Goal: Task Accomplishment & Management: Complete application form

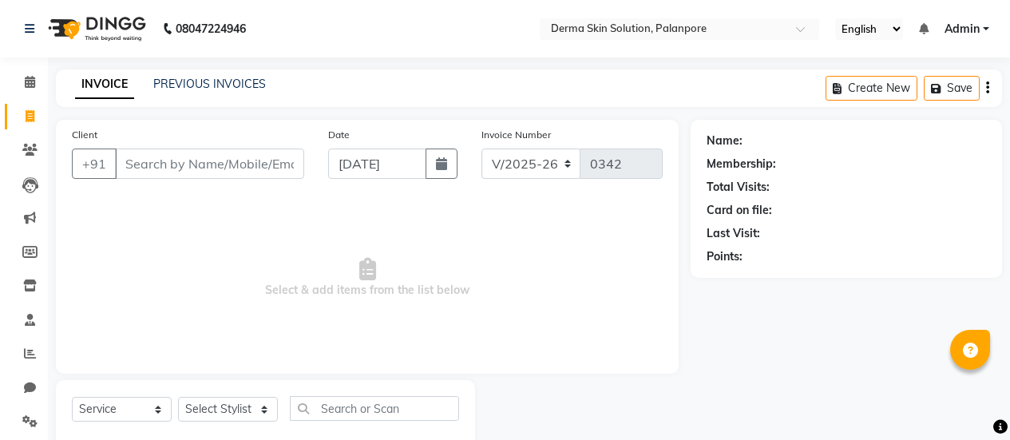
select select "8167"
select select "service"
click at [145, 165] on input "Client" at bounding box center [209, 164] width 189 height 30
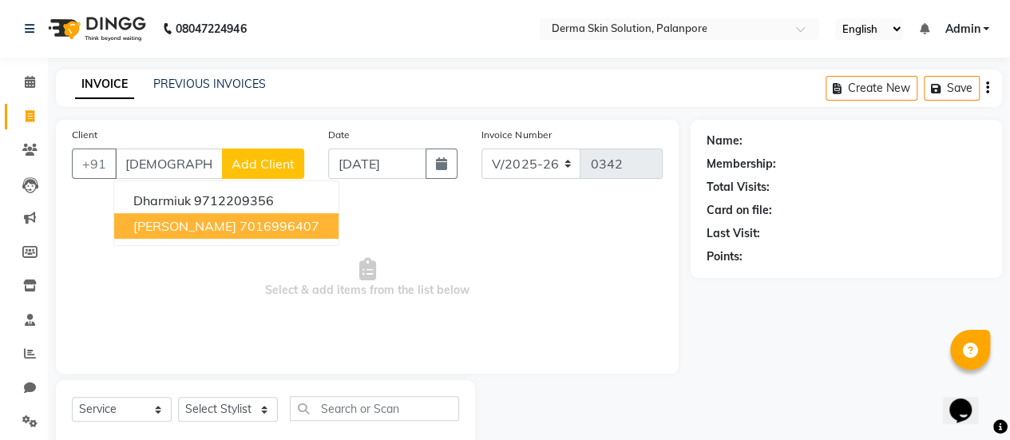
click at [227, 229] on span "[PERSON_NAME]" at bounding box center [184, 226] width 103 height 16
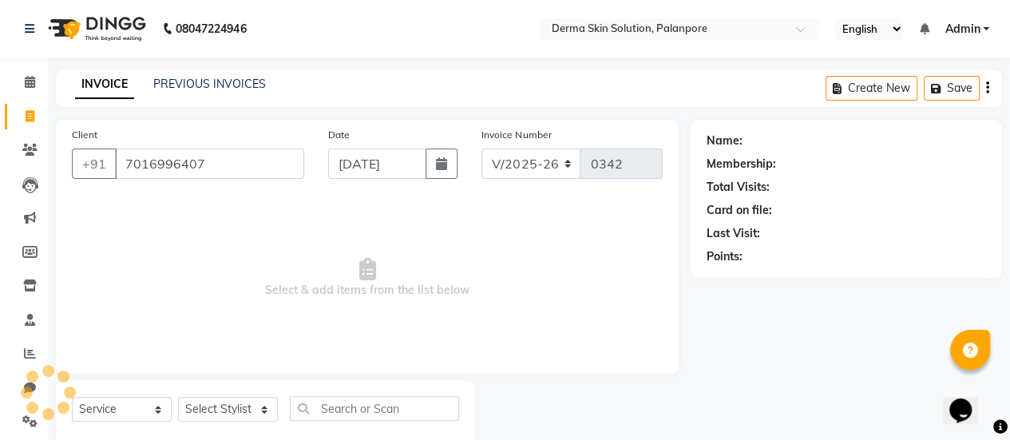
type input "7016996407"
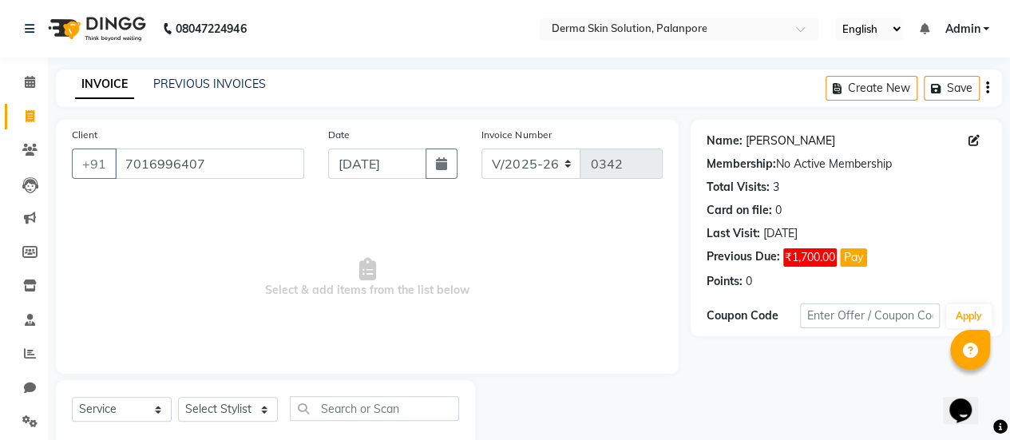
click at [772, 135] on link "[PERSON_NAME]" at bounding box center [790, 141] width 89 height 17
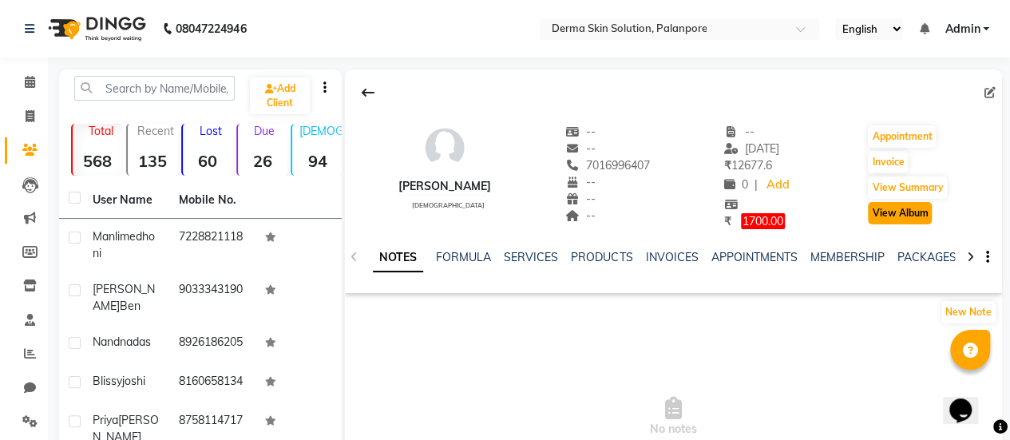
click at [908, 209] on button "View Album" at bounding box center [900, 213] width 64 height 22
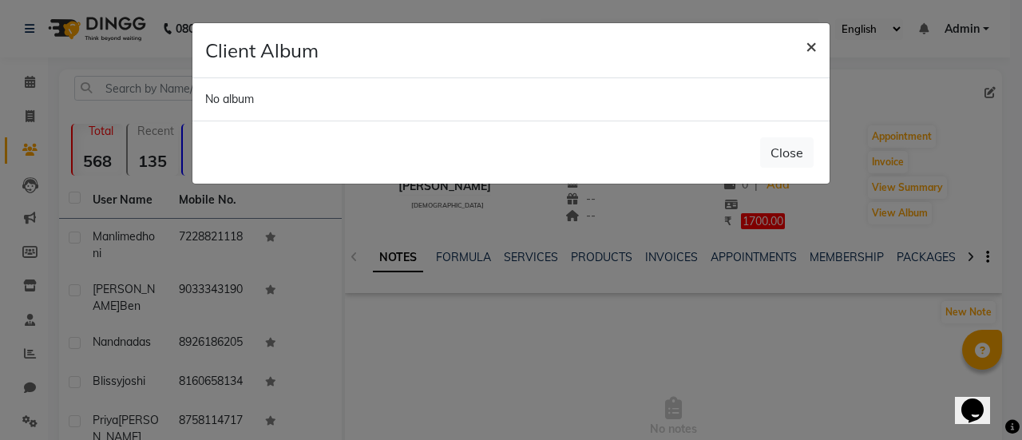
click at [816, 48] on span "×" at bounding box center [811, 46] width 11 height 24
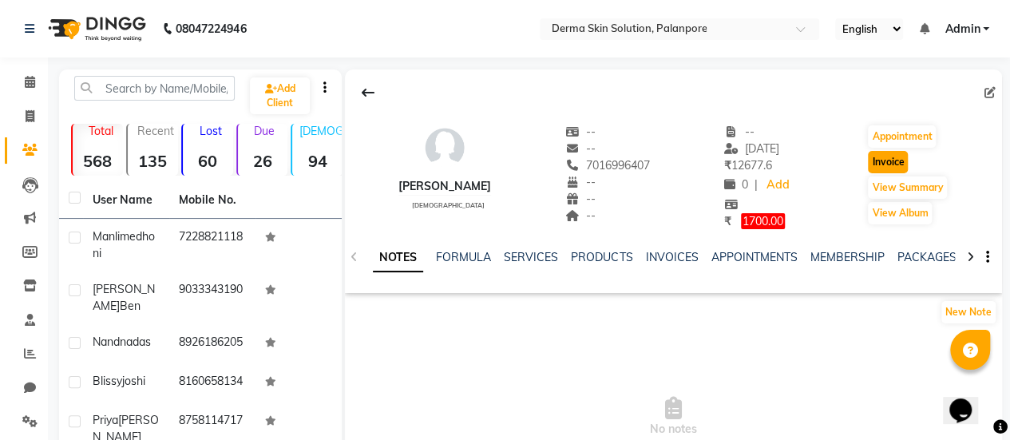
click at [899, 165] on button "Invoice" at bounding box center [888, 162] width 40 height 22
select select "service"
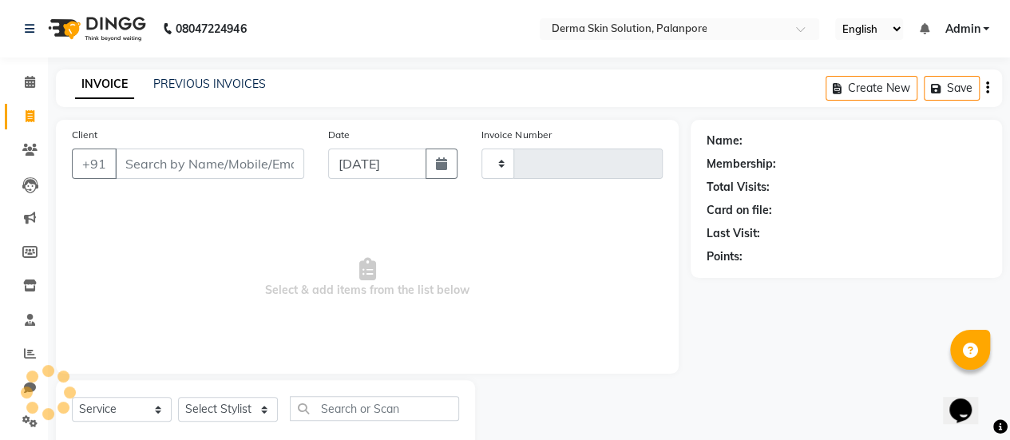
scroll to position [39, 0]
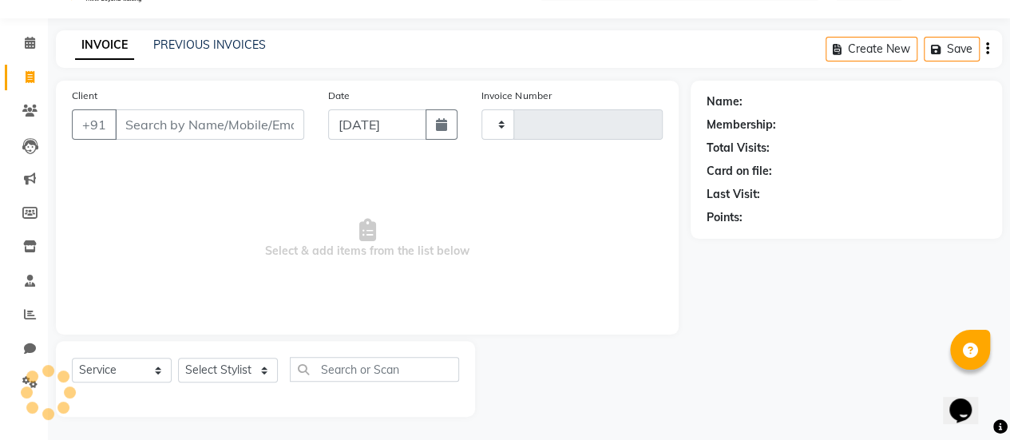
type input "0342"
select select "8167"
type input "7016996407"
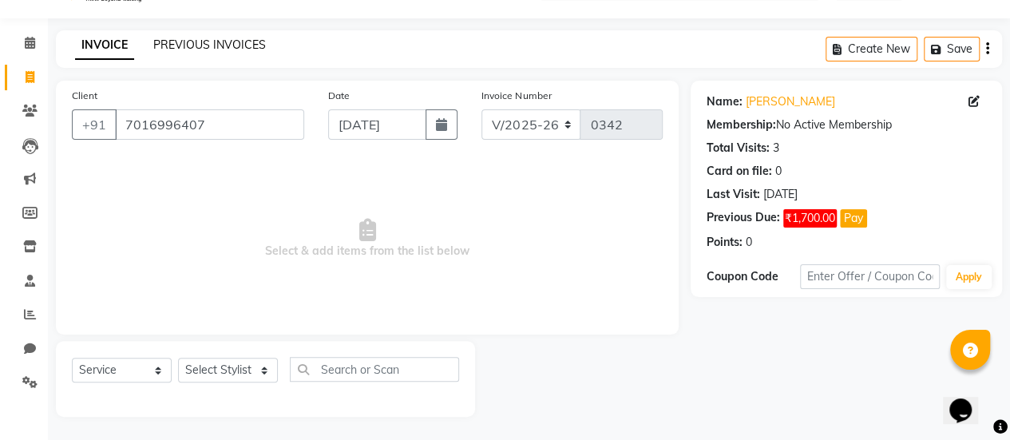
click at [216, 45] on link "PREVIOUS INVOICES" at bounding box center [209, 45] width 113 height 14
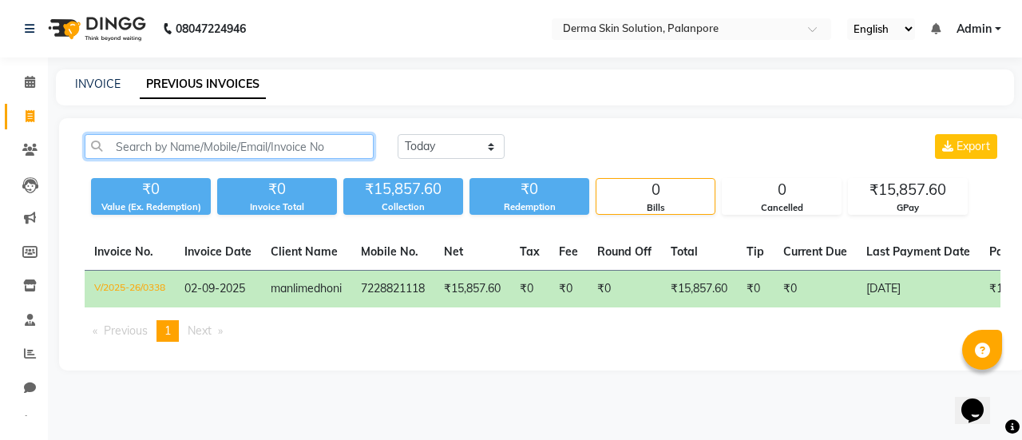
click at [327, 149] on input "text" at bounding box center [229, 146] width 289 height 25
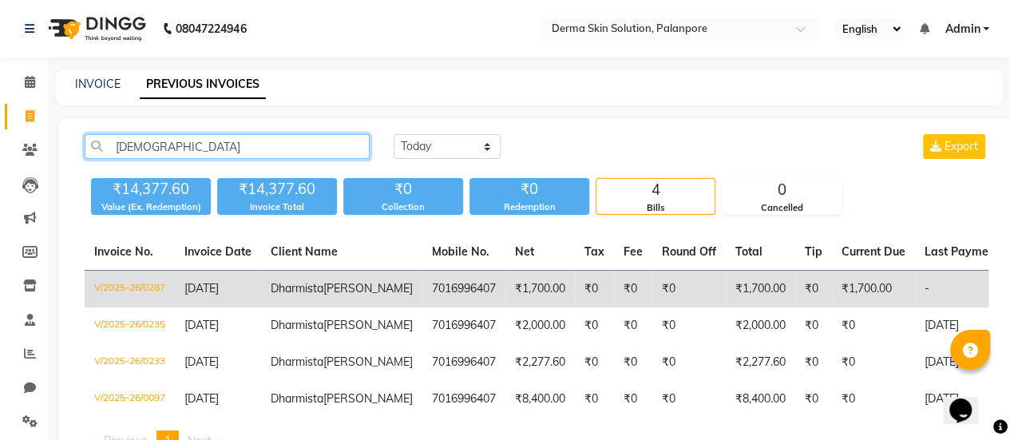
scroll to position [0, 390]
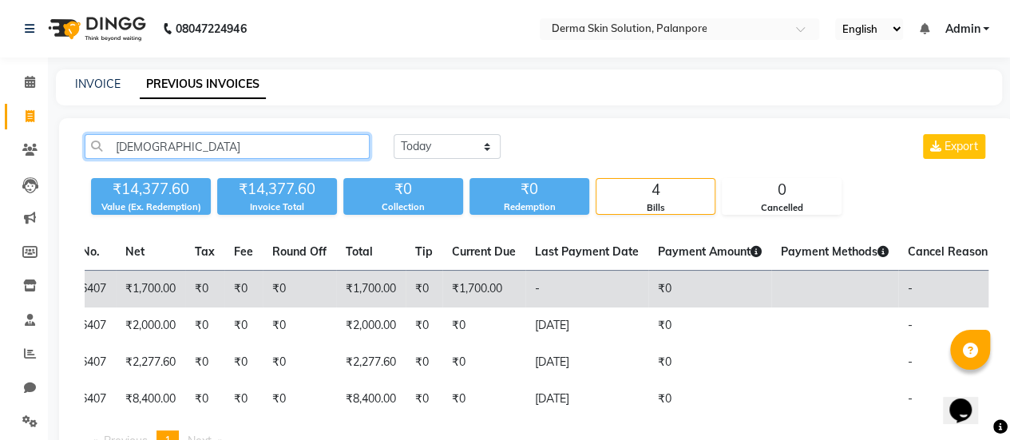
type input "[DEMOGRAPHIC_DATA]"
click at [406, 297] on td "₹0" at bounding box center [424, 290] width 37 height 38
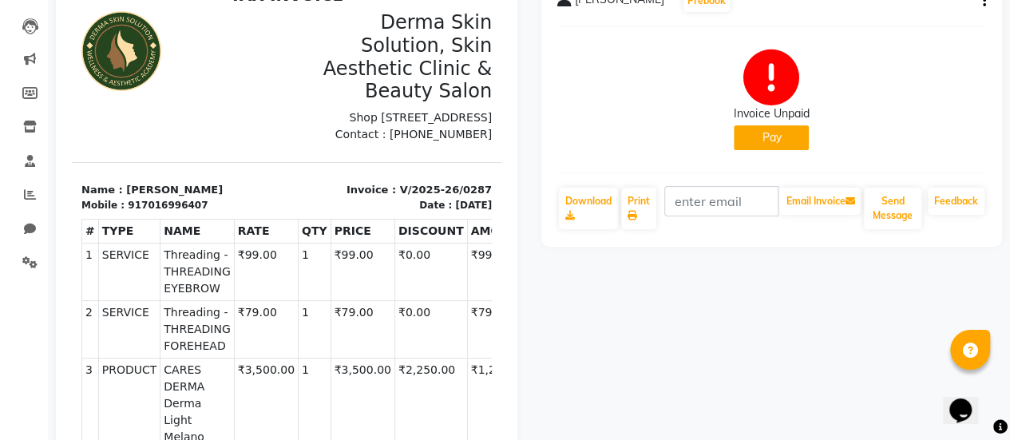
scroll to position [158, 0]
click at [785, 134] on button "Pay" at bounding box center [771, 138] width 75 height 25
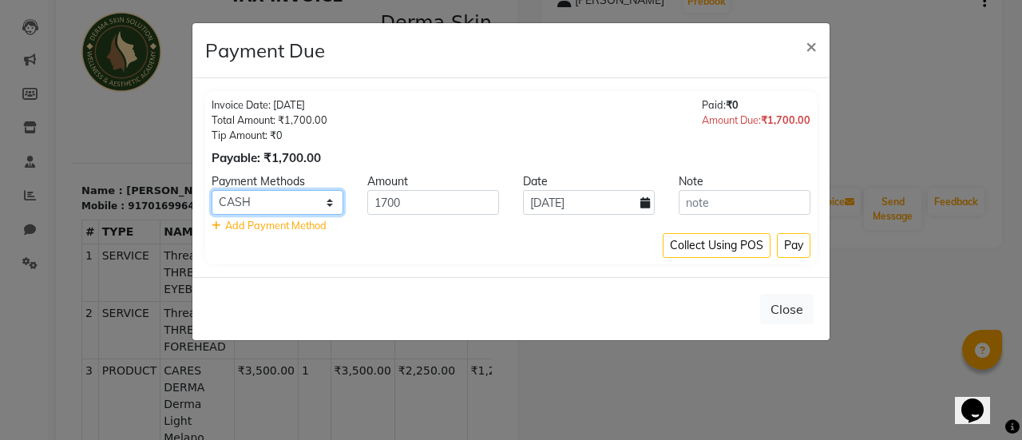
click at [297, 204] on select "CASH CARD ONLINE CUSTOM GPay PayTM PhonePe UPI NearBuy Loan BharatPay Cheque Mo…" at bounding box center [278, 202] width 132 height 25
select select "5"
click at [212, 190] on select "CASH CARD ONLINE CUSTOM GPay PayTM PhonePe UPI NearBuy Loan BharatPay Cheque Mo…" at bounding box center [278, 202] width 132 height 25
click at [808, 248] on button "Pay" at bounding box center [794, 245] width 34 height 25
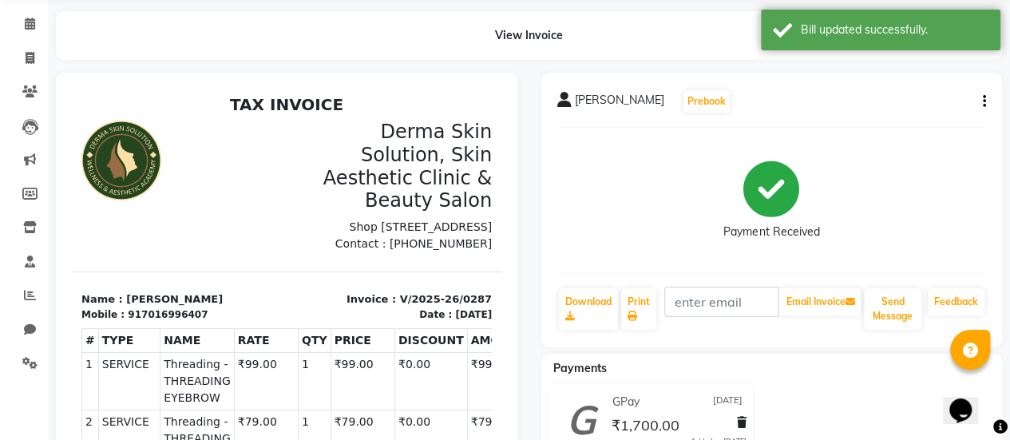
scroll to position [0, 0]
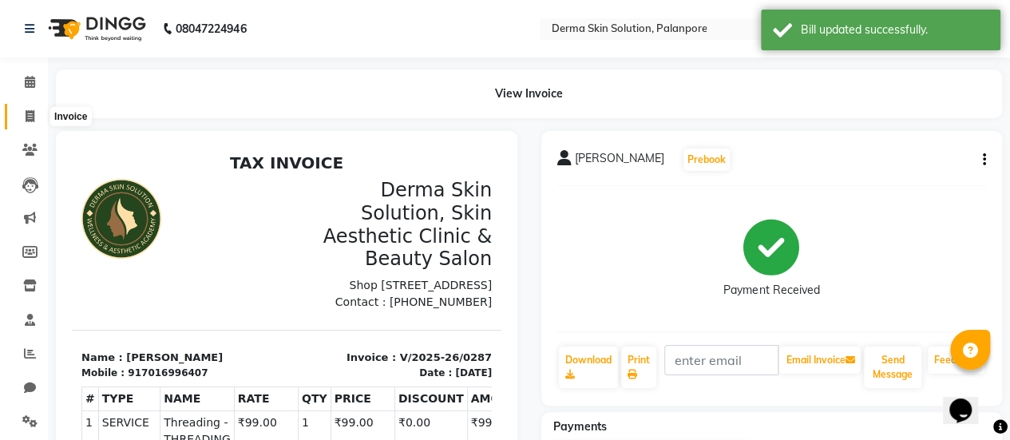
click at [30, 114] on icon at bounding box center [30, 116] width 9 height 12
select select "service"
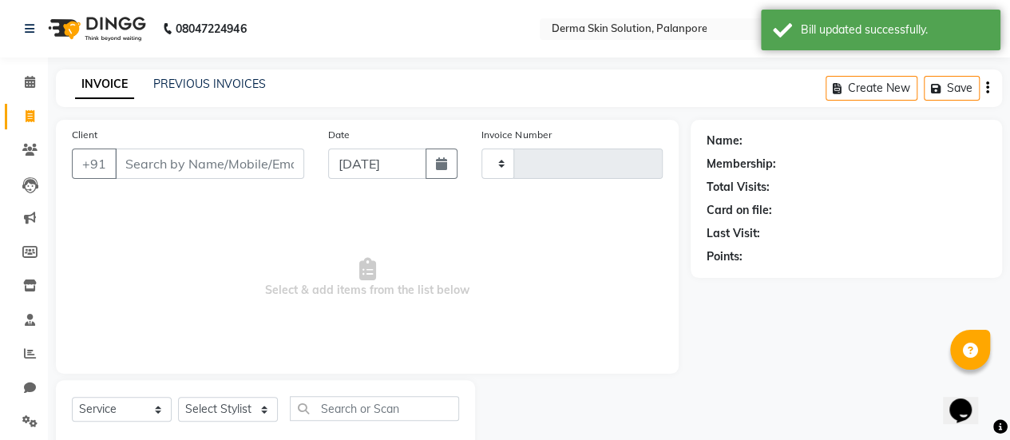
scroll to position [39, 0]
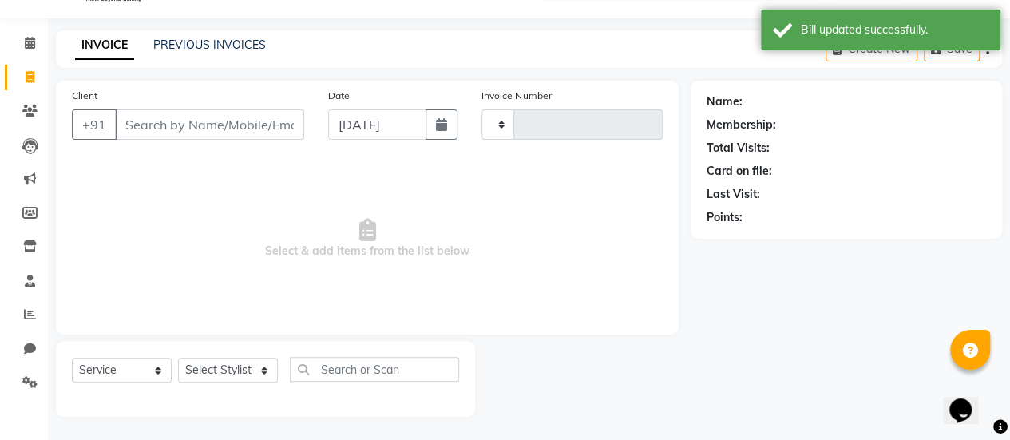
type input "0342"
select select "8167"
click at [144, 125] on input "Client" at bounding box center [209, 124] width 189 height 30
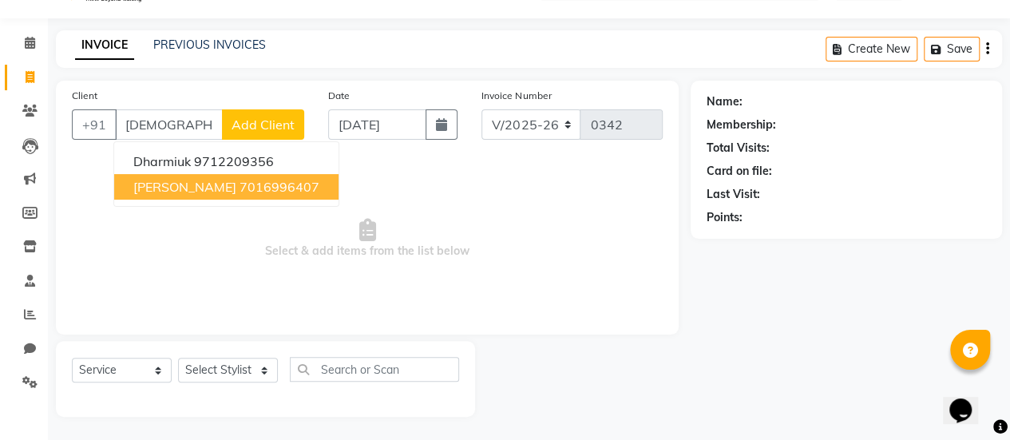
click at [203, 192] on span "[PERSON_NAME]" at bounding box center [184, 187] width 103 height 16
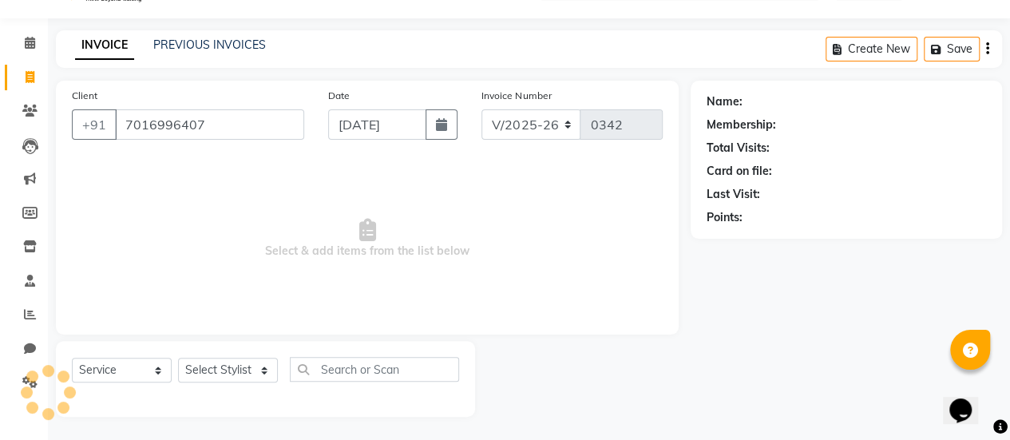
type input "7016996407"
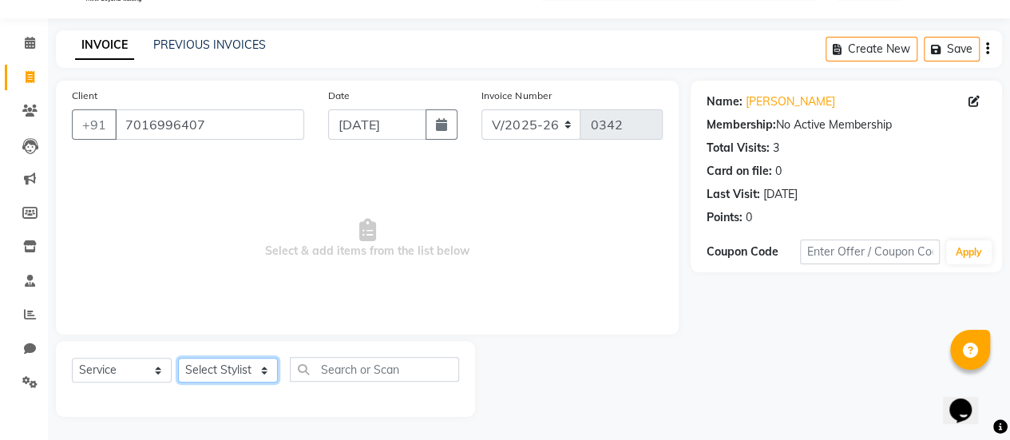
click at [208, 378] on select "Select Stylist Aum Valand Bhavesh Sodha Daksha Sosa Deepa Rajani Meet Chauhan M…" at bounding box center [228, 370] width 100 height 25
select select "80159"
click at [178, 358] on select "Select Stylist Aum Valand Bhavesh Sodha Daksha Sosa Deepa Rajani Meet Chauhan M…" at bounding box center [228, 370] width 100 height 25
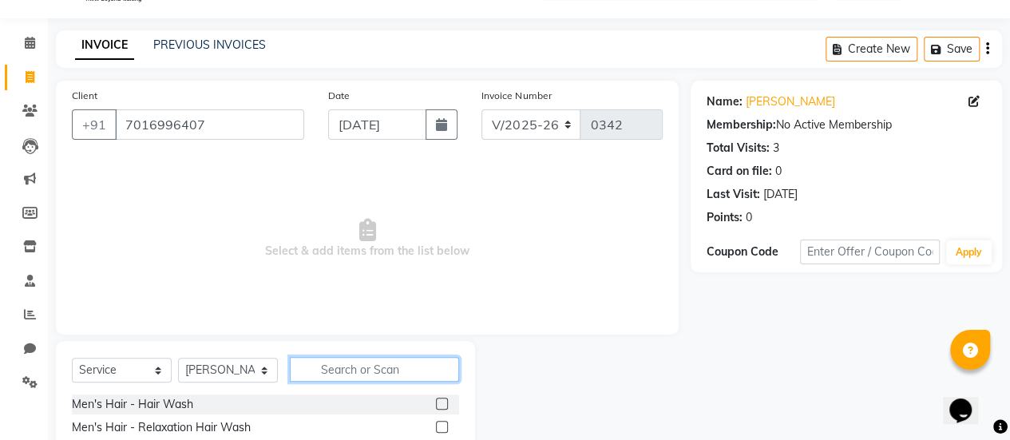
click at [326, 375] on input "text" at bounding box center [374, 369] width 169 height 25
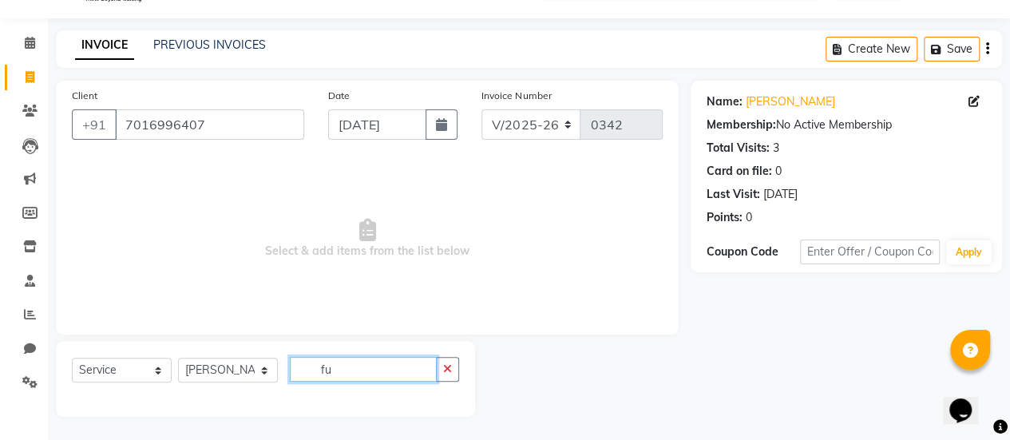
type input "f"
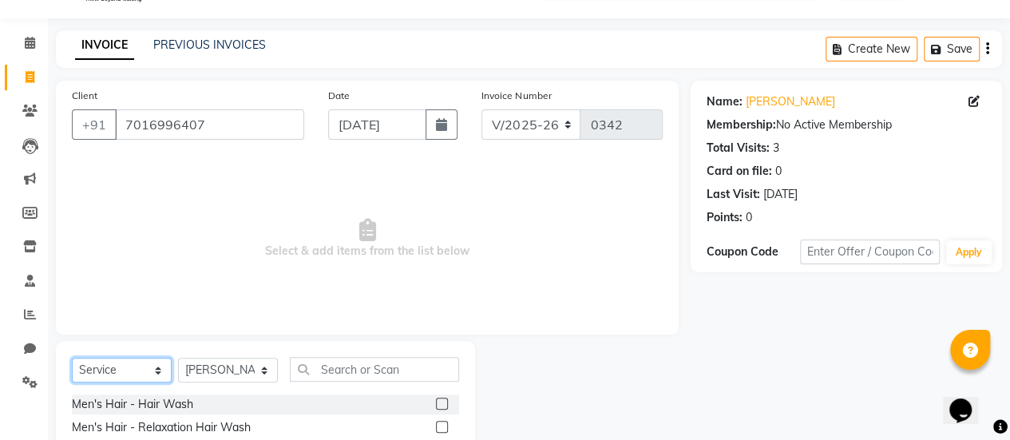
click at [103, 368] on select "Select Service Product Membership Package Voucher Prepaid Gift Card" at bounding box center [122, 370] width 100 height 25
select select "product"
click at [72, 358] on select "Select Service Product Membership Package Voucher Prepaid Gift Card" at bounding box center [122, 370] width 100 height 25
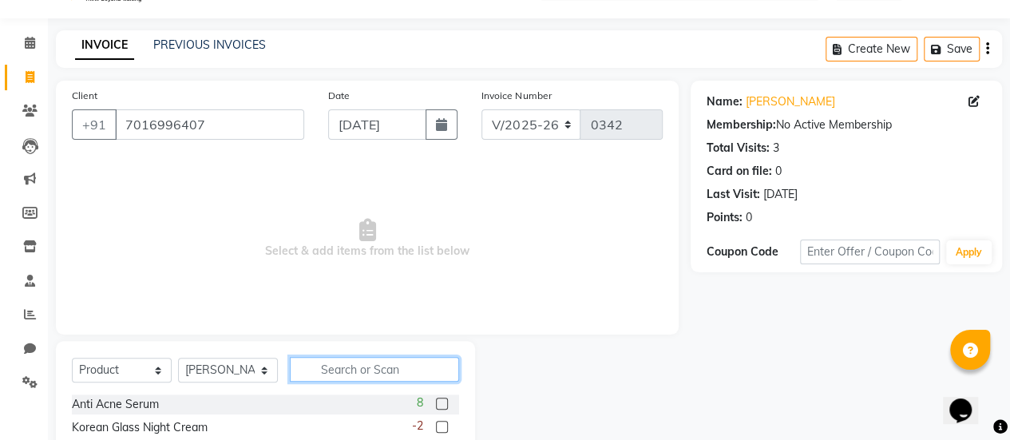
click at [346, 373] on input "text" at bounding box center [374, 369] width 169 height 25
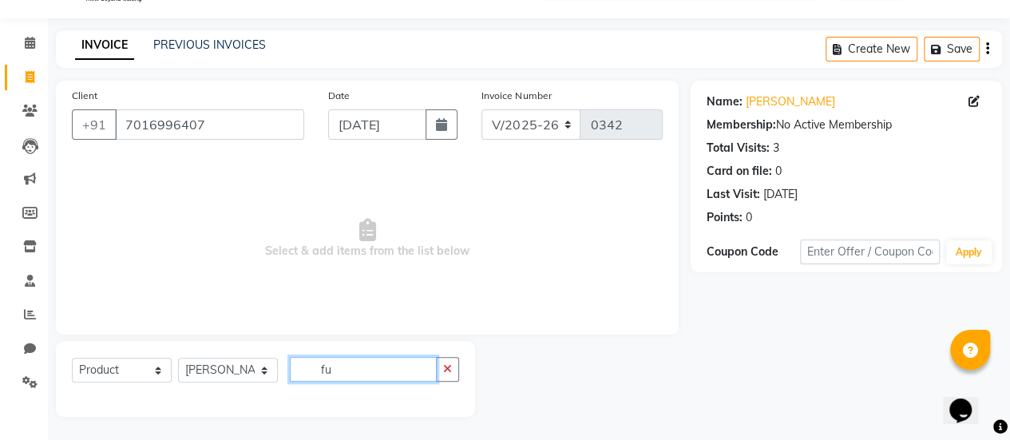
type input "f"
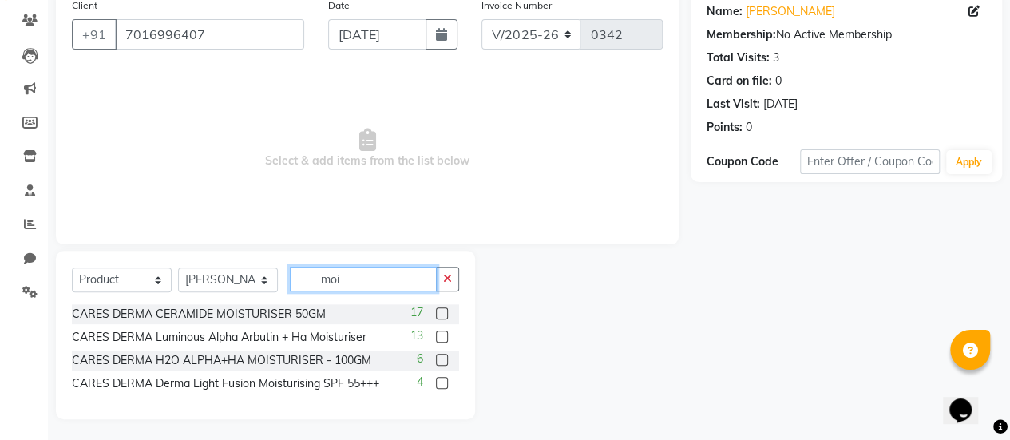
scroll to position [132, 0]
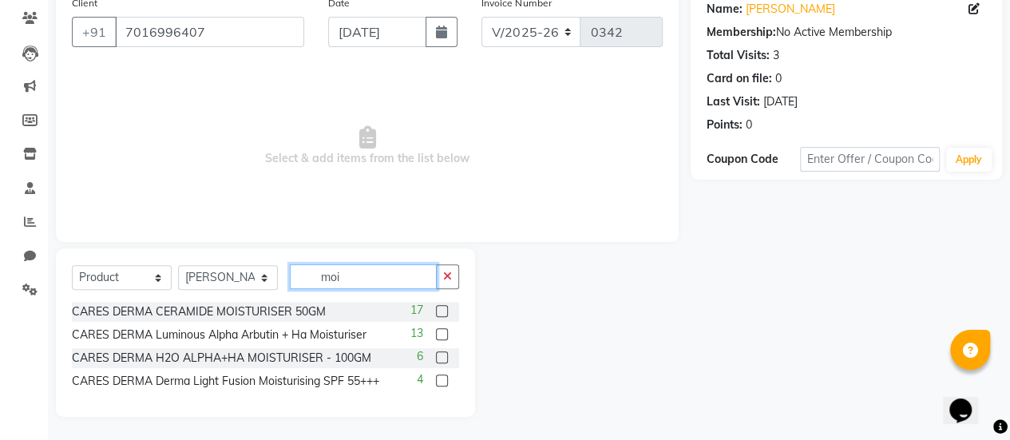
type input "moi"
click at [441, 379] on label at bounding box center [442, 381] width 12 height 12
click at [441, 379] on input "checkbox" at bounding box center [441, 381] width 10 height 10
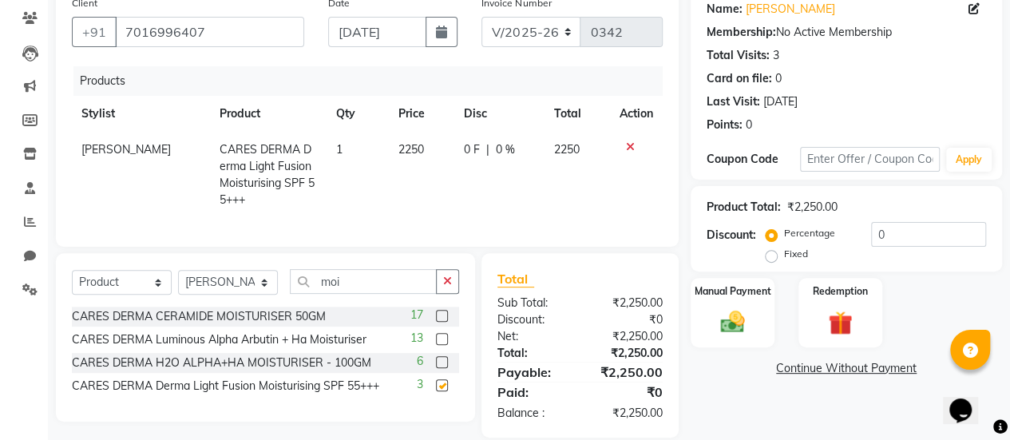
checkbox input "false"
click at [368, 294] on input "moi" at bounding box center [363, 281] width 147 height 25
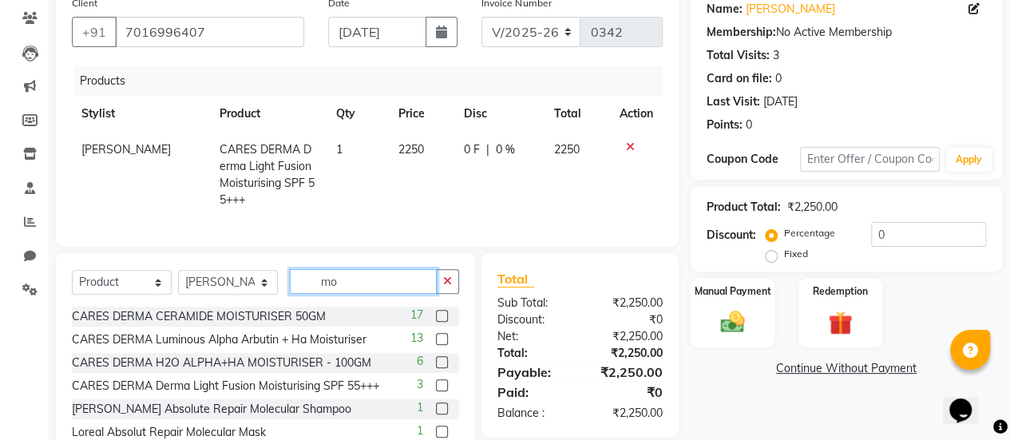
type input "m"
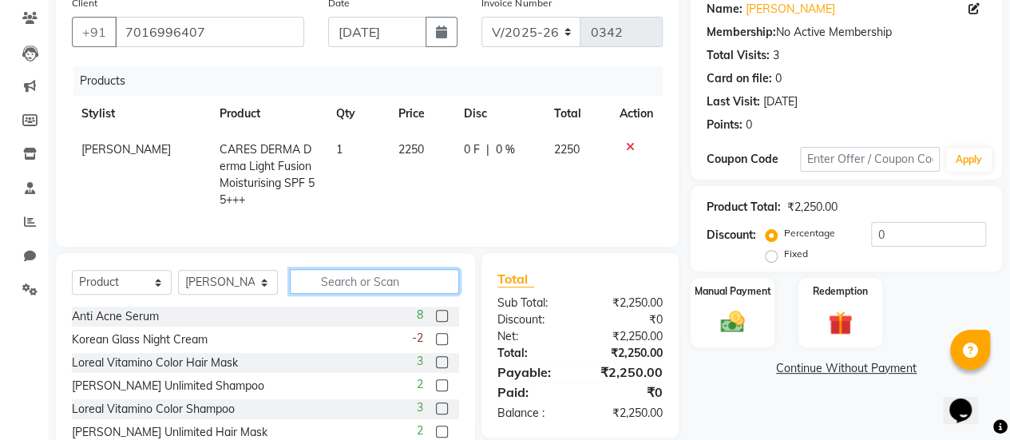
click at [368, 294] on input "text" at bounding box center [374, 281] width 169 height 25
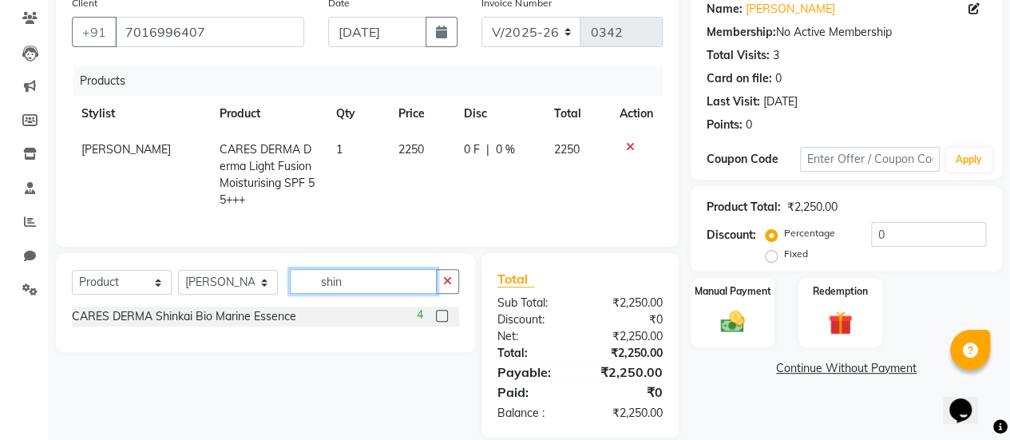
type input "shin"
click at [445, 322] on label at bounding box center [442, 316] width 12 height 12
click at [445, 322] on input "checkbox" at bounding box center [441, 317] width 10 height 10
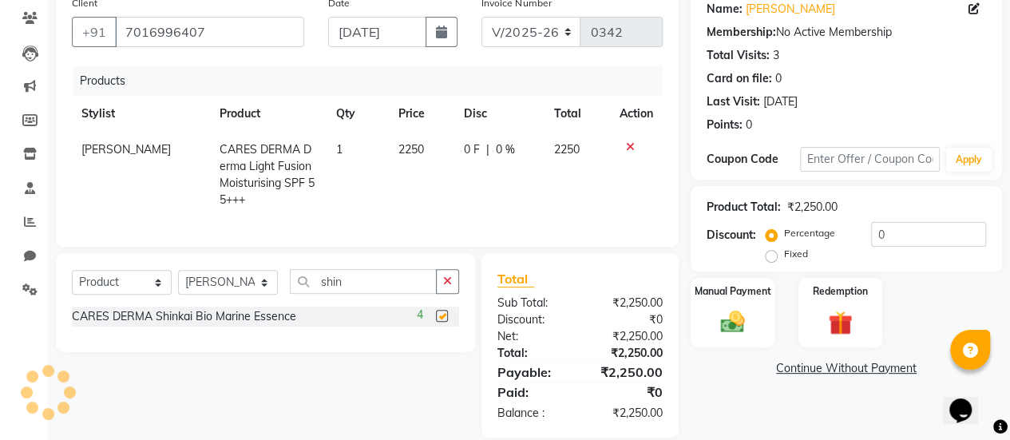
checkbox input "false"
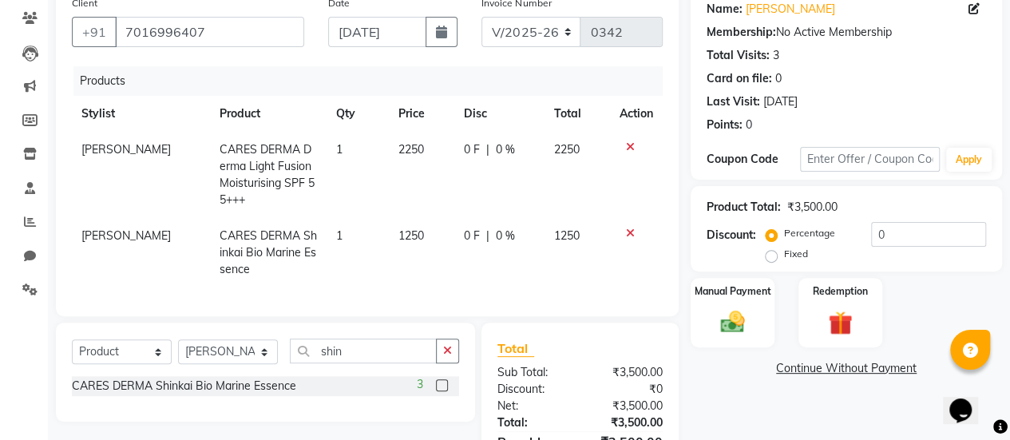
click at [496, 143] on span "0 %" at bounding box center [505, 149] width 19 height 17
select select "80159"
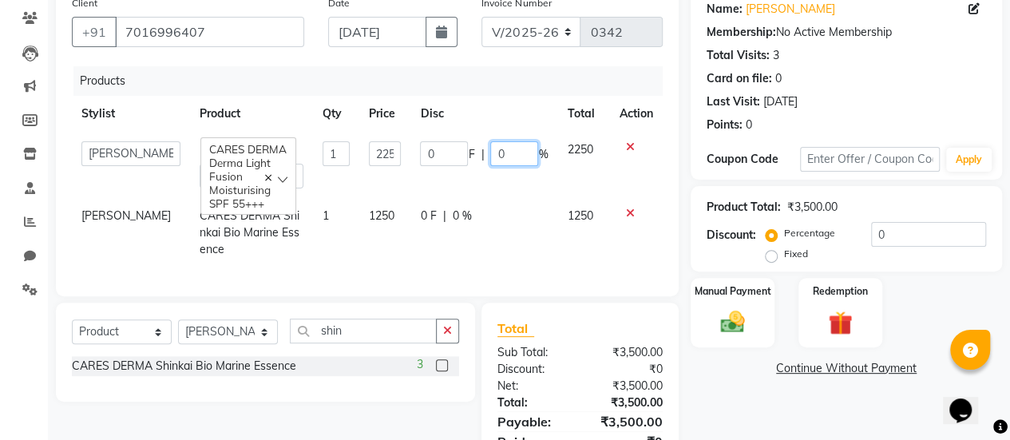
click at [508, 157] on input "0" at bounding box center [514, 153] width 48 height 25
type input "010"
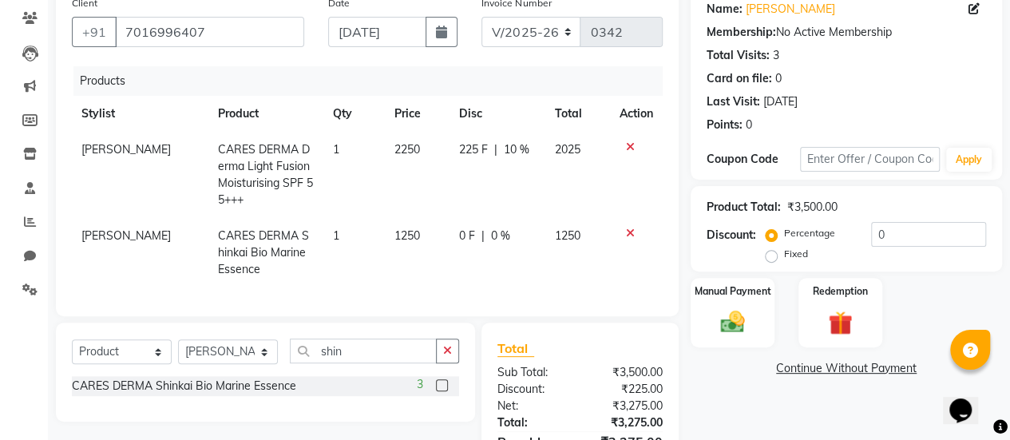
click at [455, 220] on td "0 F | 0 %" at bounding box center [497, 252] width 96 height 69
select select "80159"
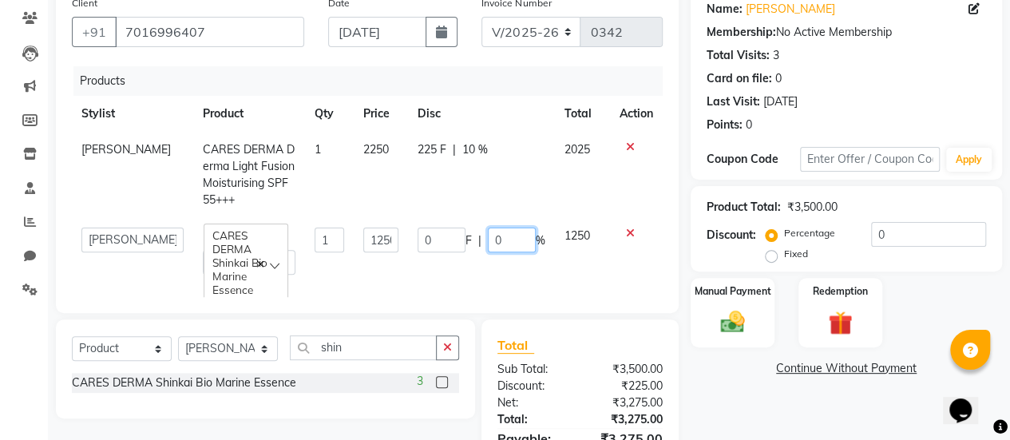
click at [502, 240] on input "0" at bounding box center [512, 240] width 48 height 25
type input "010"
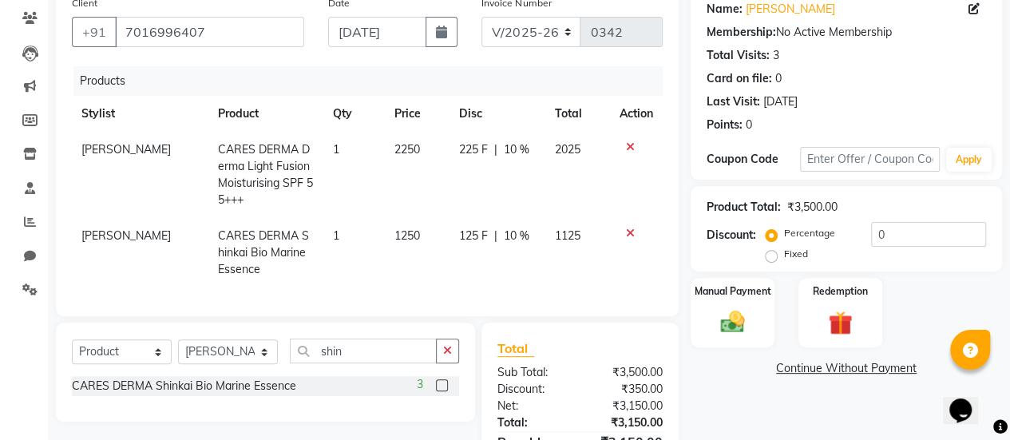
click at [506, 275] on td "125 F | 10 %" at bounding box center [497, 252] width 96 height 69
select select "80159"
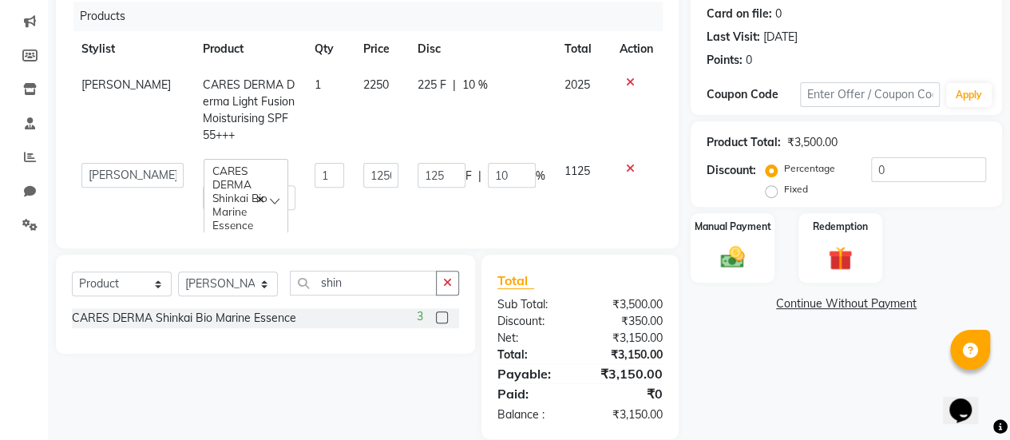
scroll to position [196, 0]
click at [828, 299] on link "Continue Without Payment" at bounding box center [846, 304] width 305 height 17
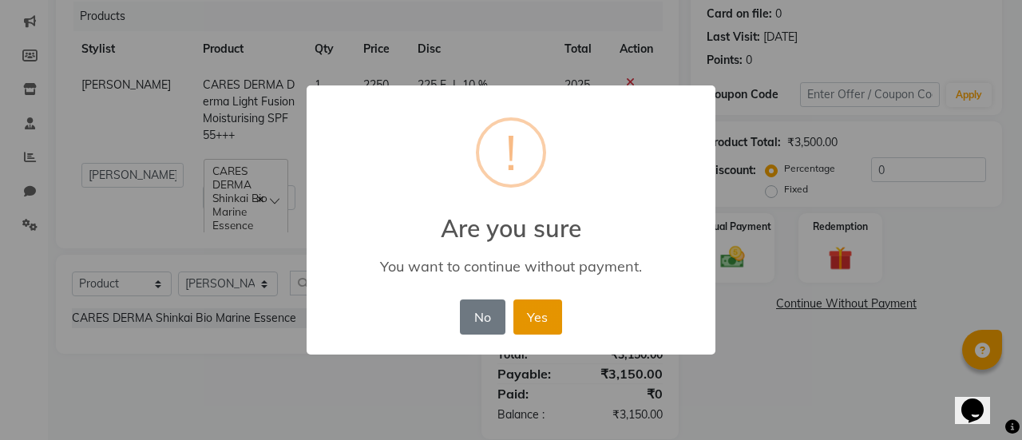
click at [556, 322] on button "Yes" at bounding box center [538, 317] width 49 height 35
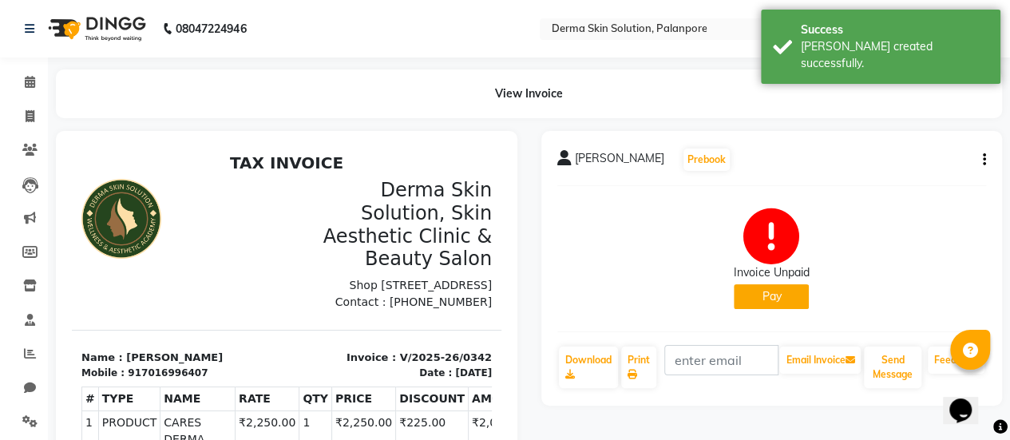
click at [756, 300] on button "Pay" at bounding box center [771, 296] width 75 height 25
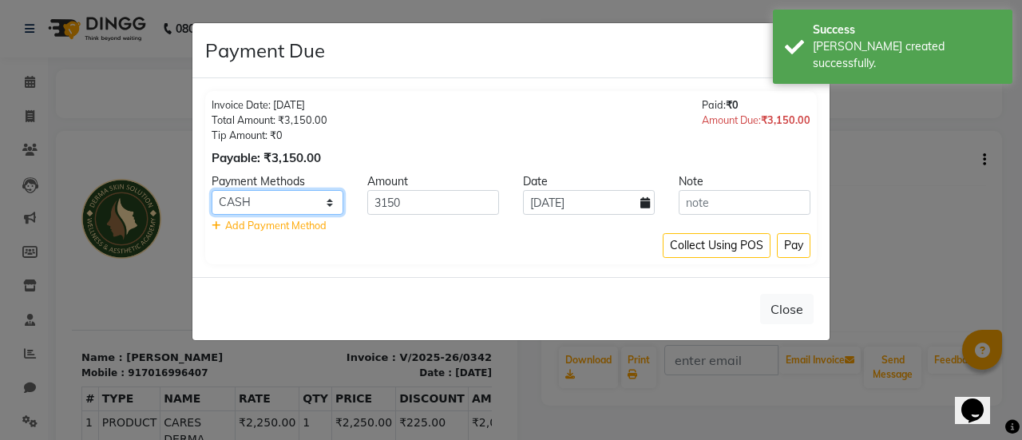
click at [292, 210] on select "CASH CARD ONLINE CUSTOM GPay PayTM PhonePe UPI NearBuy Loan BharatPay Cheque Mo…" at bounding box center [278, 202] width 132 height 25
select select "5"
click at [212, 190] on select "CASH CARD ONLINE CUSTOM GPay PayTM PhonePe UPI NearBuy Loan BharatPay Cheque Mo…" at bounding box center [278, 202] width 132 height 25
click at [792, 254] on button "Pay" at bounding box center [794, 245] width 34 height 25
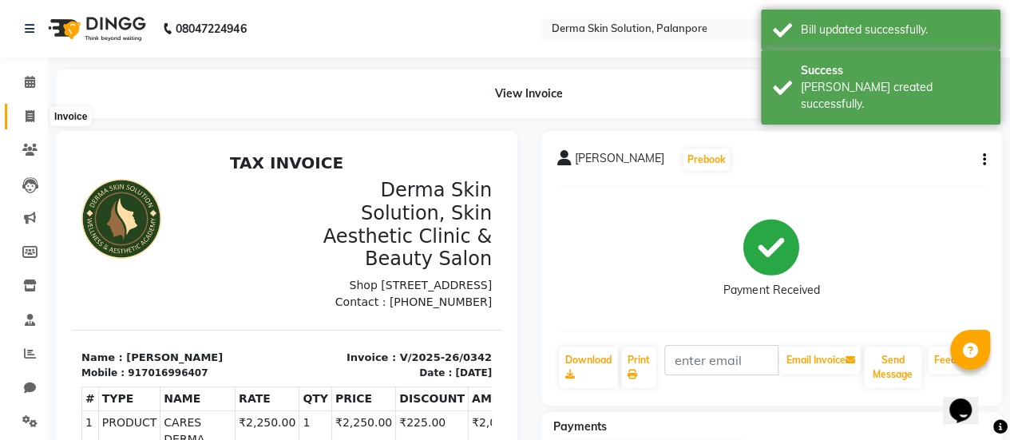
click at [38, 118] on span at bounding box center [30, 117] width 28 height 18
select select "service"
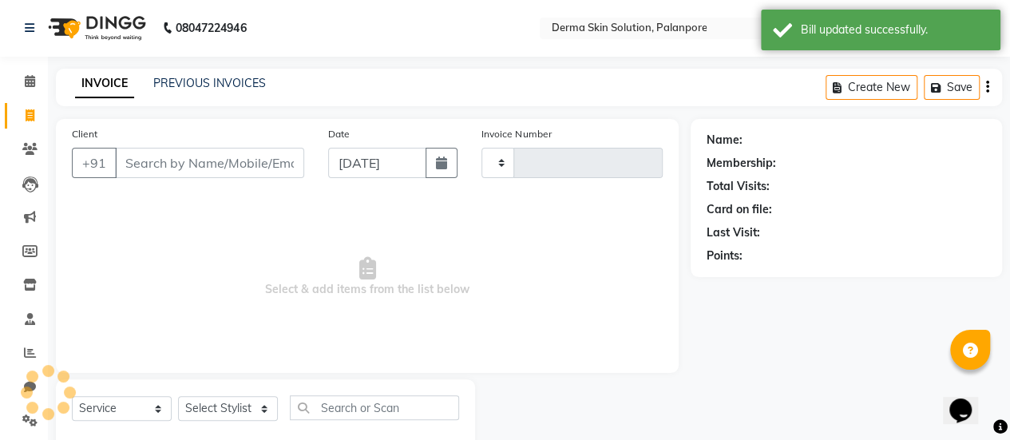
type input "0343"
select select "8167"
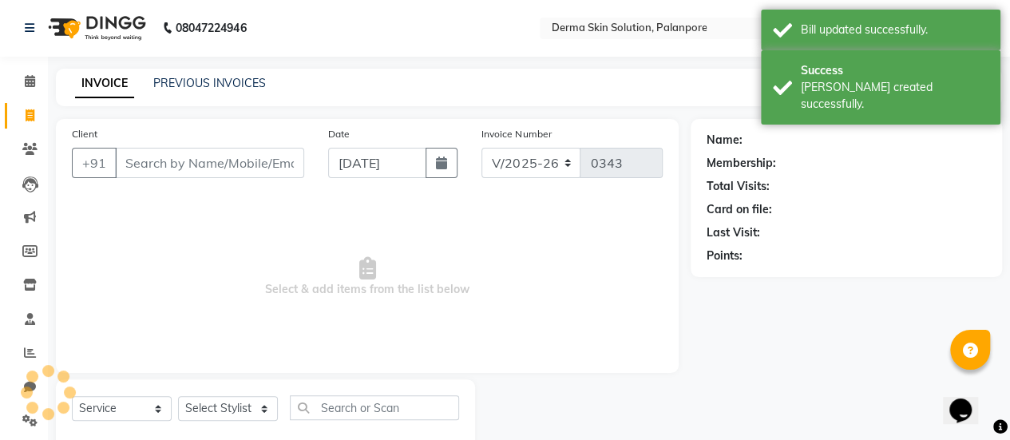
scroll to position [39, 0]
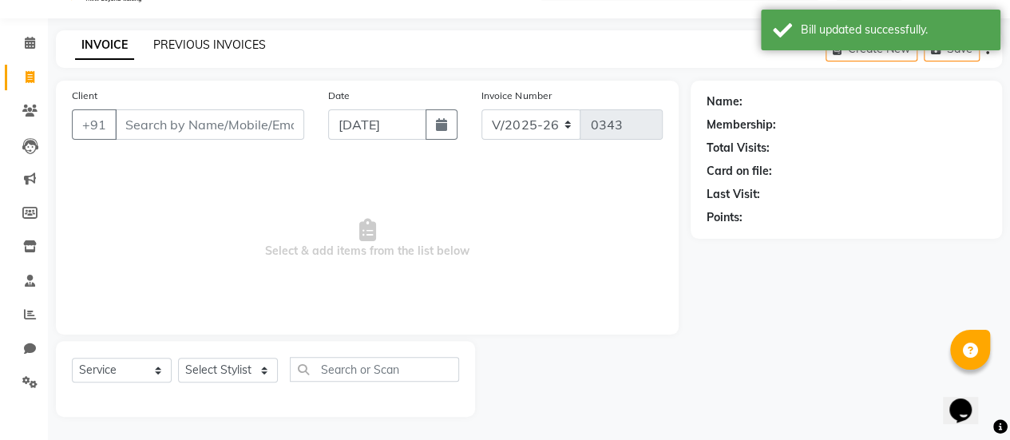
click at [213, 49] on link "PREVIOUS INVOICES" at bounding box center [209, 45] width 113 height 14
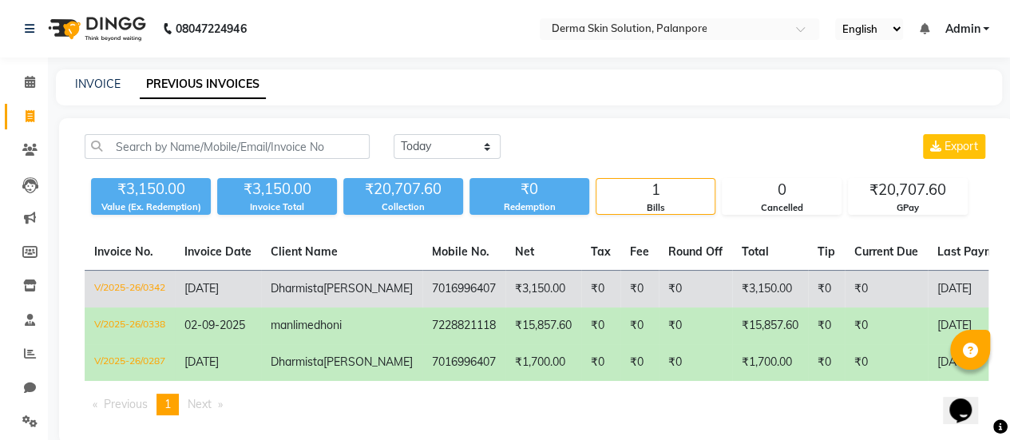
click at [344, 279] on td "Dharmista patel" at bounding box center [341, 290] width 161 height 38
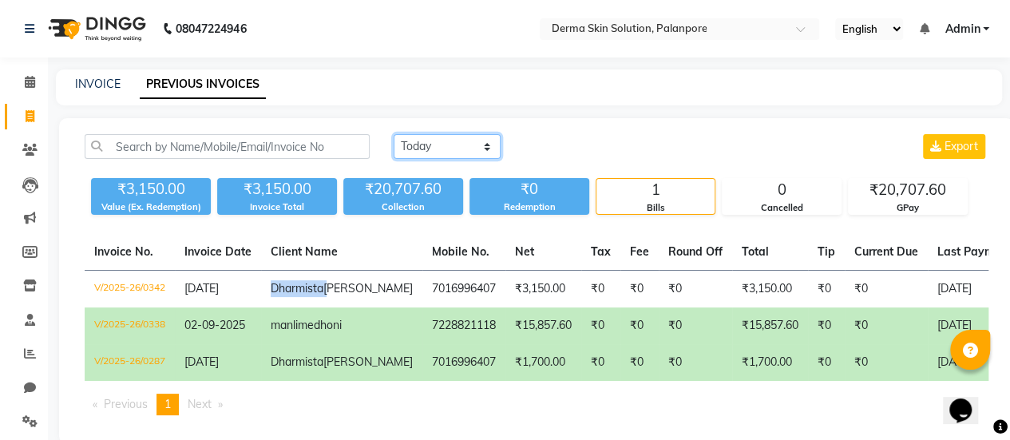
click at [411, 153] on select "Today Yesterday Custom Range" at bounding box center [447, 146] width 107 height 25
select select "yesterday"
click at [394, 134] on select "Today Yesterday Custom Range" at bounding box center [447, 146] width 107 height 25
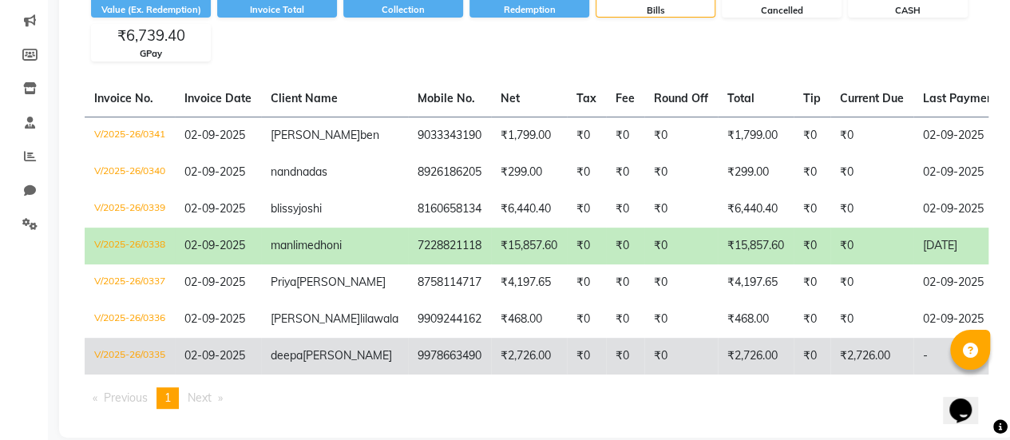
scroll to position [41, 0]
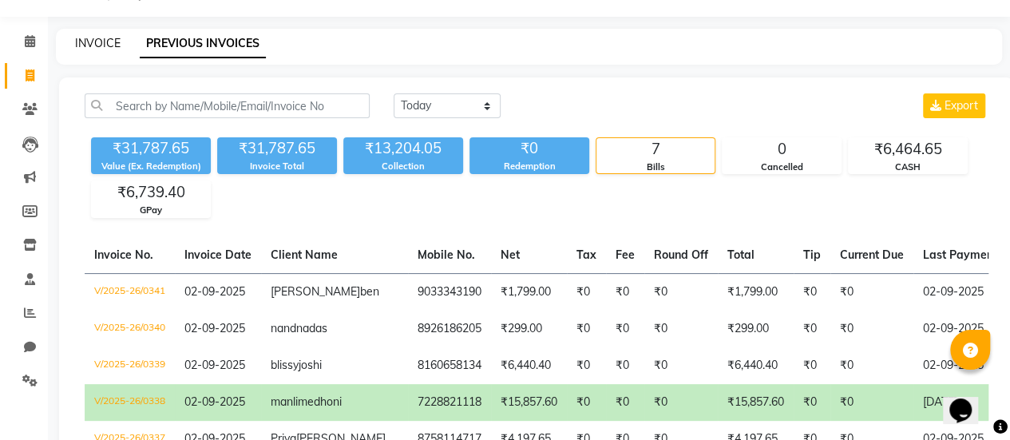
click at [111, 44] on link "INVOICE" at bounding box center [98, 43] width 46 height 14
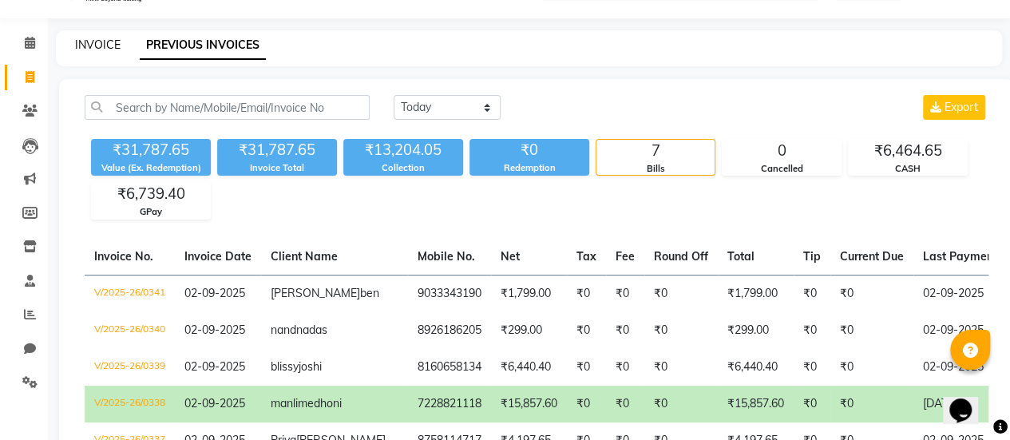
select select "service"
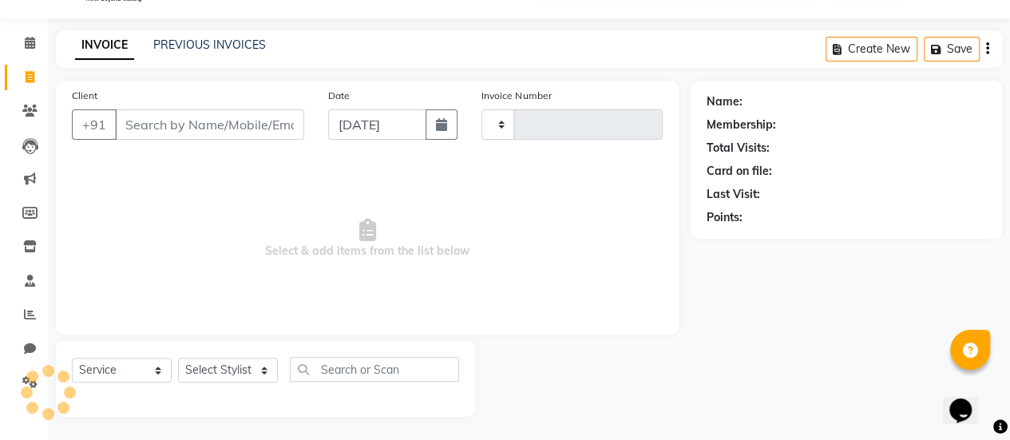
type input "0343"
select select "8167"
click at [172, 124] on input "Client" at bounding box center [209, 124] width 189 height 30
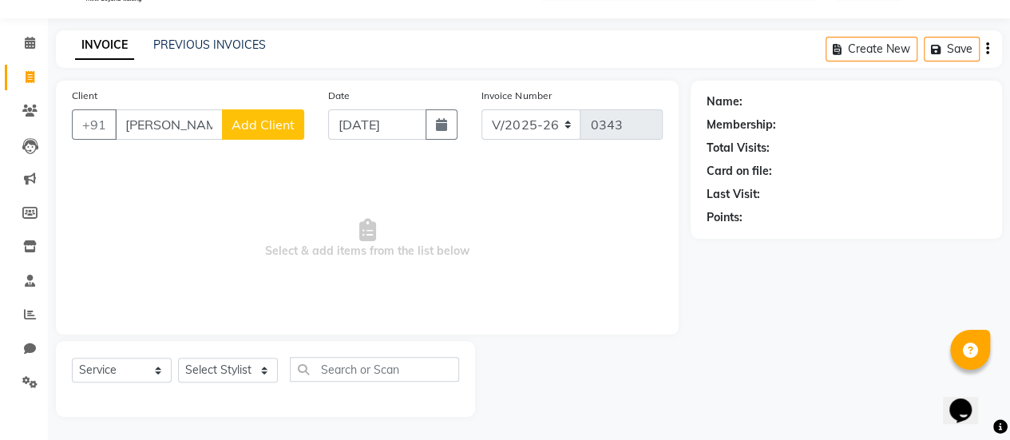
type input "shabin"
click at [237, 119] on span "Add Client" at bounding box center [263, 125] width 63 height 16
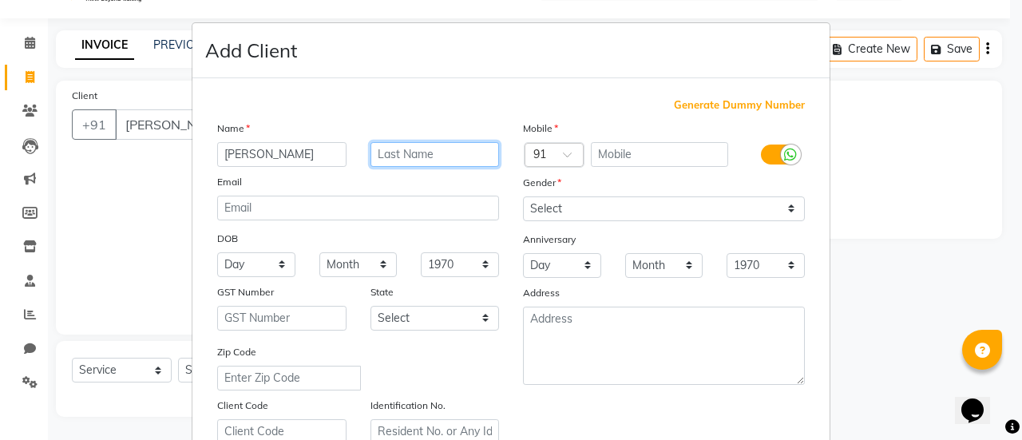
click at [399, 159] on input "text" at bounding box center [435, 154] width 129 height 25
type input "milllet"
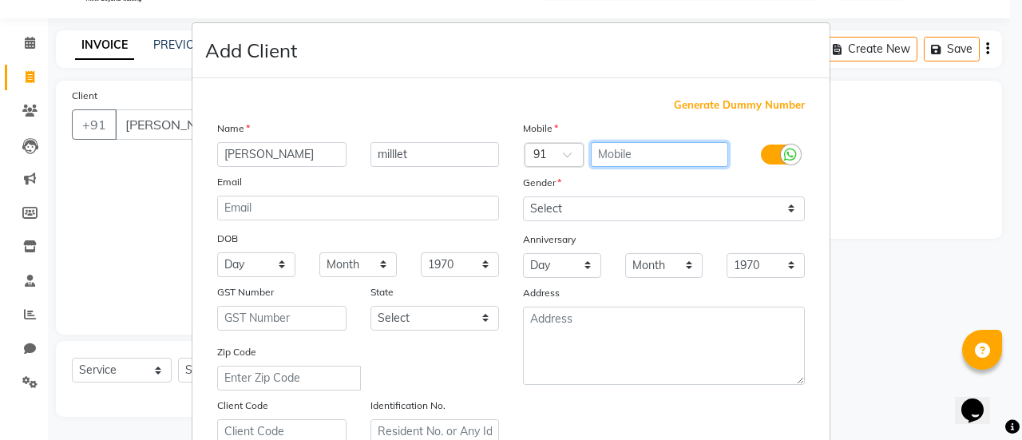
click at [647, 151] on input "text" at bounding box center [660, 154] width 138 height 25
type input "7984833005"
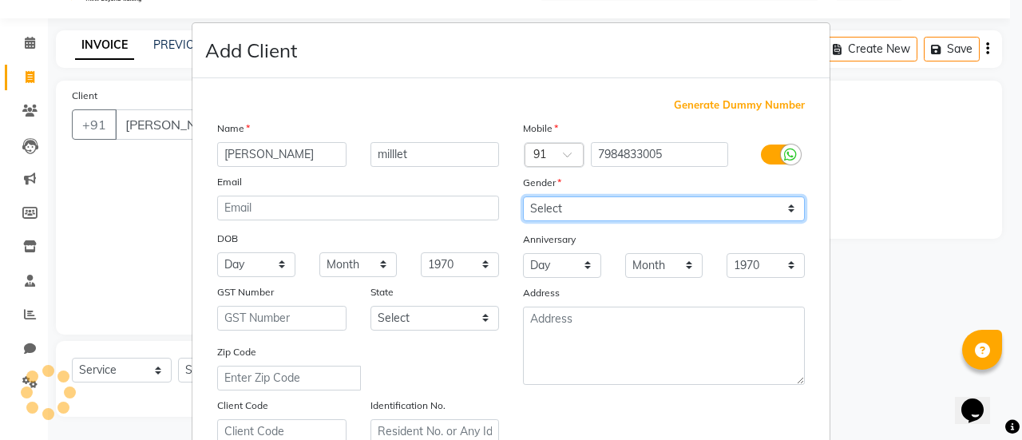
click at [656, 210] on select "Select Male Female Other Prefer Not To Say" at bounding box center [664, 208] width 282 height 25
select select "female"
click at [523, 196] on select "Select Male Female Other Prefer Not To Say" at bounding box center [664, 208] width 282 height 25
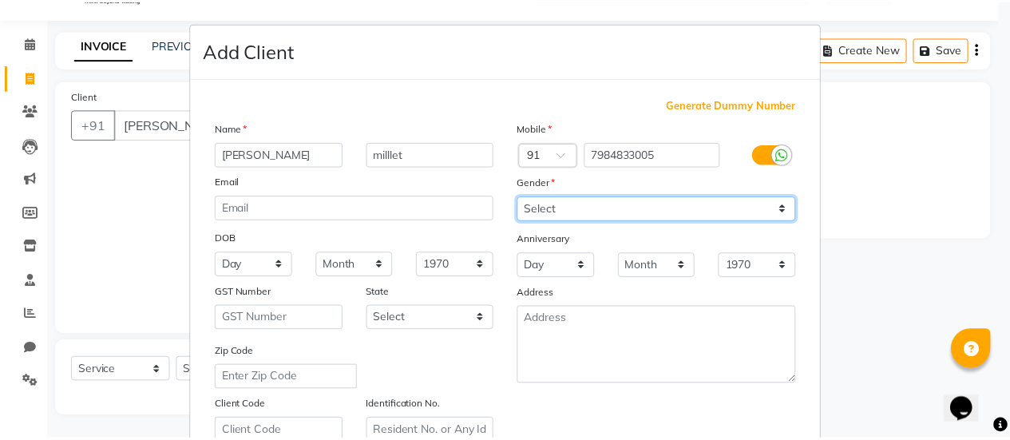
scroll to position [294, 0]
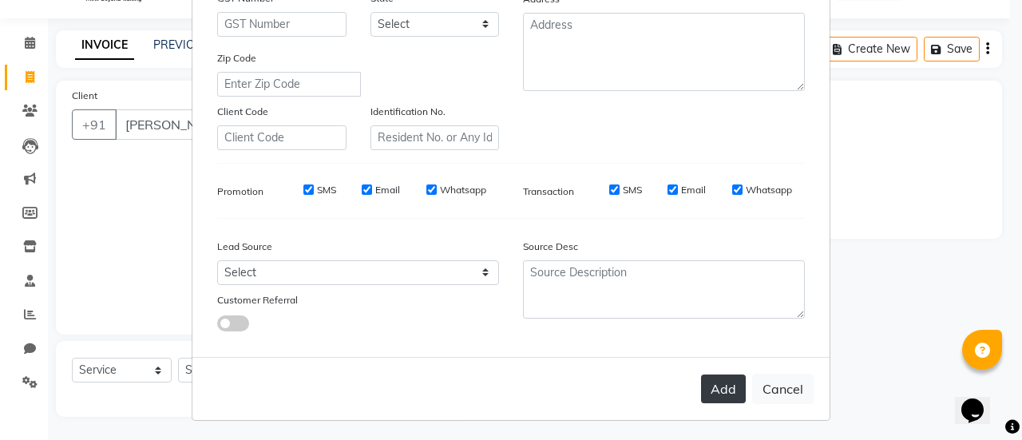
click at [720, 394] on button "Add" at bounding box center [723, 389] width 45 height 29
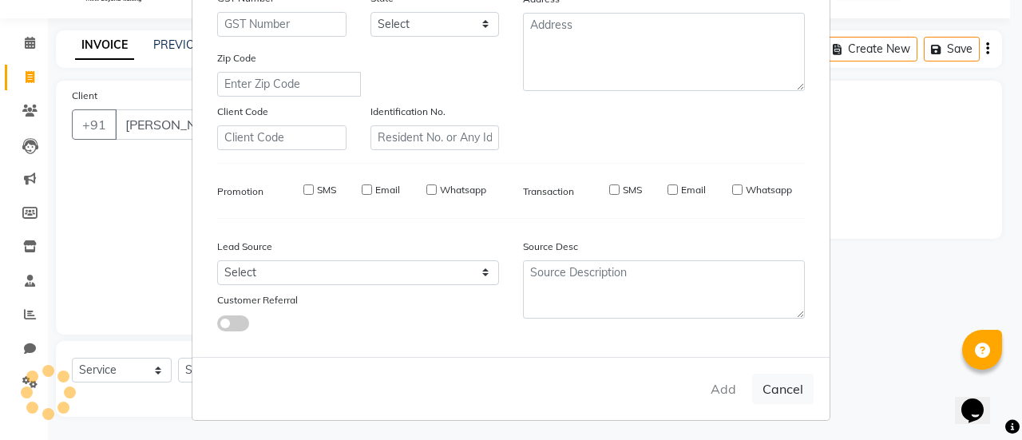
type input "7984833005"
select select
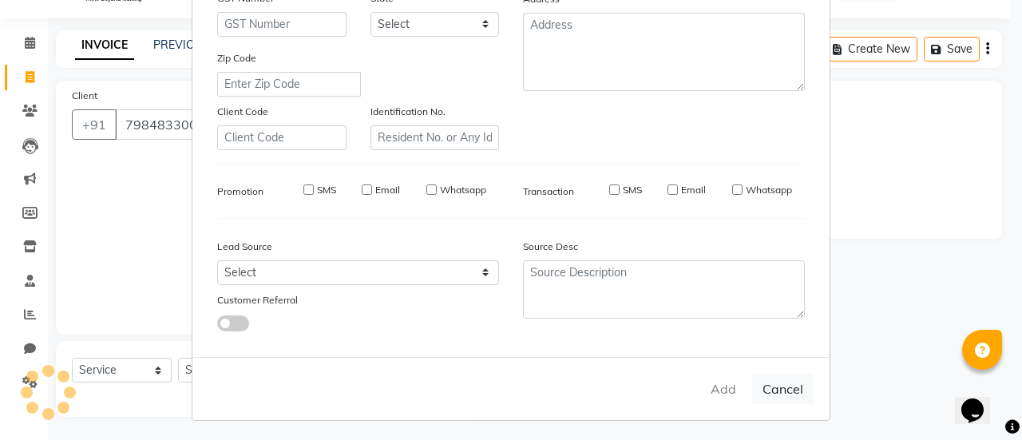
select select
checkbox input "false"
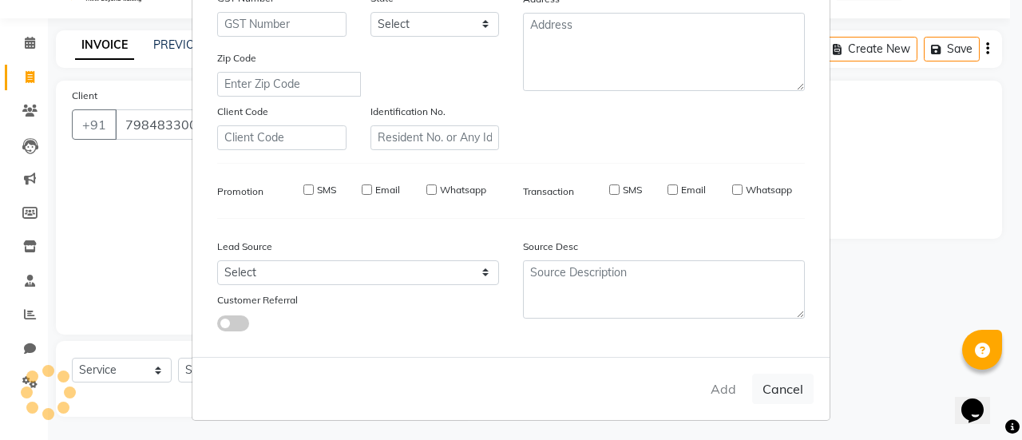
checkbox input "false"
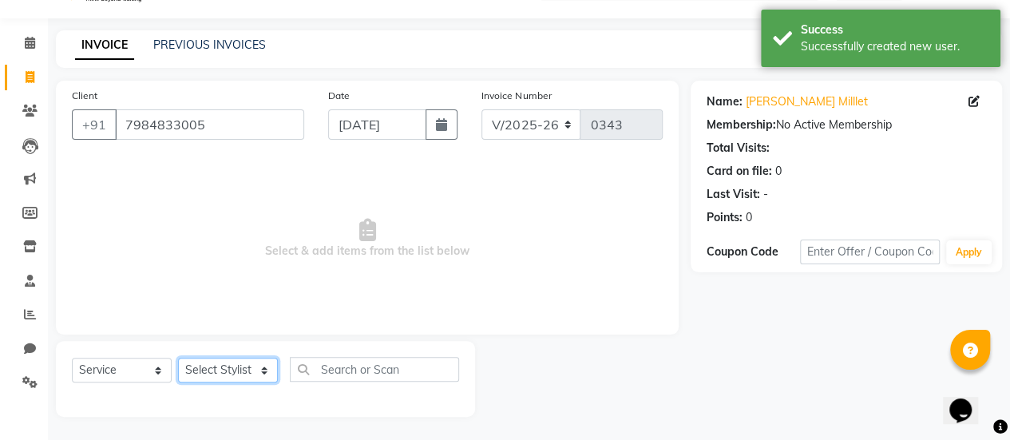
click at [249, 369] on select "Select Stylist Aum Valand Bhavesh Sodha Daksha Sosa Deepa Rajani Meet Chauhan M…" at bounding box center [228, 370] width 100 height 25
select select "77002"
click at [178, 358] on select "Select Stylist Aum Valand Bhavesh Sodha Daksha Sosa Deepa Rajani Meet Chauhan M…" at bounding box center [228, 370] width 100 height 25
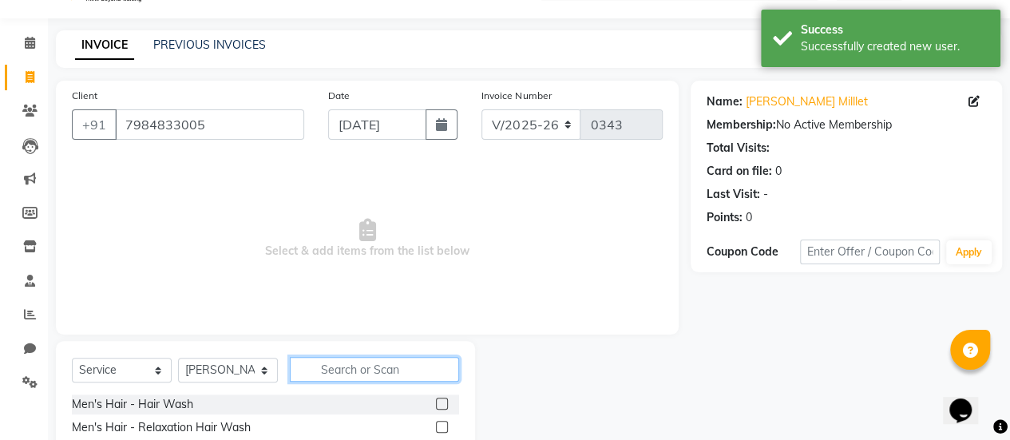
click at [320, 370] on input "text" at bounding box center [374, 369] width 169 height 25
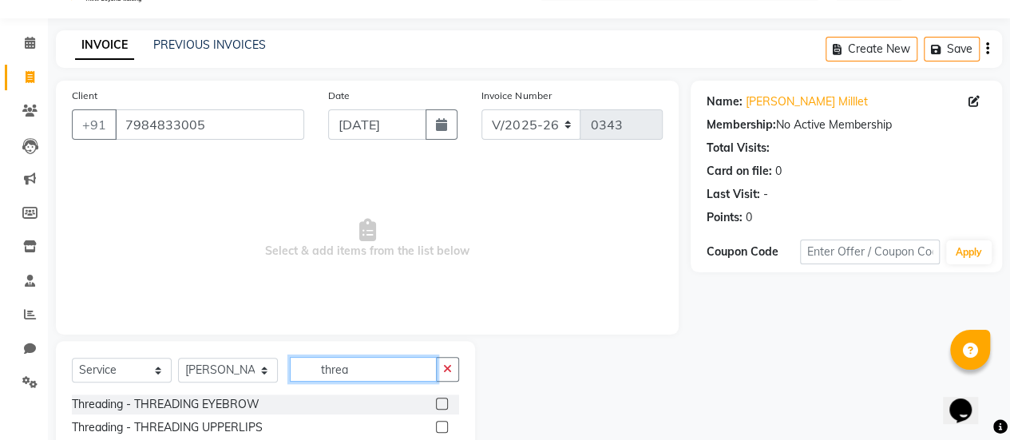
type input "threa"
click at [436, 403] on label at bounding box center [442, 404] width 12 height 12
click at [436, 403] on input "checkbox" at bounding box center [441, 404] width 10 height 10
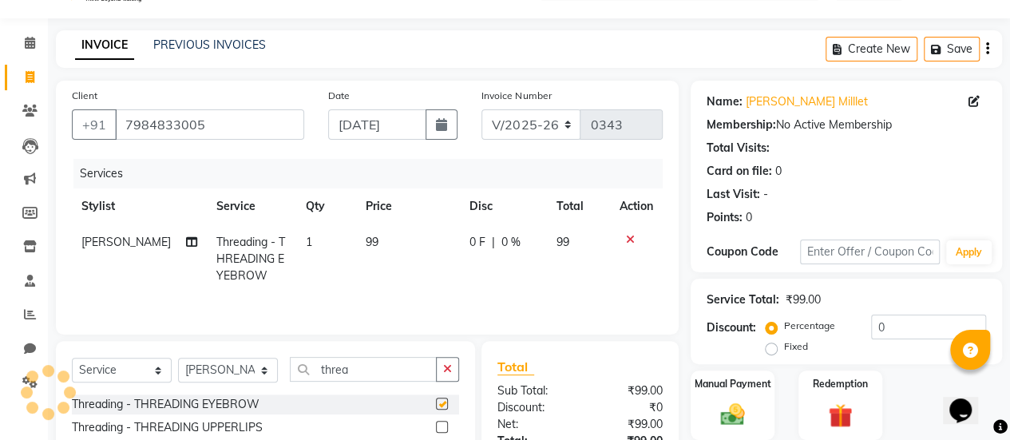
checkbox input "false"
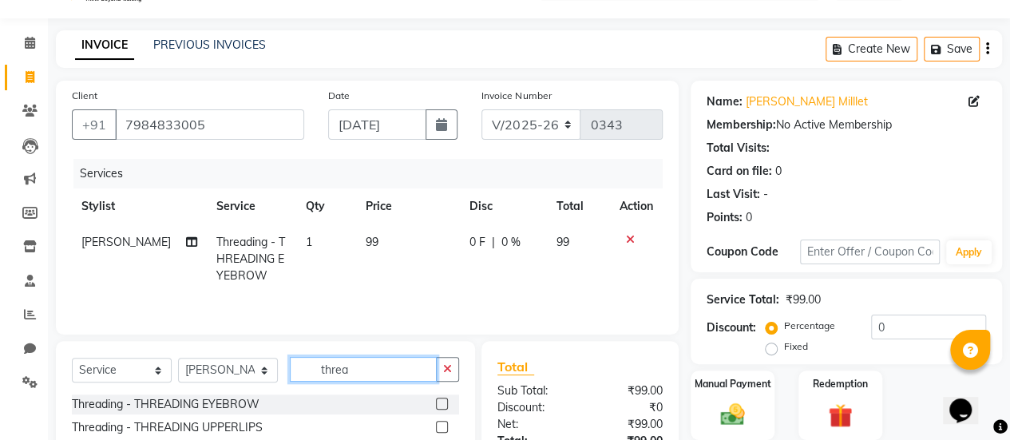
click at [367, 375] on input "threa" at bounding box center [363, 369] width 147 height 25
type input "t"
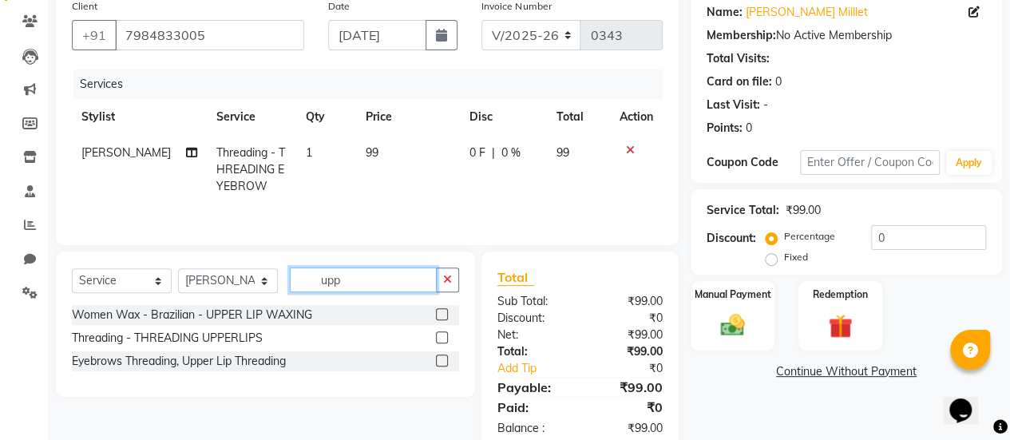
scroll to position [130, 0]
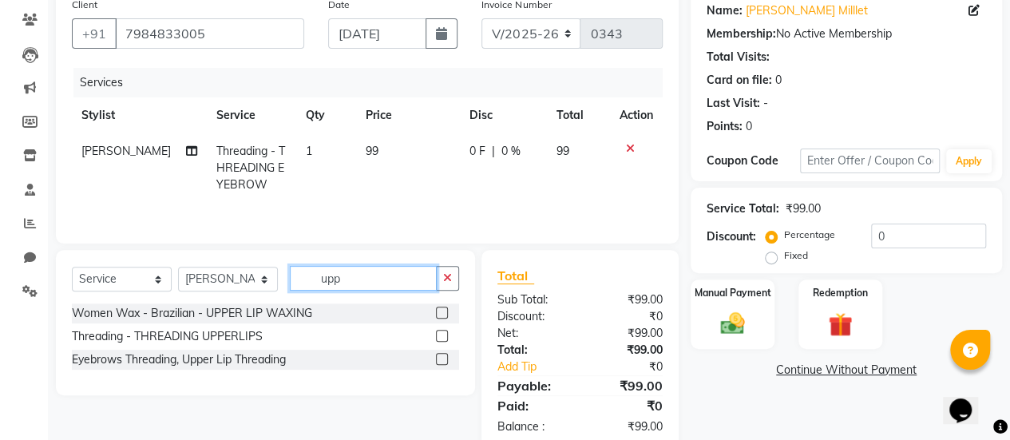
type input "upp"
click at [440, 308] on label at bounding box center [442, 313] width 12 height 12
click at [440, 308] on input "checkbox" at bounding box center [441, 313] width 10 height 10
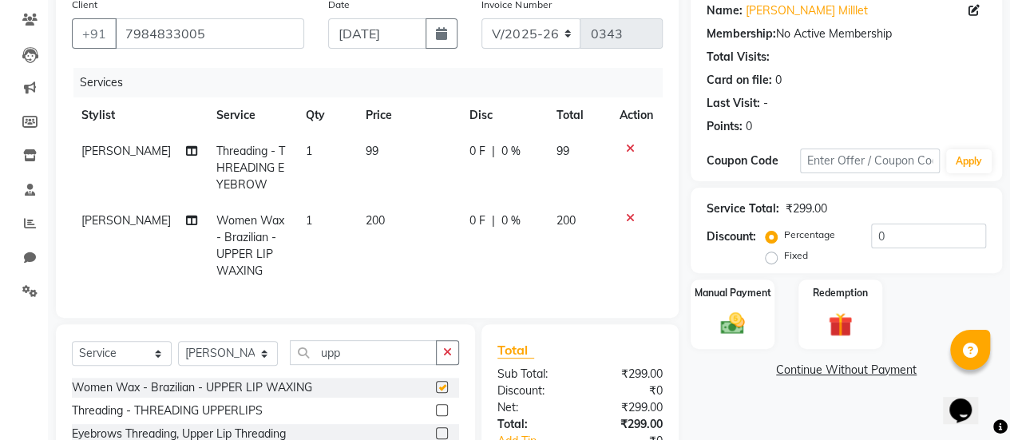
checkbox input "false"
click at [361, 365] on input "upp" at bounding box center [363, 352] width 147 height 25
type input "u"
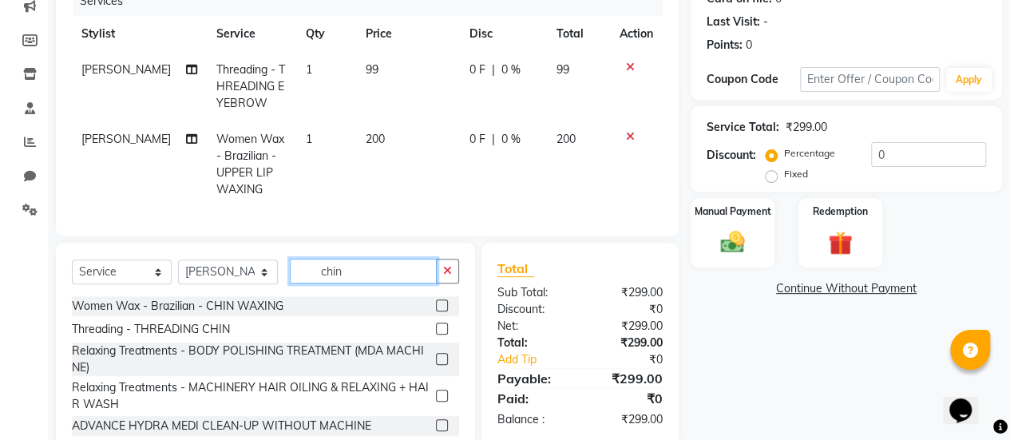
scroll to position [212, 0]
type input "chin"
click at [436, 311] on label at bounding box center [442, 305] width 12 height 12
click at [436, 311] on input "checkbox" at bounding box center [441, 305] width 10 height 10
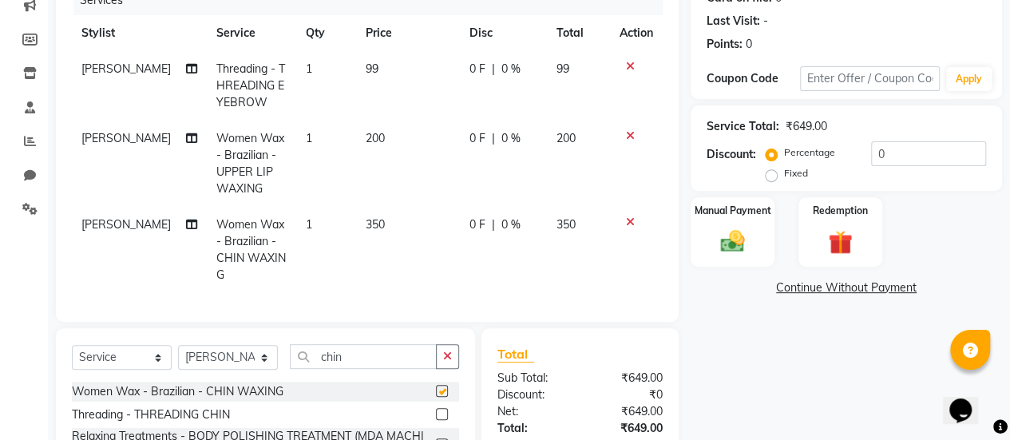
checkbox input "false"
click at [505, 226] on span "0 %" at bounding box center [511, 224] width 19 height 17
select select "77002"
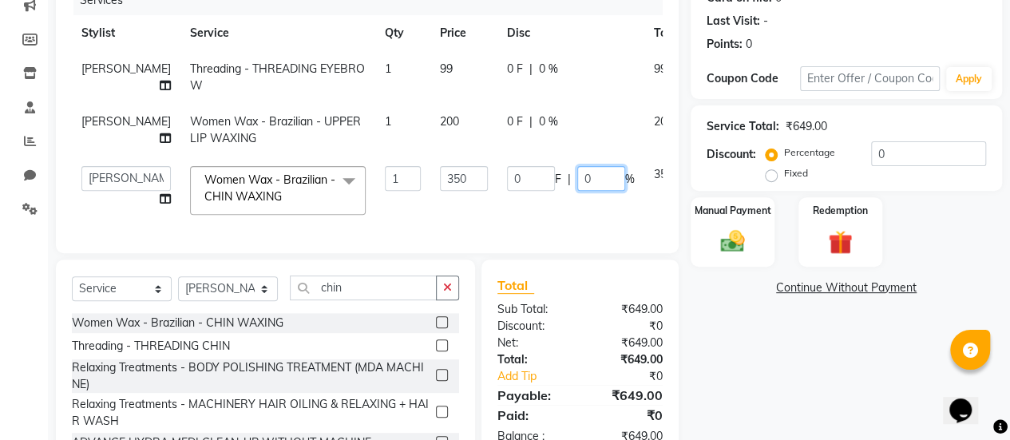
click at [578, 191] on input "0" at bounding box center [602, 178] width 48 height 25
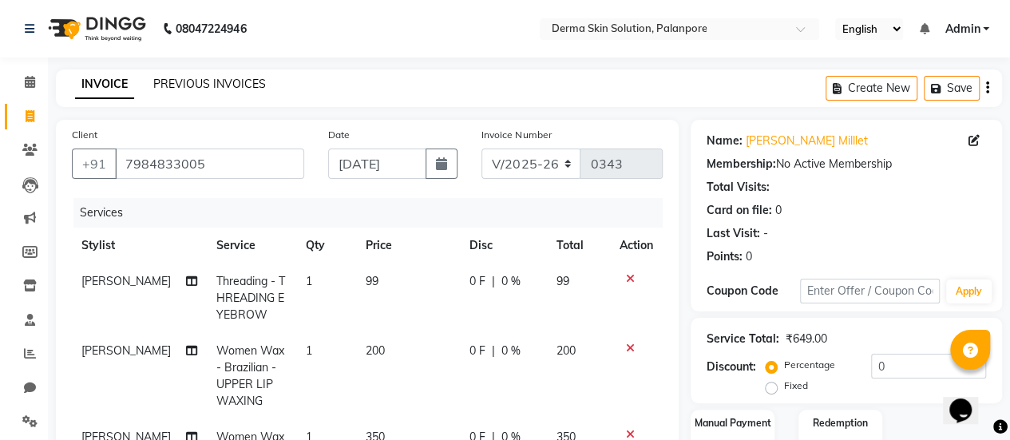
click at [232, 89] on link "PREVIOUS INVOICES" at bounding box center [209, 84] width 113 height 14
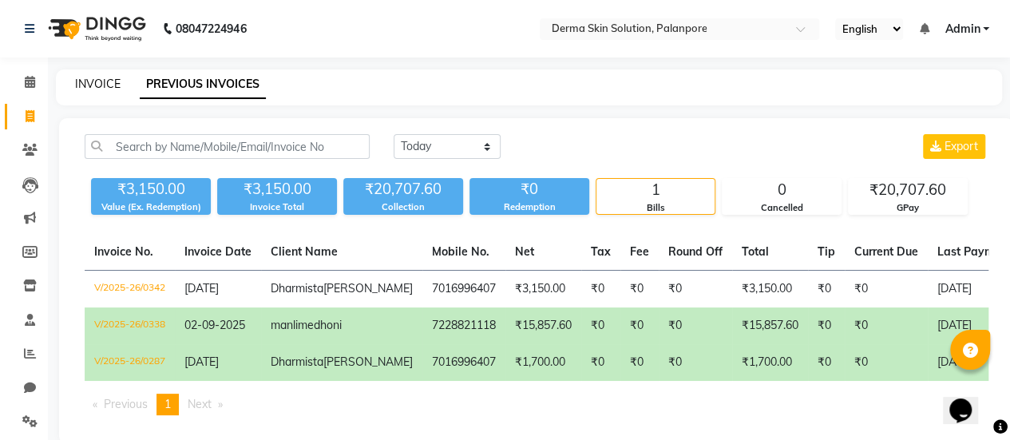
click at [113, 77] on link "INVOICE" at bounding box center [98, 84] width 46 height 14
select select "service"
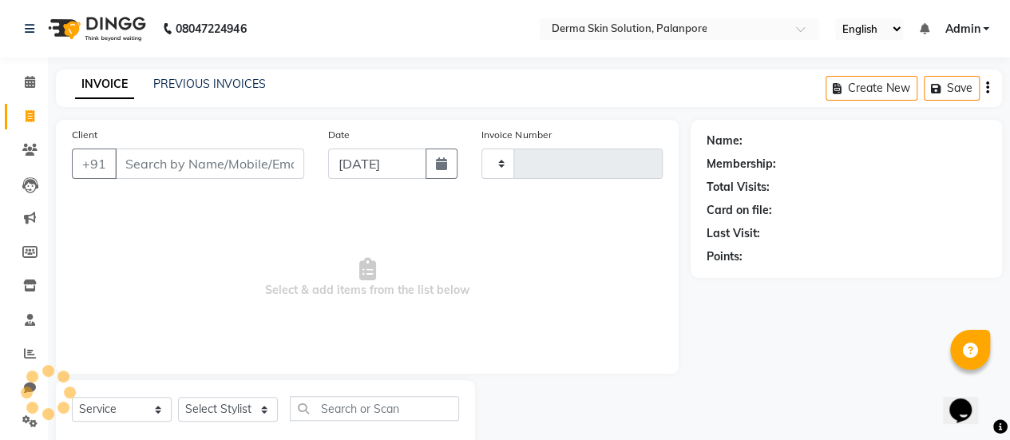
scroll to position [39, 0]
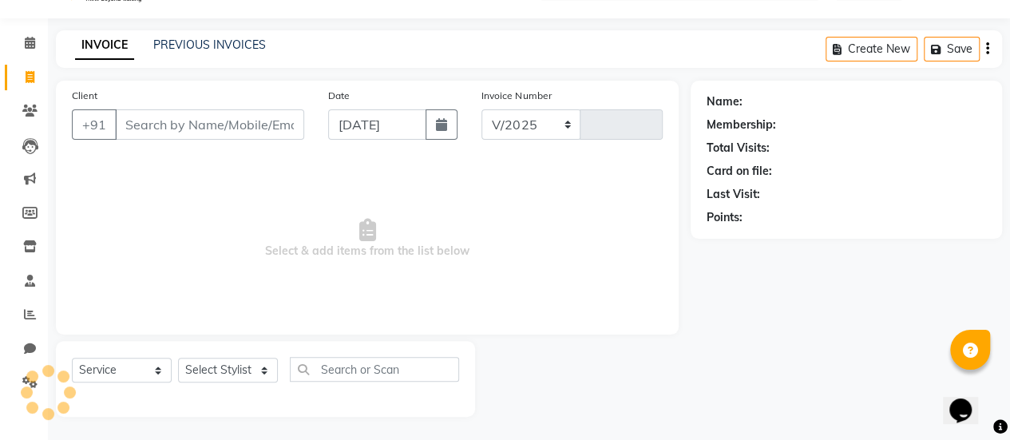
select select "8167"
type input "0343"
click at [177, 109] on input "Client" at bounding box center [209, 124] width 189 height 30
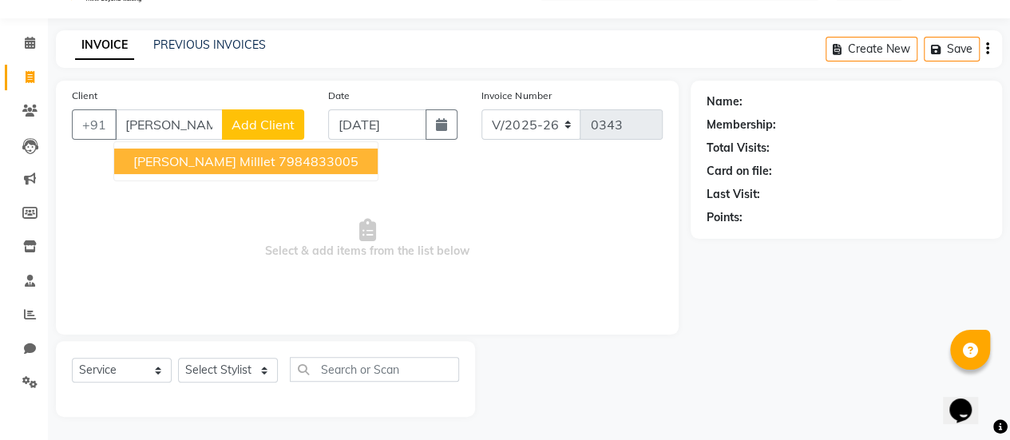
click at [213, 157] on button "shabin milllet 7984833005" at bounding box center [246, 162] width 264 height 26
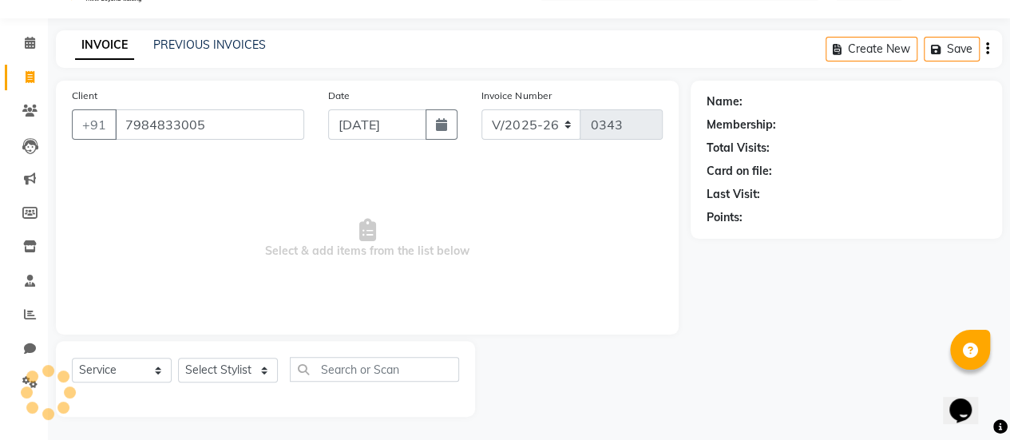
type input "7984833005"
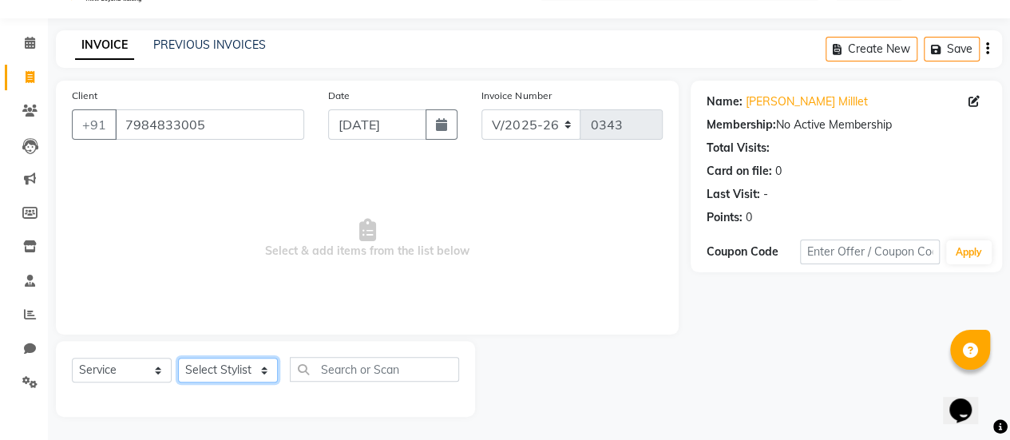
click at [216, 367] on select "Select Stylist Aum Valand Bhavesh Sodha Daksha Sosa Deepa Rajani Meet Chauhan M…" at bounding box center [228, 370] width 100 height 25
select select "77002"
click at [178, 358] on select "Select Stylist Aum Valand Bhavesh Sodha Daksha Sosa Deepa Rajani Meet Chauhan M…" at bounding box center [228, 370] width 100 height 25
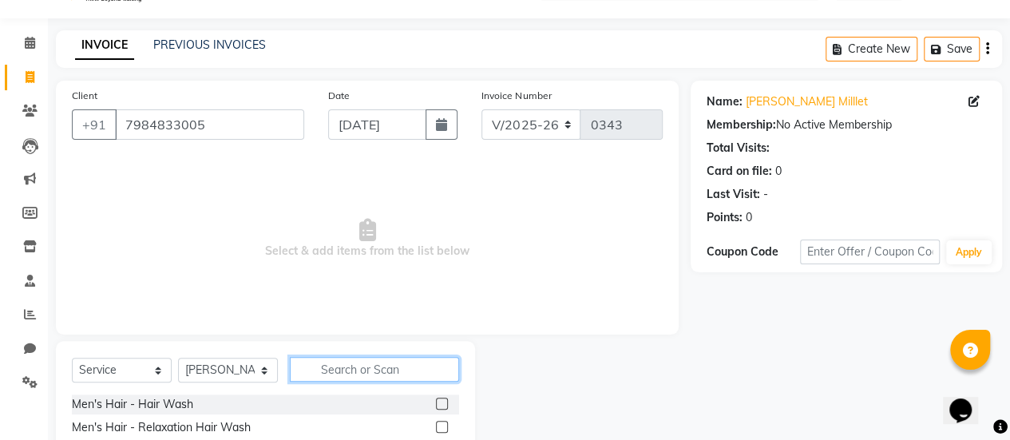
click at [338, 375] on input "text" at bounding box center [374, 369] width 169 height 25
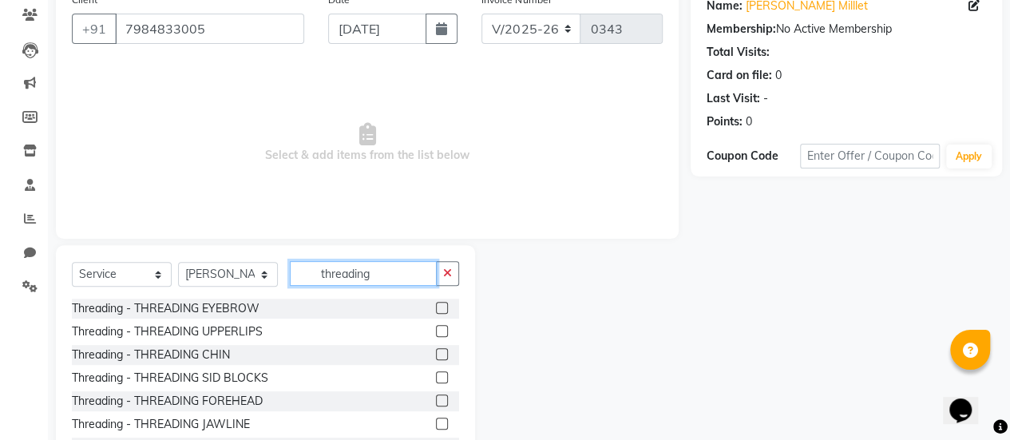
scroll to position [136, 0]
type input "threading"
click at [436, 308] on label at bounding box center [442, 307] width 12 height 12
click at [436, 308] on input "checkbox" at bounding box center [441, 308] width 10 height 10
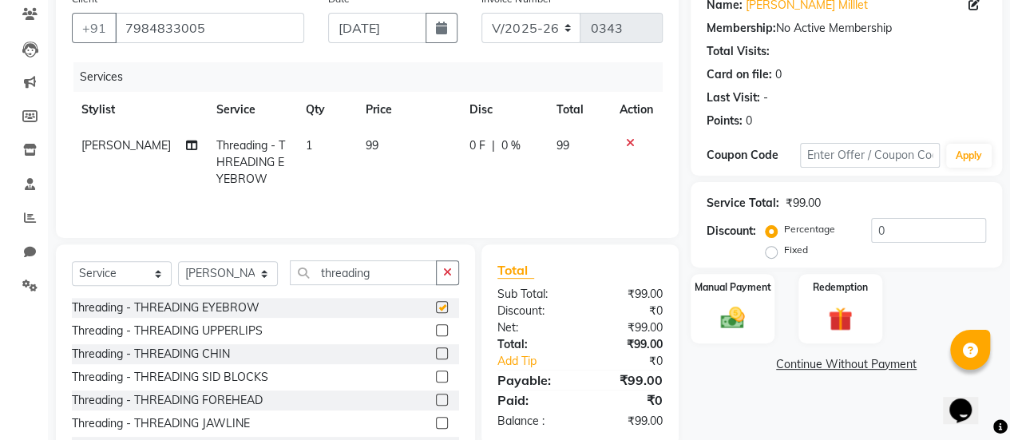
checkbox input "false"
click at [436, 325] on label at bounding box center [442, 330] width 12 height 12
click at [436, 326] on input "checkbox" at bounding box center [441, 331] width 10 height 10
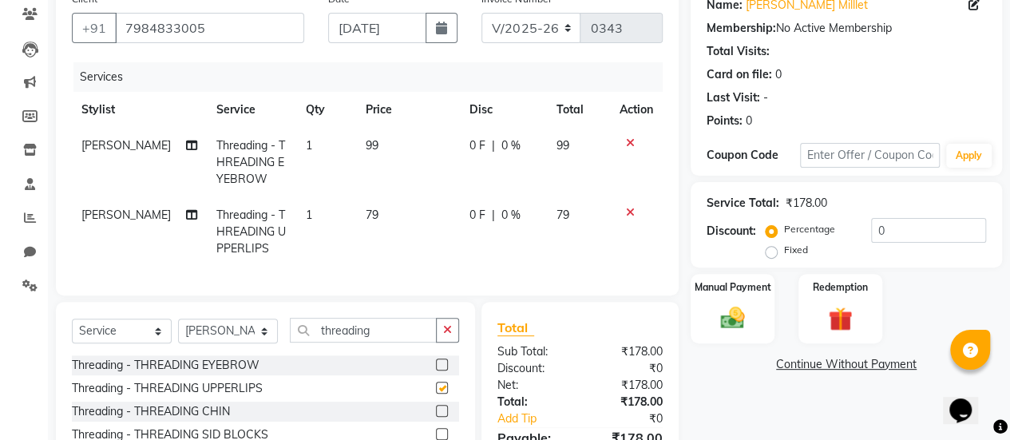
checkbox input "false"
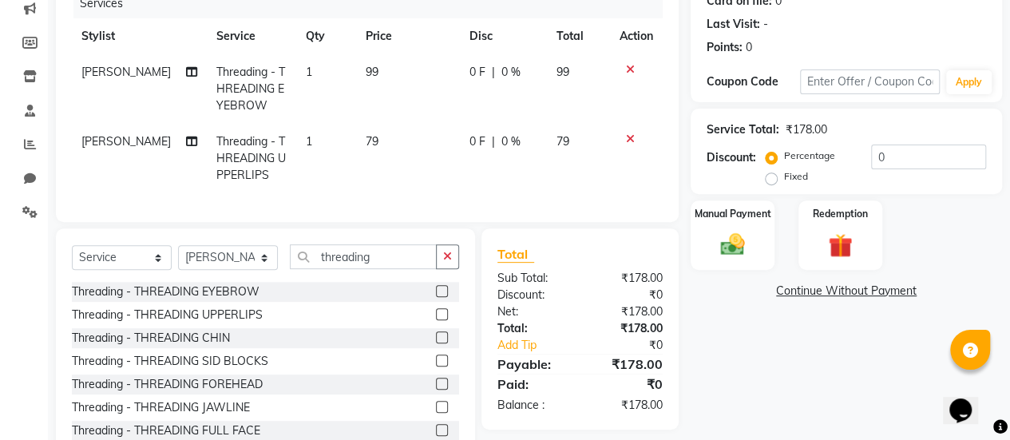
scroll to position [210, 0]
click at [436, 343] on label at bounding box center [442, 337] width 12 height 12
click at [436, 343] on input "checkbox" at bounding box center [441, 337] width 10 height 10
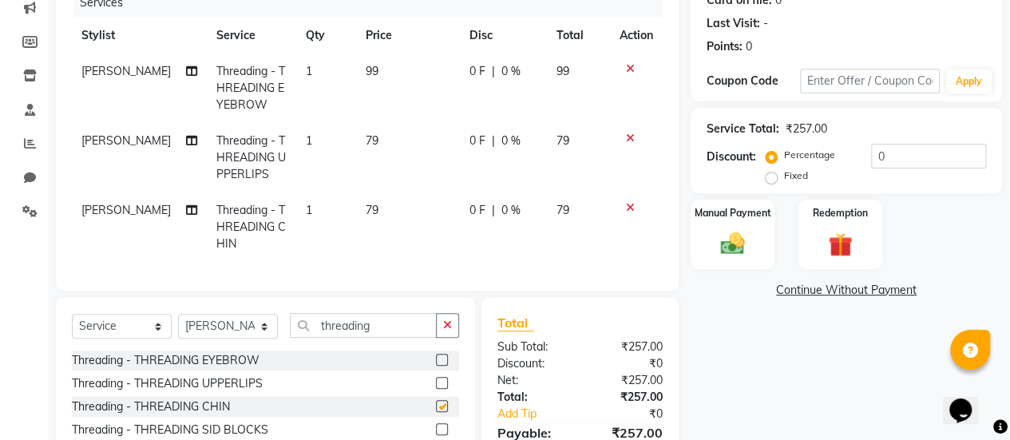
checkbox input "false"
click at [632, 208] on icon at bounding box center [630, 207] width 9 height 11
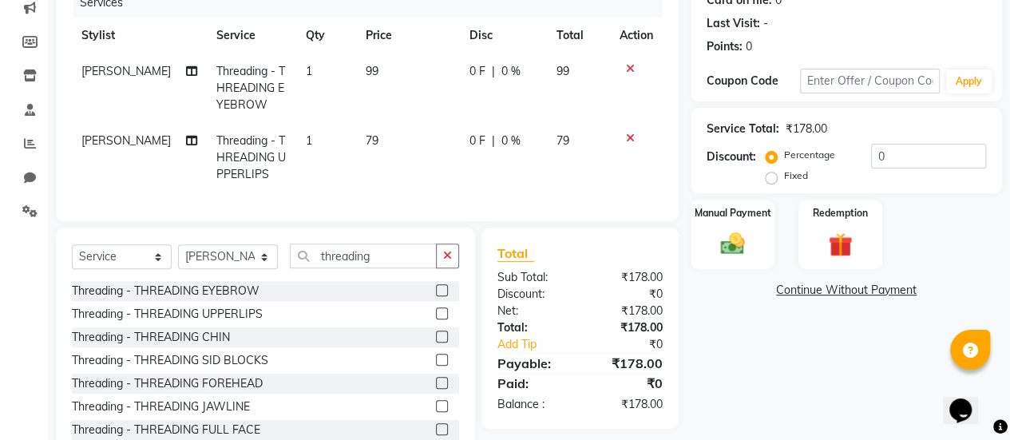
click at [629, 135] on icon at bounding box center [630, 138] width 9 height 11
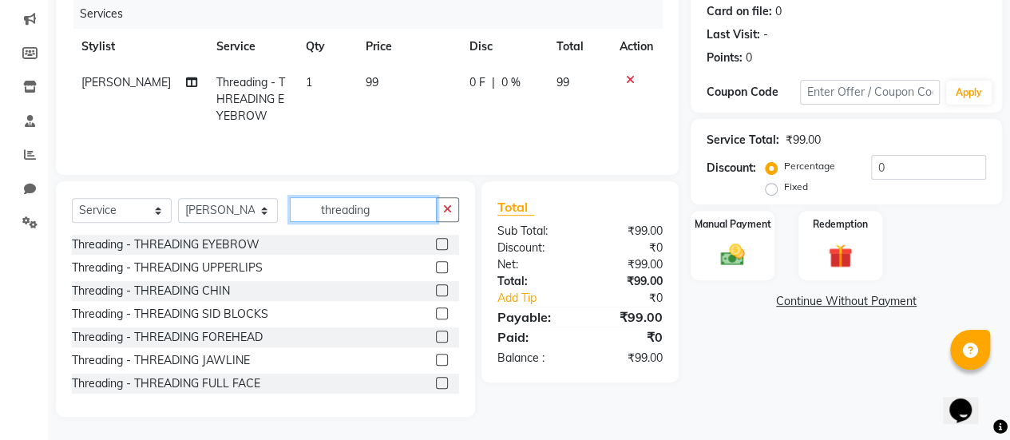
click at [396, 216] on input "threading" at bounding box center [363, 209] width 147 height 25
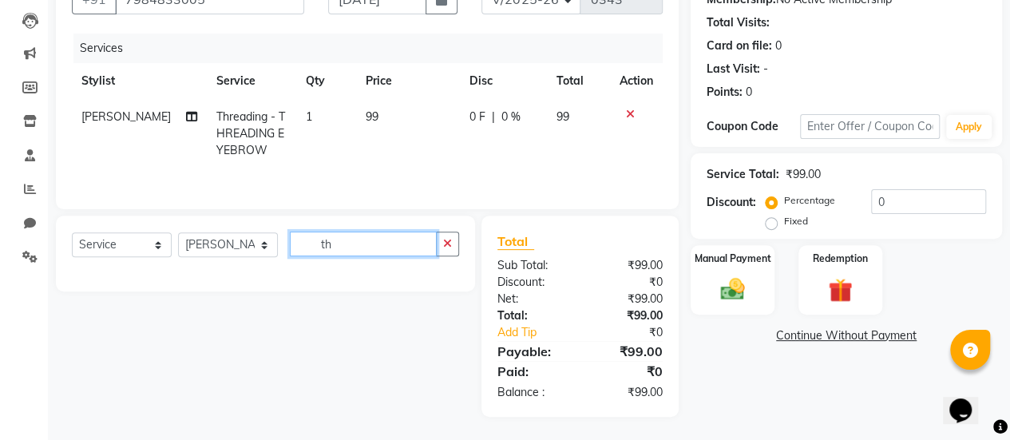
type input "t"
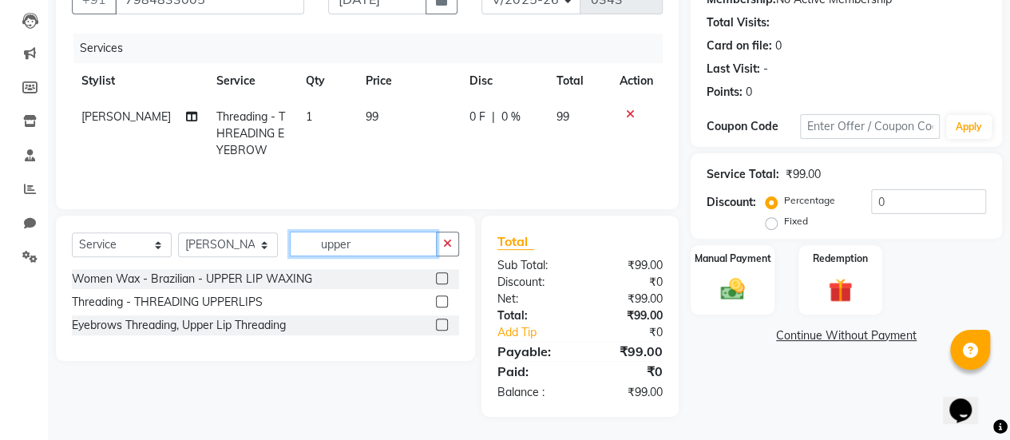
type input "upper"
click at [438, 278] on label at bounding box center [442, 278] width 12 height 12
click at [438, 278] on input "checkbox" at bounding box center [441, 279] width 10 height 10
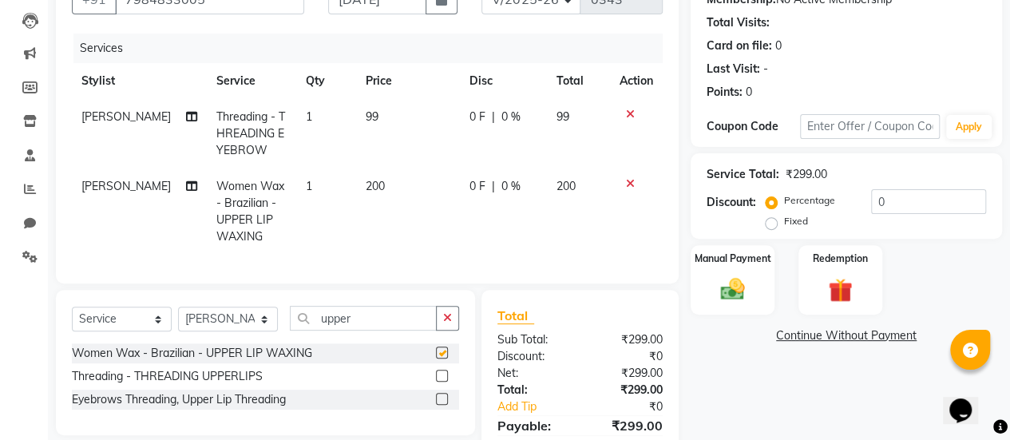
checkbox input "false"
click at [387, 329] on input "upper" at bounding box center [363, 318] width 147 height 25
type input "u"
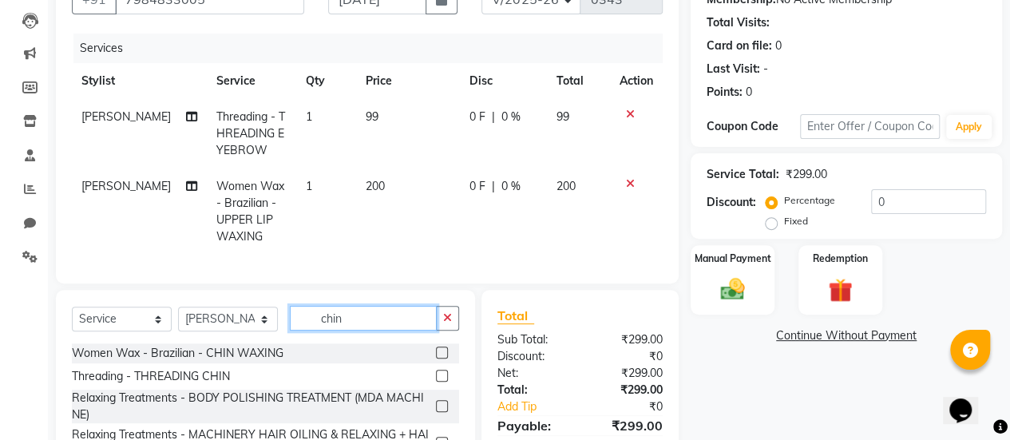
type input "chin"
click at [436, 359] on label at bounding box center [442, 353] width 12 height 12
click at [436, 359] on input "checkbox" at bounding box center [441, 353] width 10 height 10
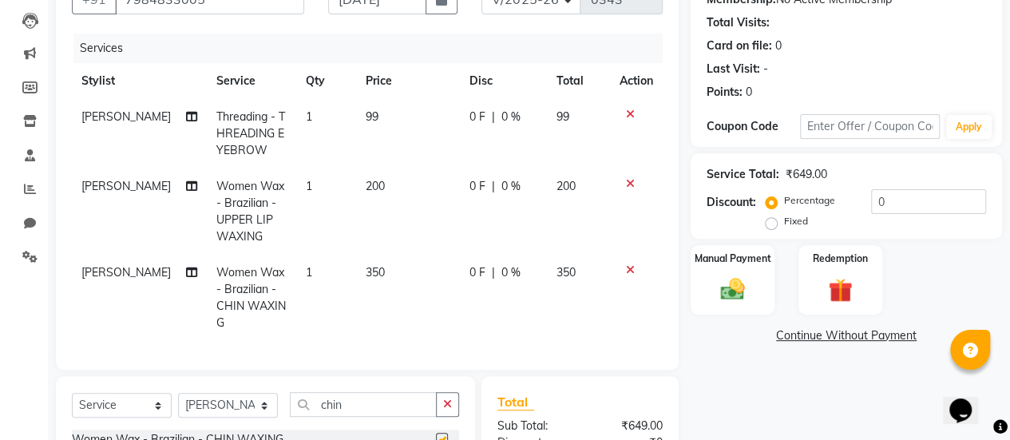
checkbox input "false"
click at [502, 188] on span "0 %" at bounding box center [511, 186] width 19 height 17
select select "77002"
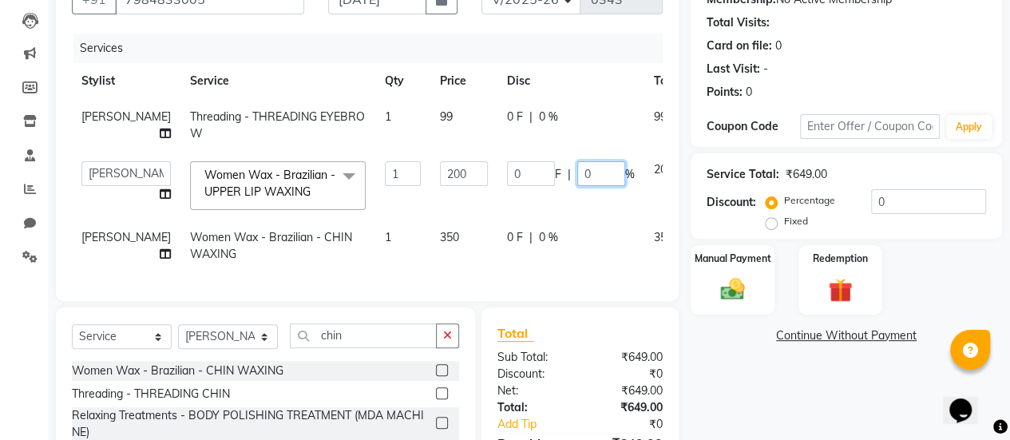
click at [578, 186] on input "0" at bounding box center [602, 173] width 48 height 25
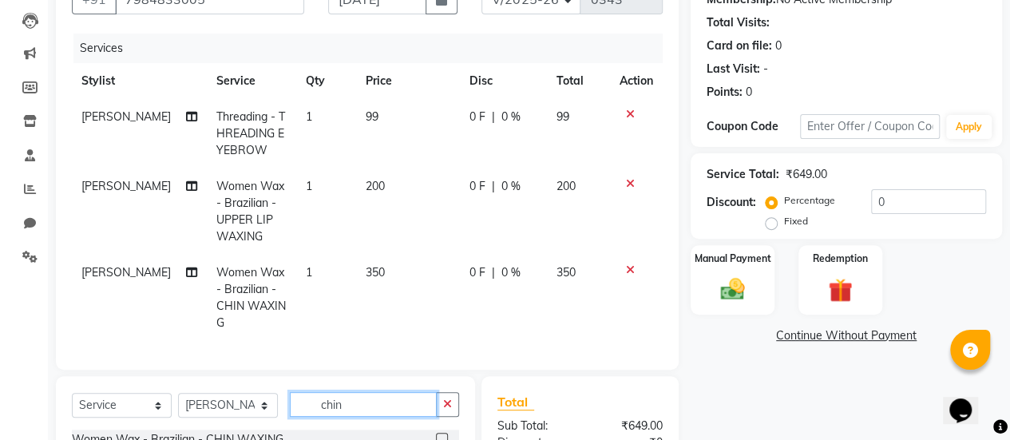
click at [359, 369] on div "Client +91 7984833005 Date 03-09-2025 Invoice Number V/2025 V/2025-26 0343 Serv…" at bounding box center [367, 283] width 647 height 657
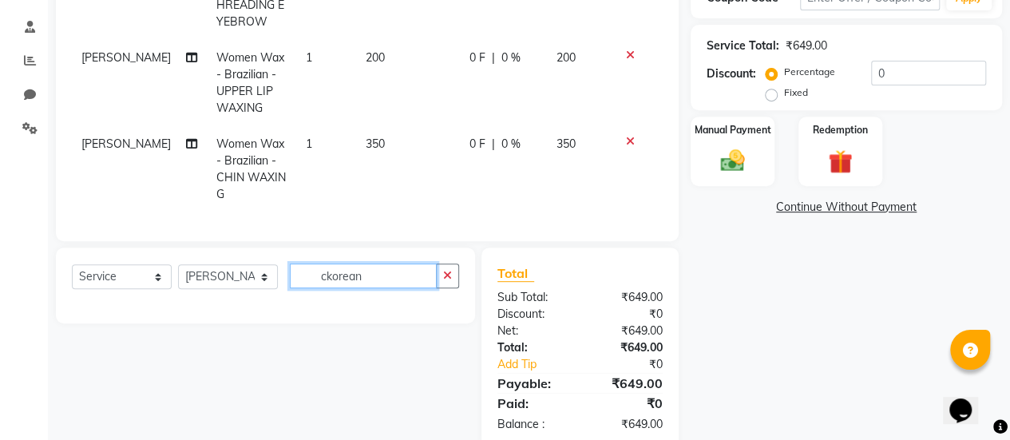
scroll to position [295, 0]
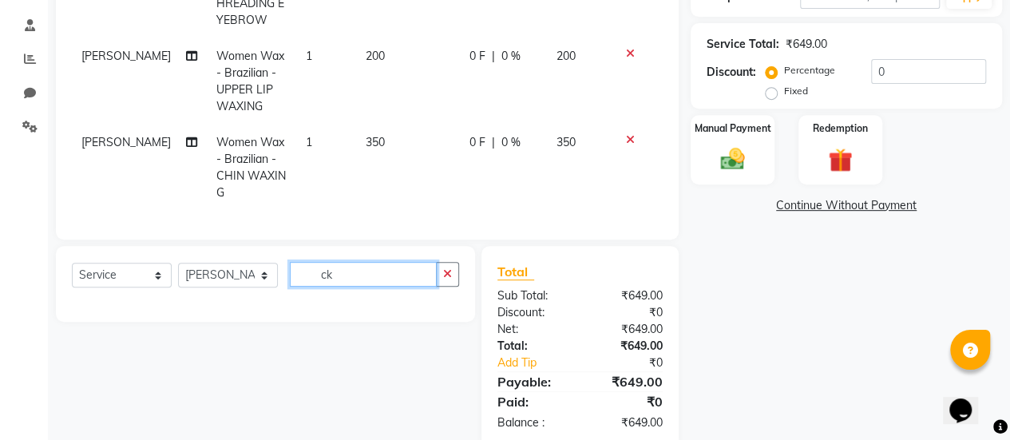
type input "c"
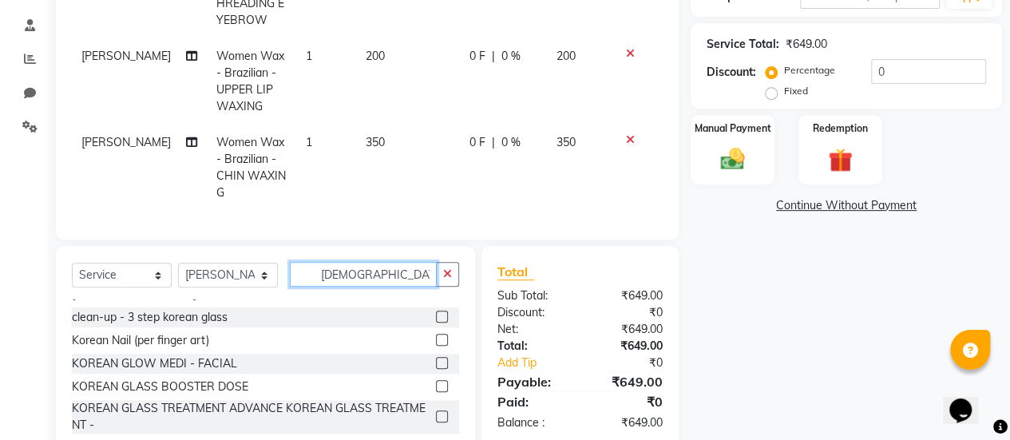
scroll to position [355, 0]
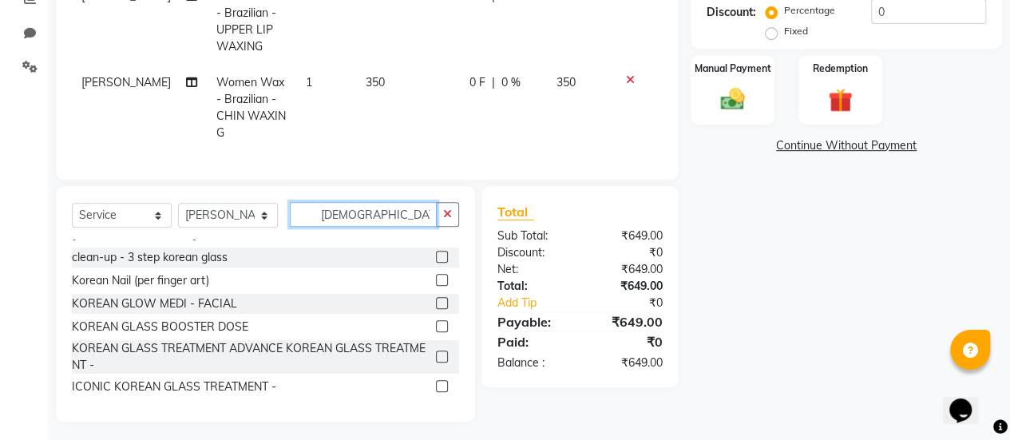
type input "korean"
click at [359, 369] on div "Korean Glow Medi-Facial Korean Glow Medi-Facial clean-up - 3 step korean glass …" at bounding box center [265, 320] width 387 height 160
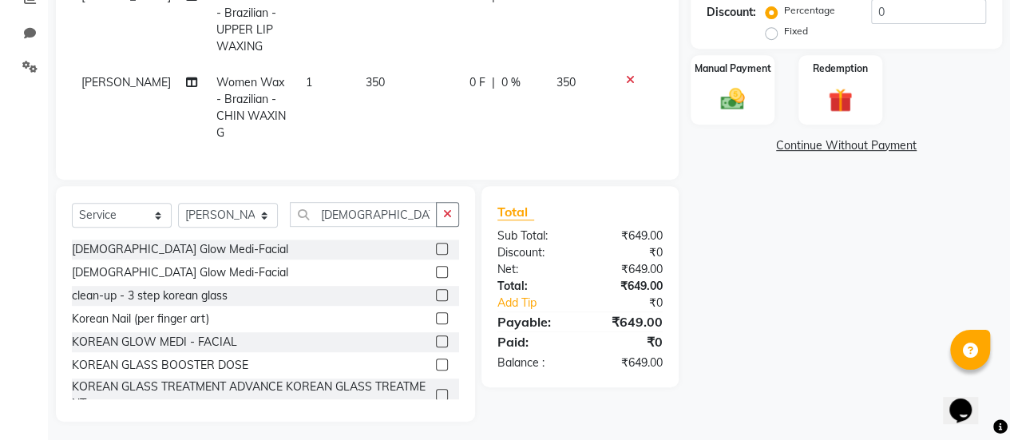
click at [436, 244] on label at bounding box center [442, 249] width 12 height 12
click at [436, 244] on input "checkbox" at bounding box center [441, 249] width 10 height 10
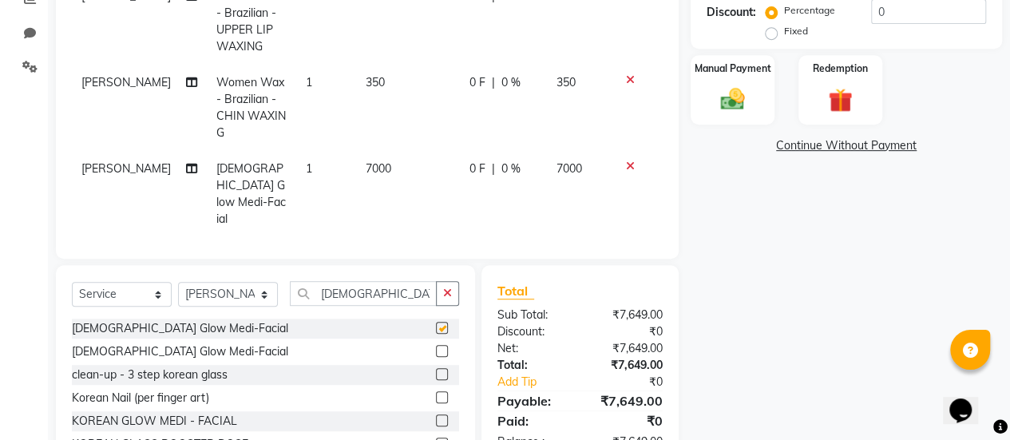
checkbox input "false"
click at [470, 161] on span "0 F" at bounding box center [478, 169] width 16 height 17
select select "77002"
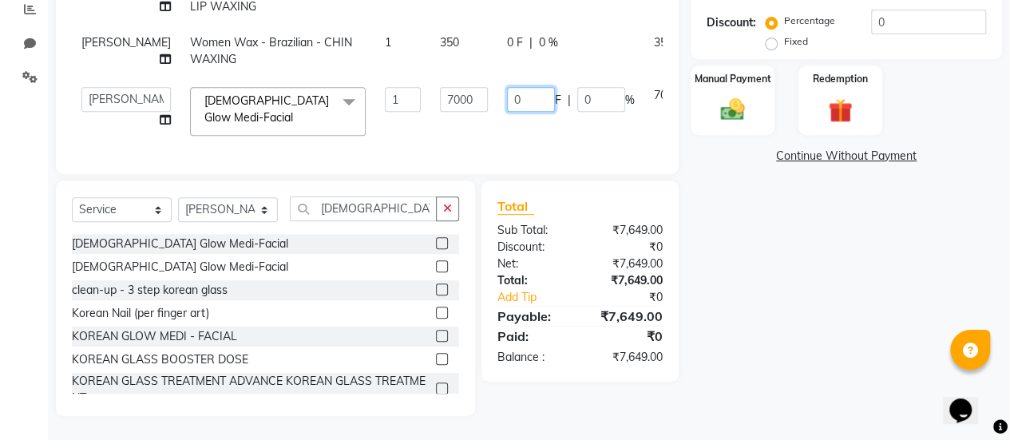
click at [507, 112] on input "0" at bounding box center [531, 99] width 48 height 25
type input "03500"
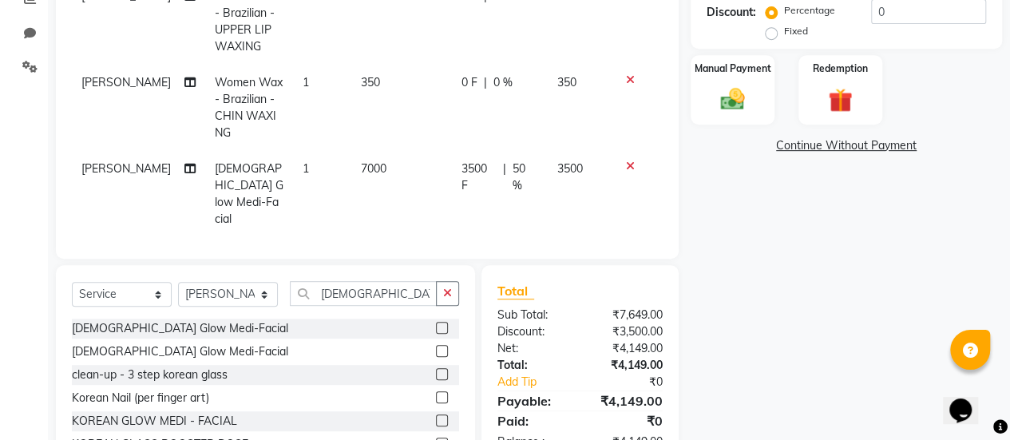
click at [470, 167] on td "3500 F | 50 %" at bounding box center [500, 194] width 96 height 86
select select "77002"
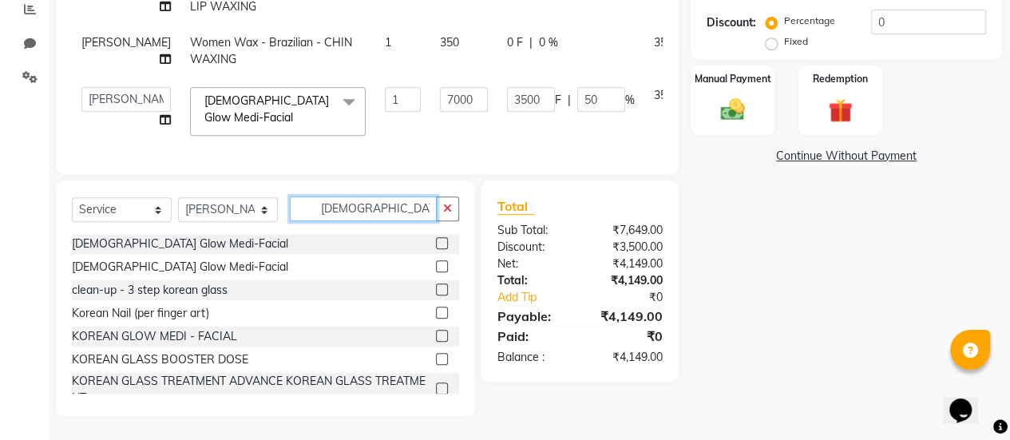
click at [367, 221] on input "korean" at bounding box center [363, 208] width 147 height 25
type input "k"
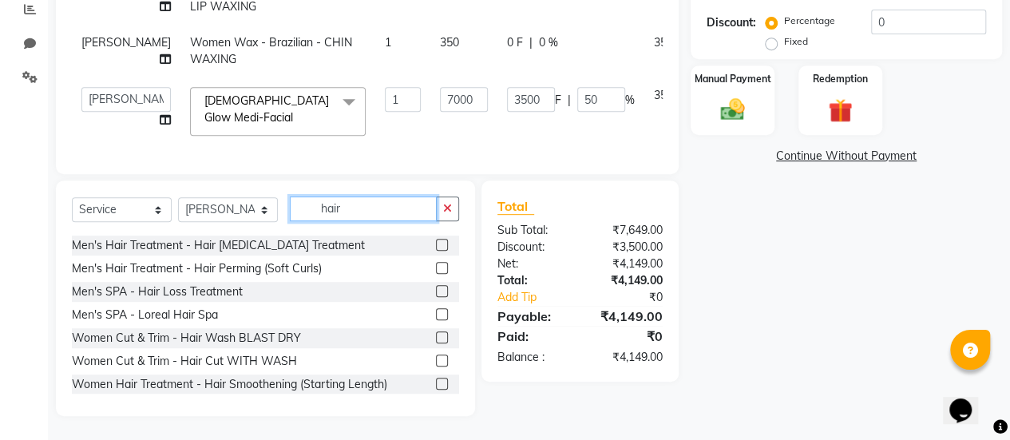
scroll to position [430, 0]
type input "hair"
click at [436, 339] on label at bounding box center [442, 337] width 12 height 12
click at [436, 339] on input "checkbox" at bounding box center [441, 337] width 10 height 10
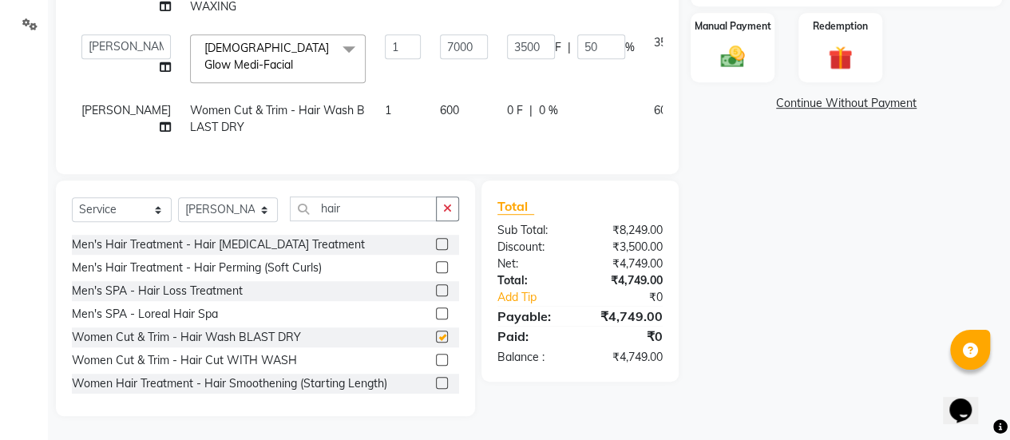
checkbox input "false"
click at [507, 119] on span "0 F" at bounding box center [515, 110] width 16 height 17
select select "77002"
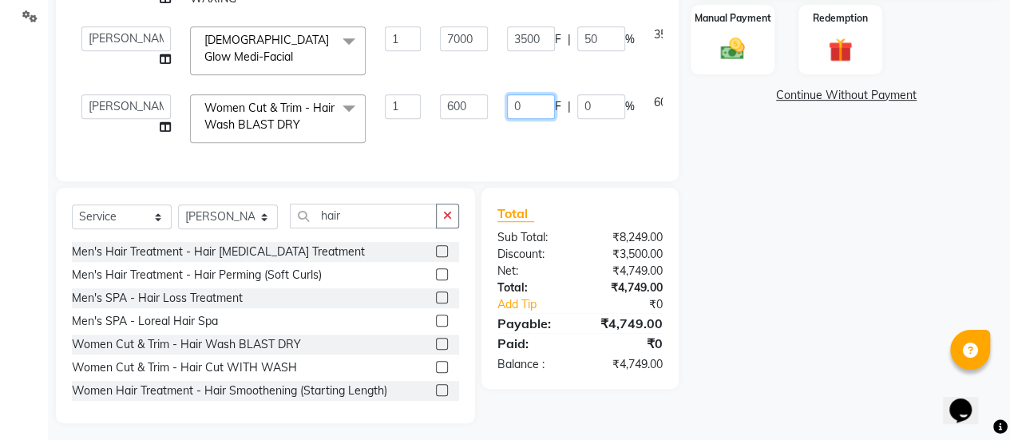
click at [507, 119] on input "0" at bounding box center [531, 106] width 48 height 25
type input "0200"
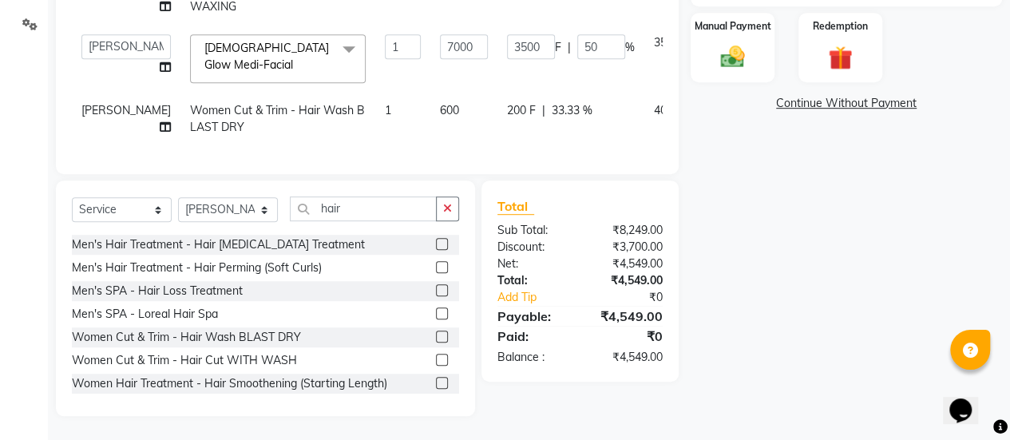
click at [436, 93] on td "7000" at bounding box center [464, 59] width 67 height 68
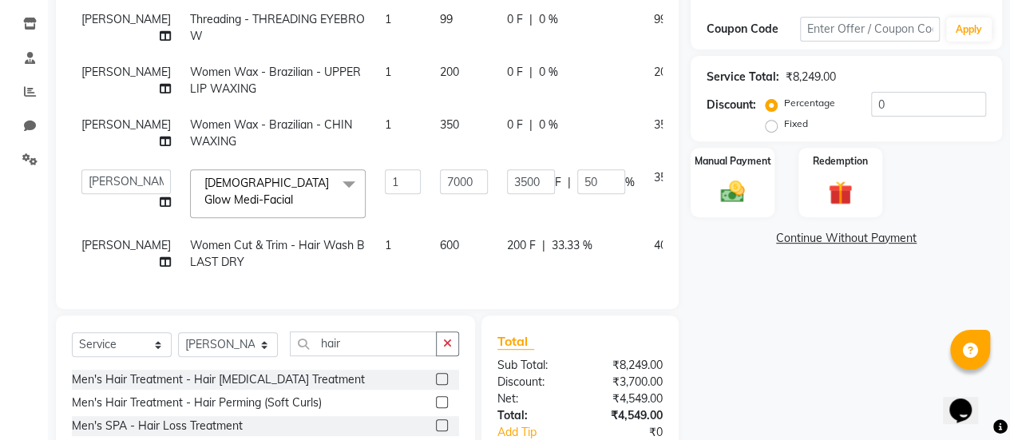
scroll to position [260, 0]
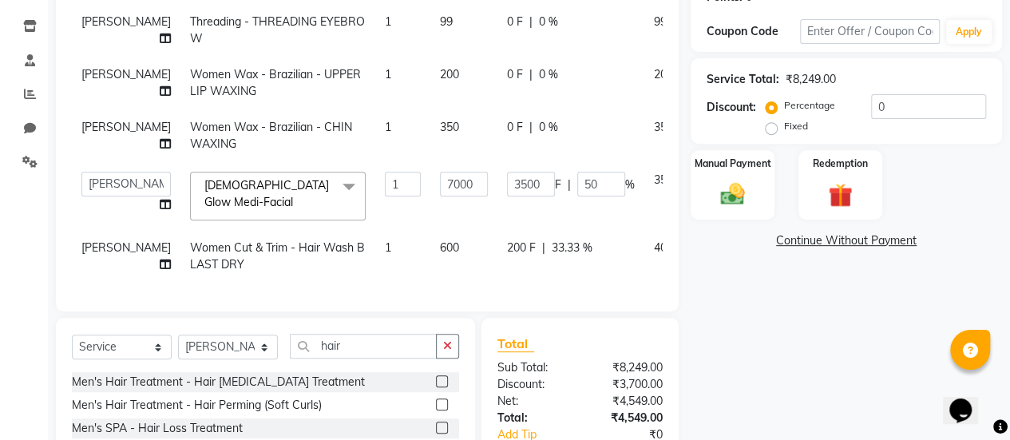
click at [539, 136] on span "0 %" at bounding box center [548, 127] width 19 height 17
select select "77002"
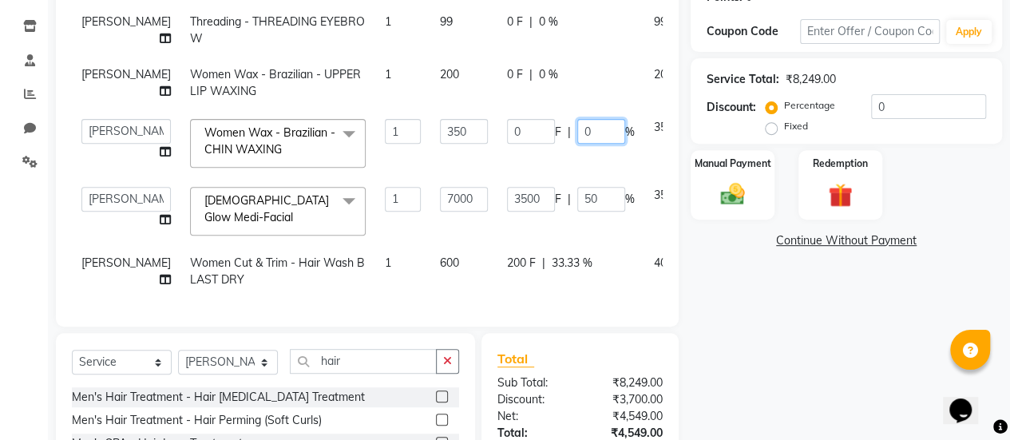
click at [578, 144] on input "0" at bounding box center [602, 131] width 48 height 25
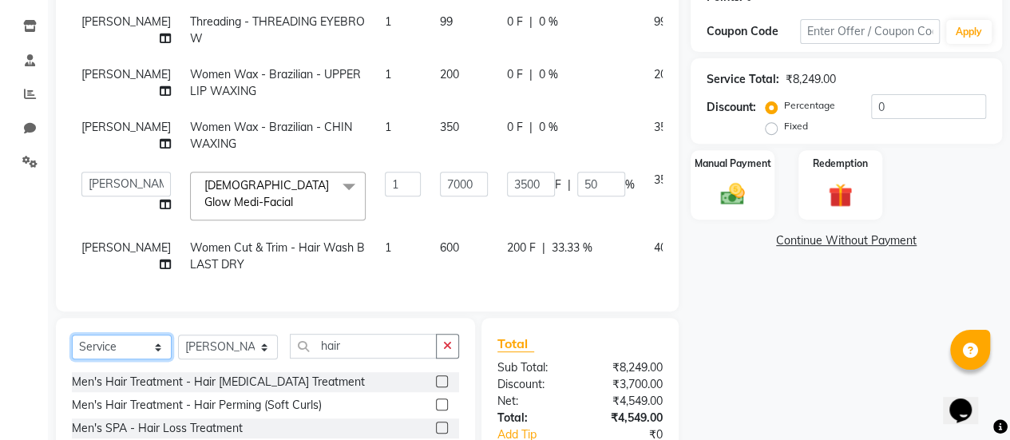
click at [136, 359] on select "Select Service Product Membership Package Voucher Prepaid Gift Card" at bounding box center [122, 347] width 100 height 25
select select "product"
click at [72, 359] on select "Select Service Product Membership Package Voucher Prepaid Gift Card" at bounding box center [122, 347] width 100 height 25
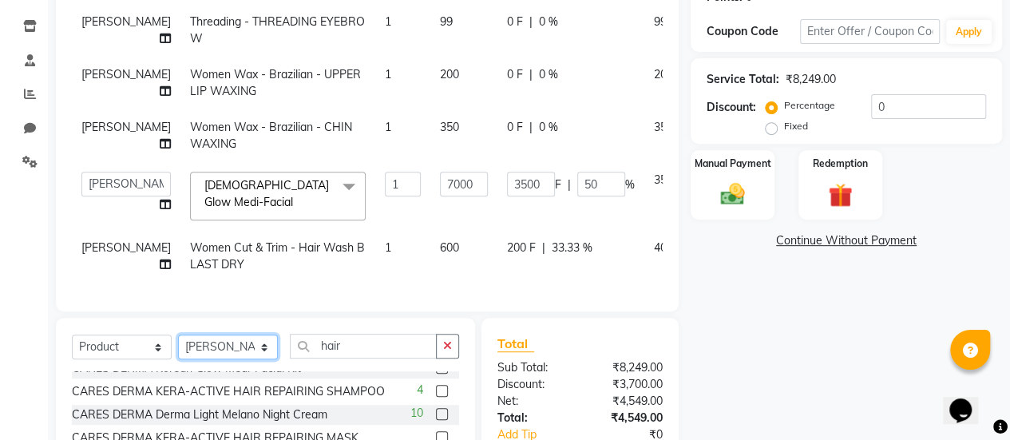
drag, startPoint x: 196, startPoint y: 391, endPoint x: 225, endPoint y: 268, distance: 126.3
click at [225, 268] on div "Client +91 7984833005 Date 03-09-2025 Invoice Number V/2025 V/2025-26 0343 Serv…" at bounding box center [367, 206] width 647 height 693
select select "80159"
click at [178, 359] on select "Select Stylist Aum Valand Bhavesh Sodha Daksha Sosa Deepa Rajani Meet Chauhan M…" at bounding box center [228, 347] width 100 height 25
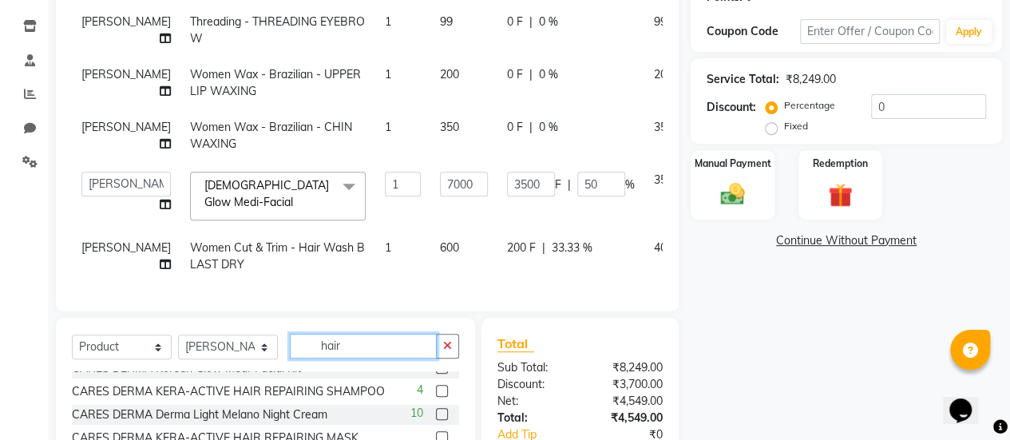
click at [350, 359] on input "hair" at bounding box center [363, 346] width 147 height 25
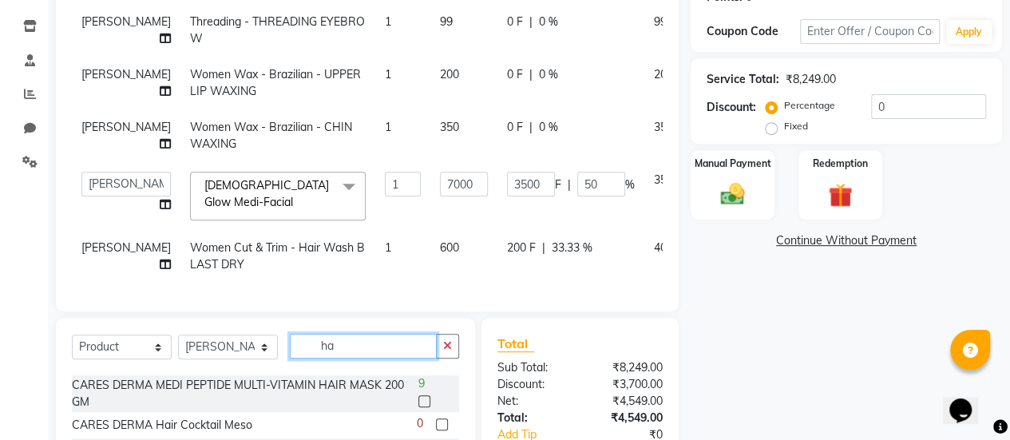
type input "h"
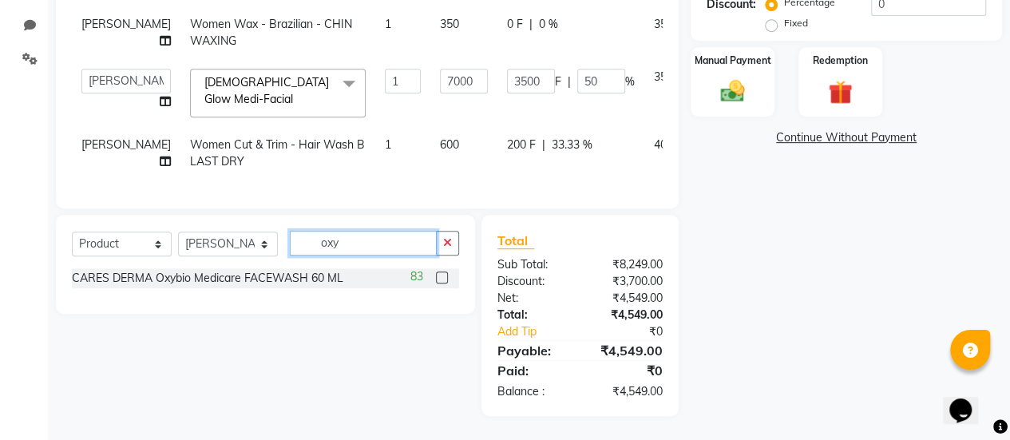
scroll to position [403, 0]
type input "oxy"
click at [444, 279] on label at bounding box center [442, 278] width 12 height 12
click at [444, 279] on input "checkbox" at bounding box center [441, 278] width 10 height 10
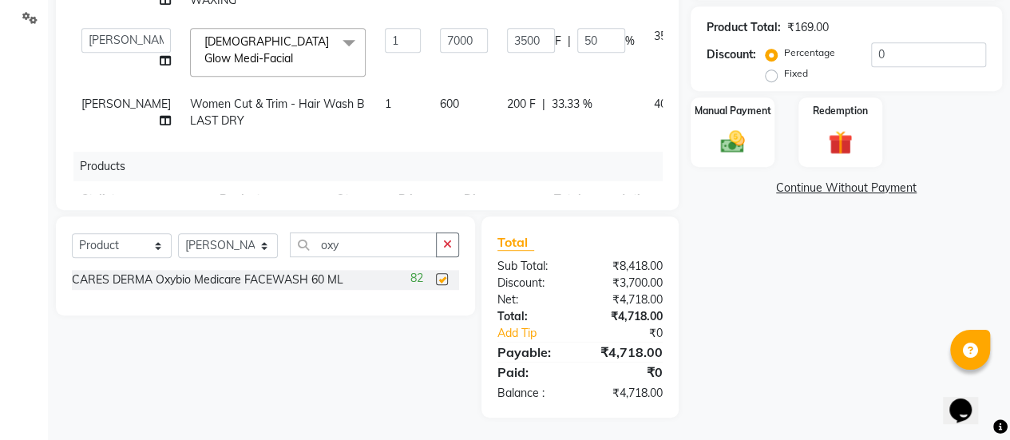
checkbox input "false"
click at [386, 252] on input "oxy" at bounding box center [363, 244] width 147 height 25
type input "o"
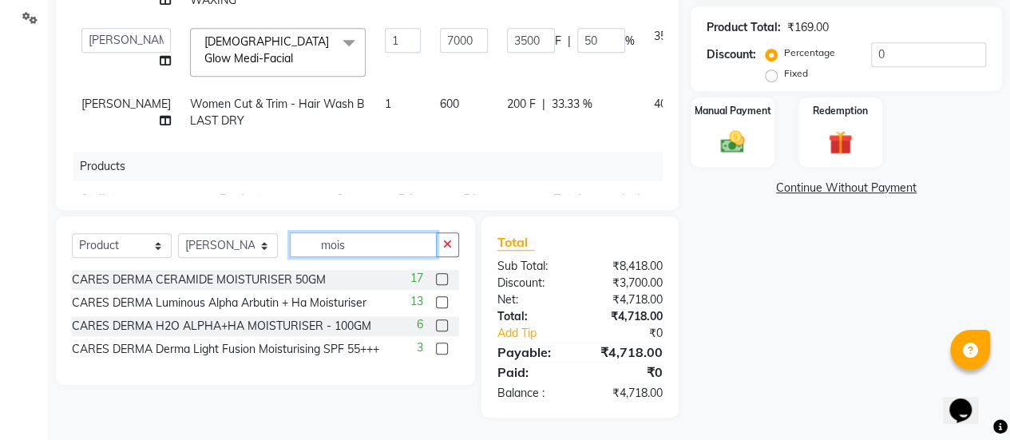
type input "mois"
click at [444, 322] on label at bounding box center [442, 326] width 12 height 12
click at [444, 322] on input "checkbox" at bounding box center [441, 326] width 10 height 10
checkbox input "false"
click at [374, 244] on input "mois" at bounding box center [363, 244] width 147 height 25
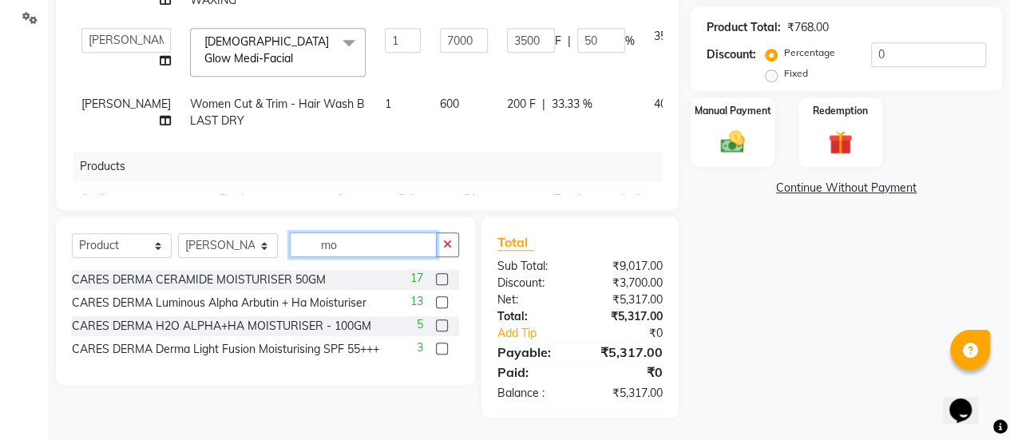
type input "m"
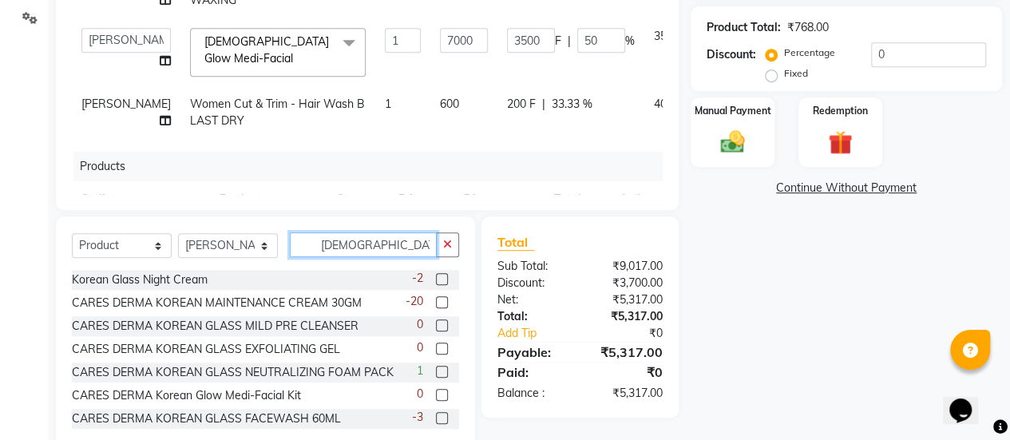
type input "korean"
click at [436, 301] on label at bounding box center [442, 302] width 12 height 12
click at [436, 301] on input "checkbox" at bounding box center [441, 303] width 10 height 10
checkbox input "false"
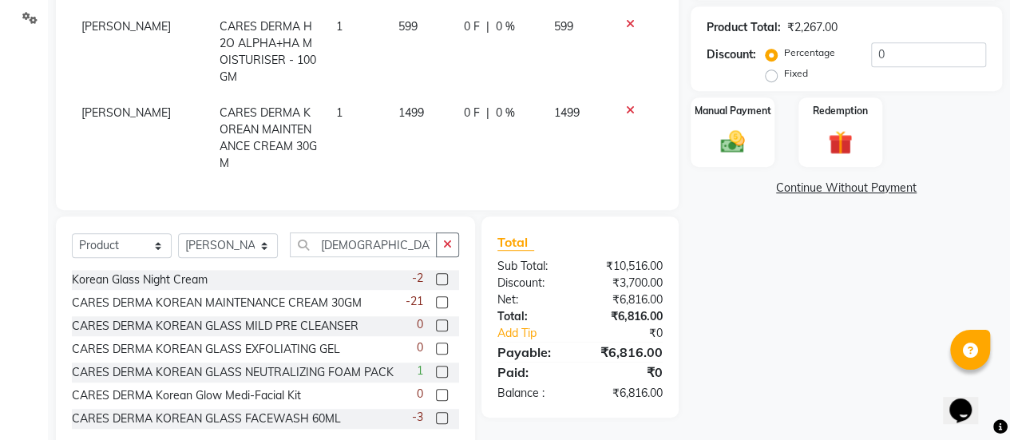
scroll to position [259, 0]
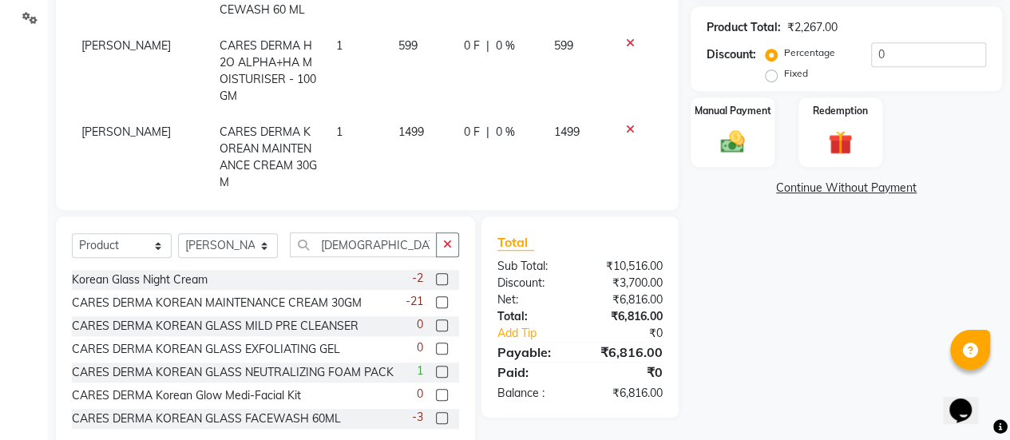
select select "80159"
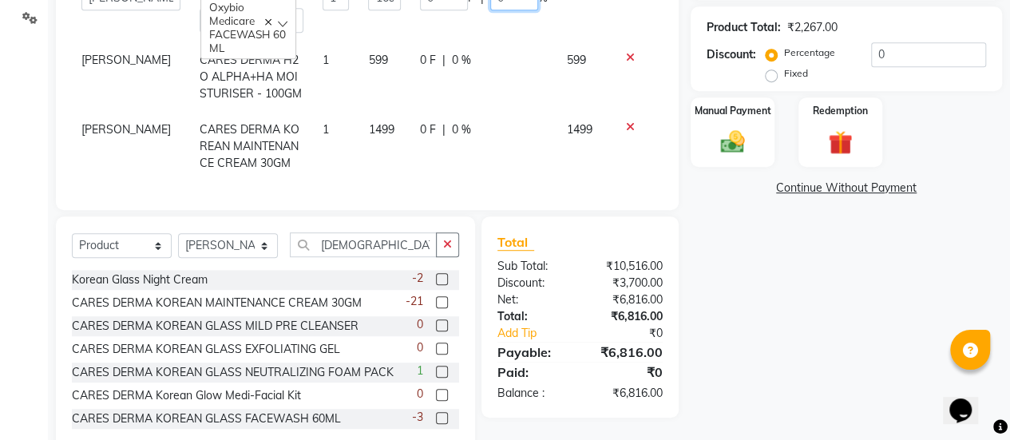
type input "010"
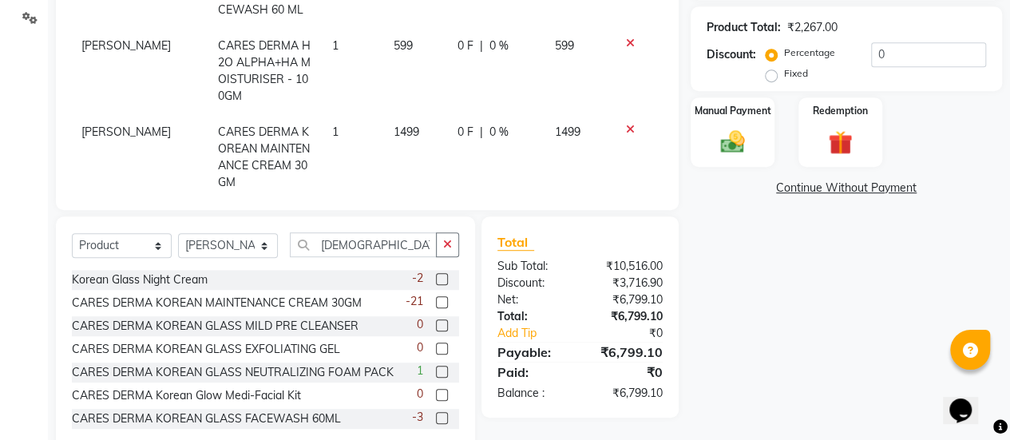
click at [458, 54] on div "0 F | 0 %" at bounding box center [496, 46] width 77 height 17
select select "80159"
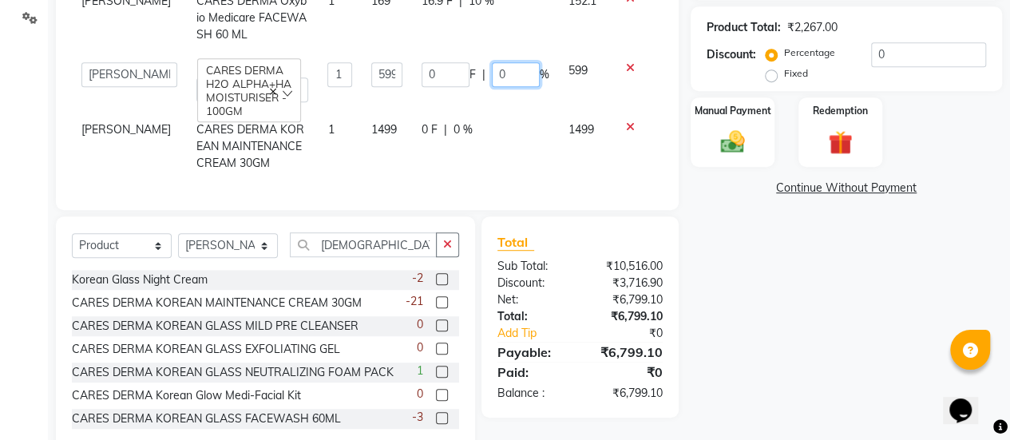
click at [501, 87] on input "0" at bounding box center [516, 74] width 48 height 25
type input "010"
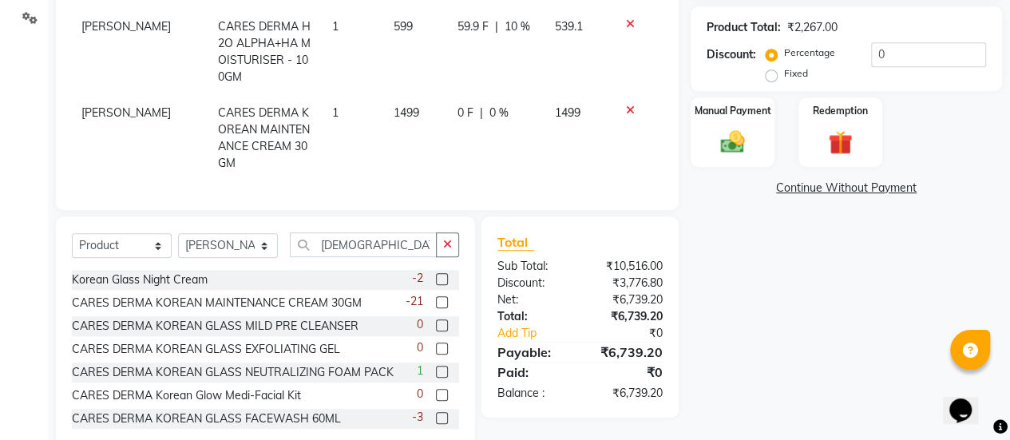
click at [443, 114] on tbody "Muskan Sharma CARES DERMA Oxybio Medicare FACEWASH 60 ML 1 169 16.9 F | 10 % 15…" at bounding box center [367, 60] width 591 height 242
click at [490, 121] on span "0 %" at bounding box center [499, 113] width 19 height 17
select select "80159"
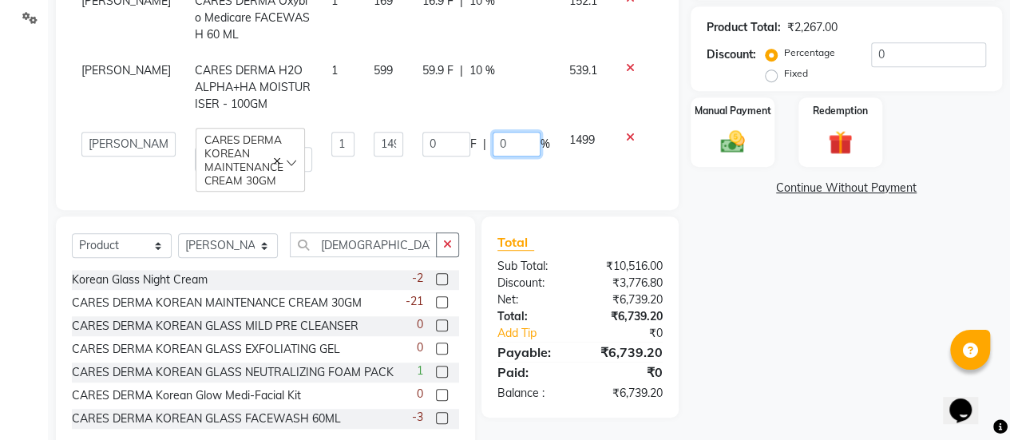
click at [497, 136] on input "0" at bounding box center [517, 144] width 48 height 25
type input "010"
click at [518, 93] on td "59.9 F | 10 %" at bounding box center [486, 87] width 147 height 69
select select "80159"
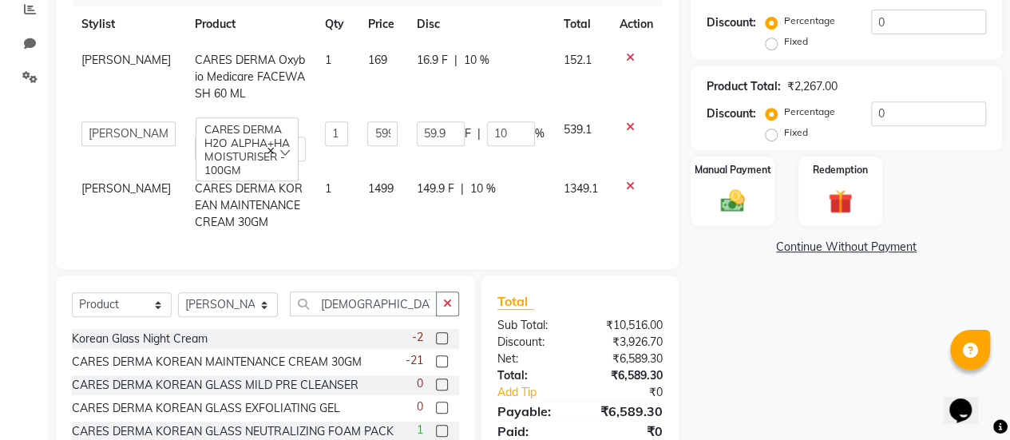
scroll to position [345, 0]
click at [131, 298] on select "Select Service Product Membership Package Voucher Prepaid Gift Card" at bounding box center [122, 304] width 100 height 25
select select "service"
click at [72, 292] on select "Select Service Product Membership Package Voucher Prepaid Gift Card" at bounding box center [122, 304] width 100 height 25
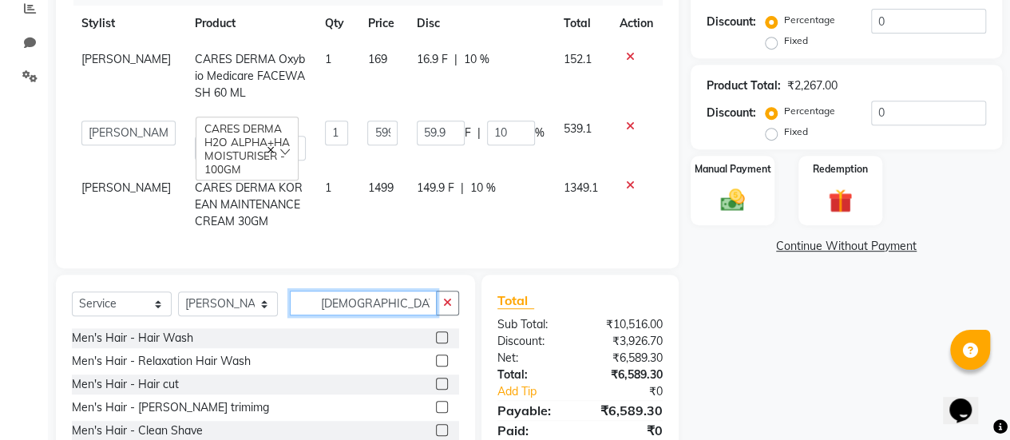
click at [358, 306] on input "korean" at bounding box center [363, 303] width 147 height 25
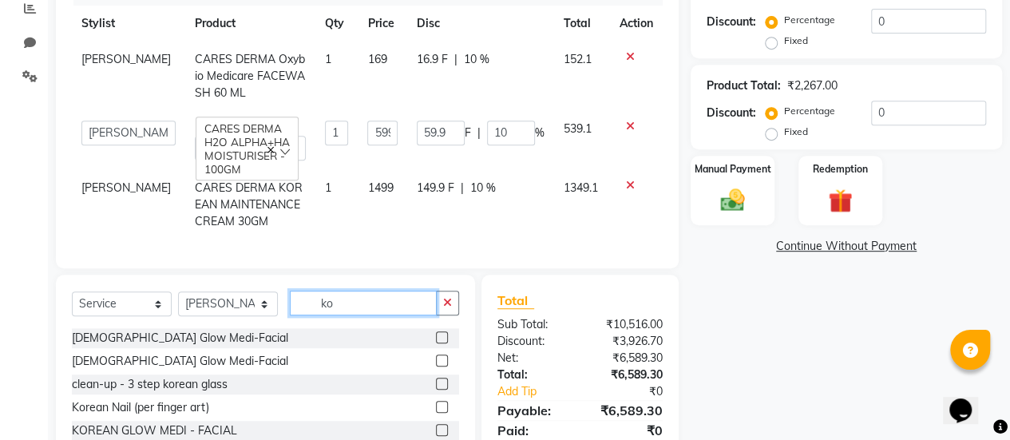
type input "k"
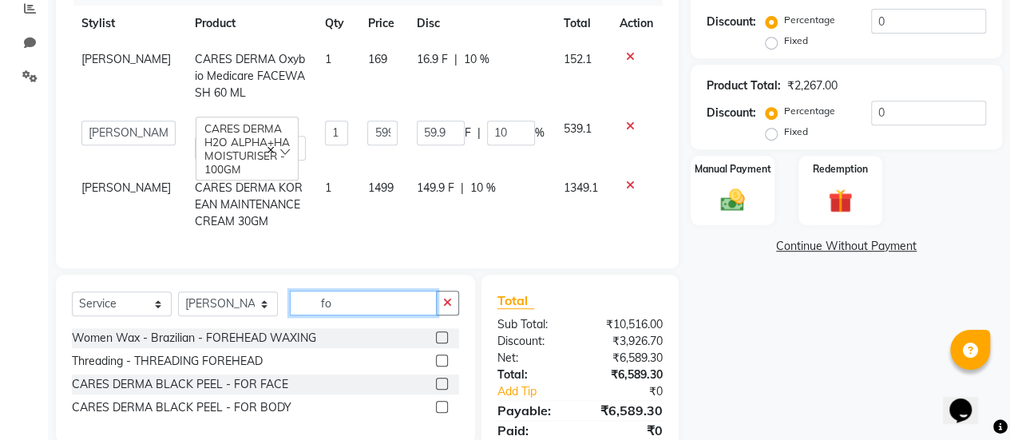
type input "fo"
click at [443, 364] on label at bounding box center [442, 361] width 12 height 12
click at [443, 364] on input "checkbox" at bounding box center [441, 361] width 10 height 10
checkbox input "false"
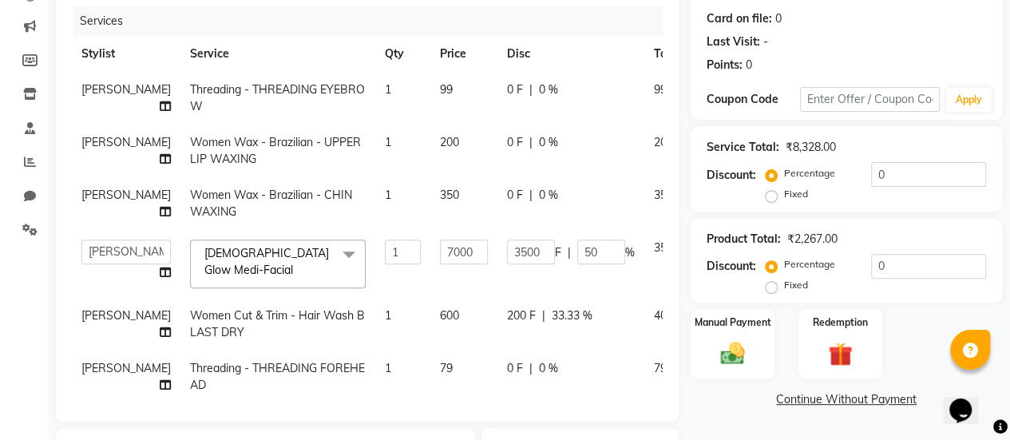
scroll to position [191, 0]
click at [507, 152] on span "0 F" at bounding box center [515, 143] width 16 height 17
select select "77002"
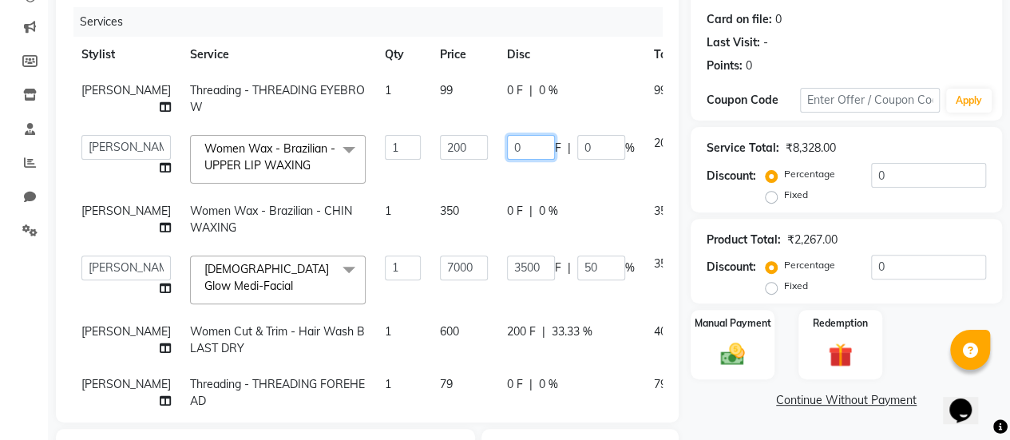
click at [507, 160] on input "0" at bounding box center [531, 147] width 48 height 25
type input "0100"
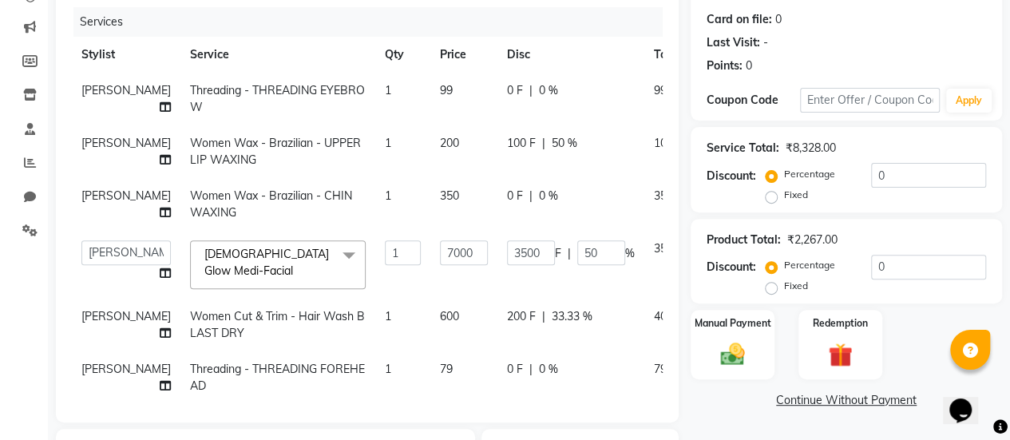
click at [507, 204] on span "0 F" at bounding box center [515, 196] width 16 height 17
select select "77002"
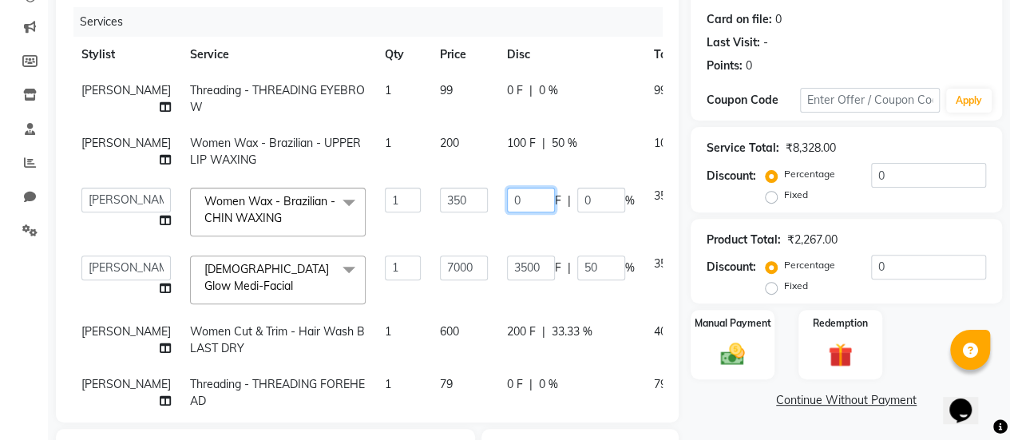
click at [507, 212] on input "0" at bounding box center [531, 200] width 48 height 25
type input "0250"
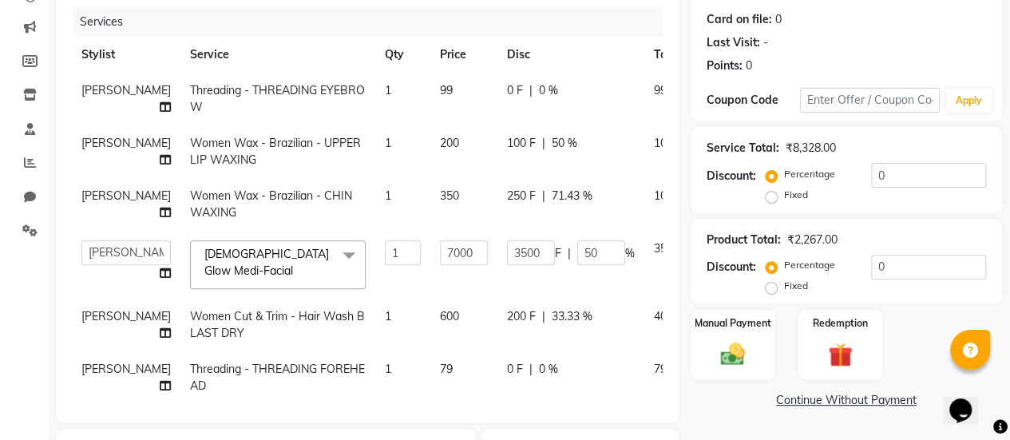
click at [498, 231] on td "250 F | 71.43 %" at bounding box center [571, 204] width 147 height 53
select select "77002"
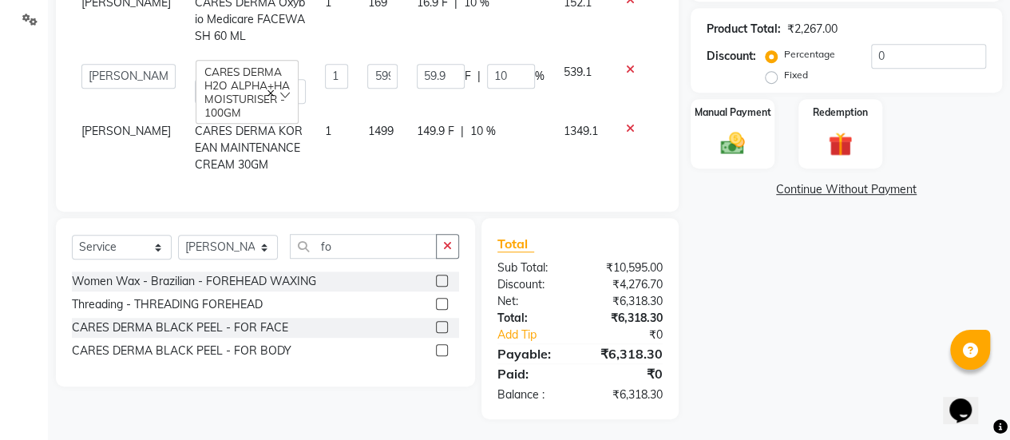
scroll to position [403, 0]
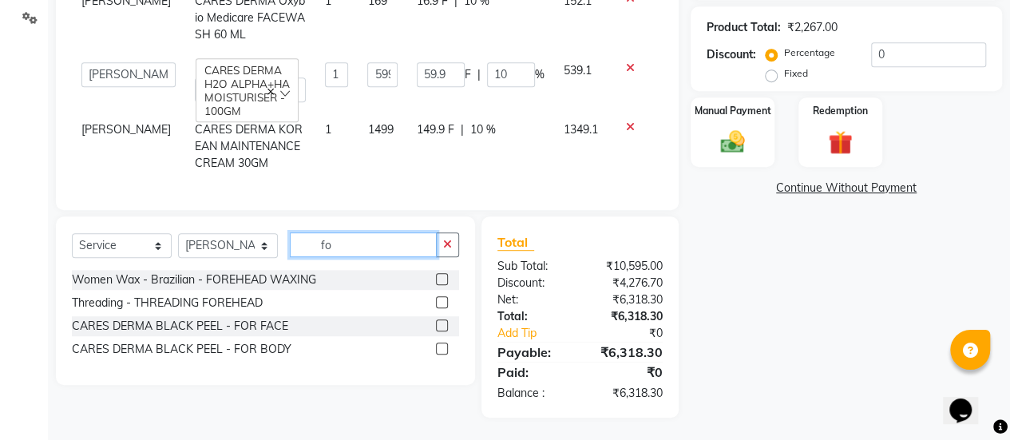
click at [339, 242] on input "fo" at bounding box center [363, 244] width 147 height 25
type input "f"
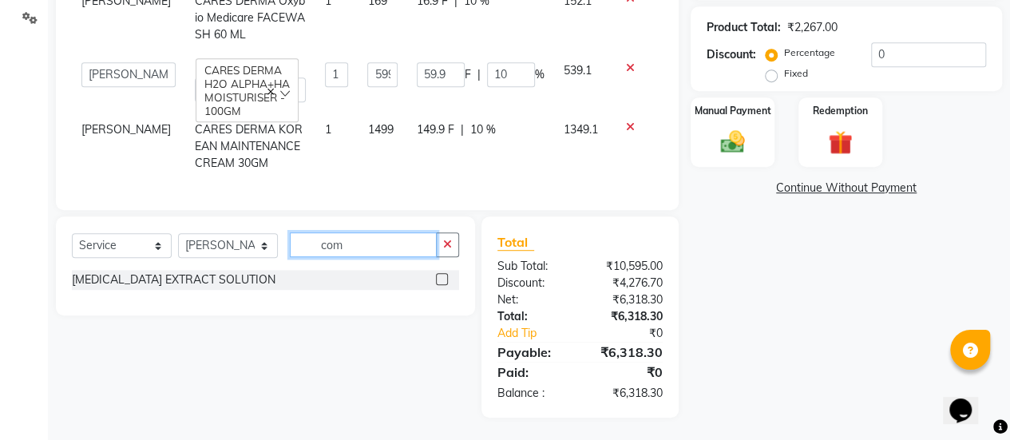
type input "com"
click at [444, 276] on label at bounding box center [442, 279] width 12 height 12
click at [444, 276] on input "checkbox" at bounding box center [441, 280] width 10 height 10
checkbox input "false"
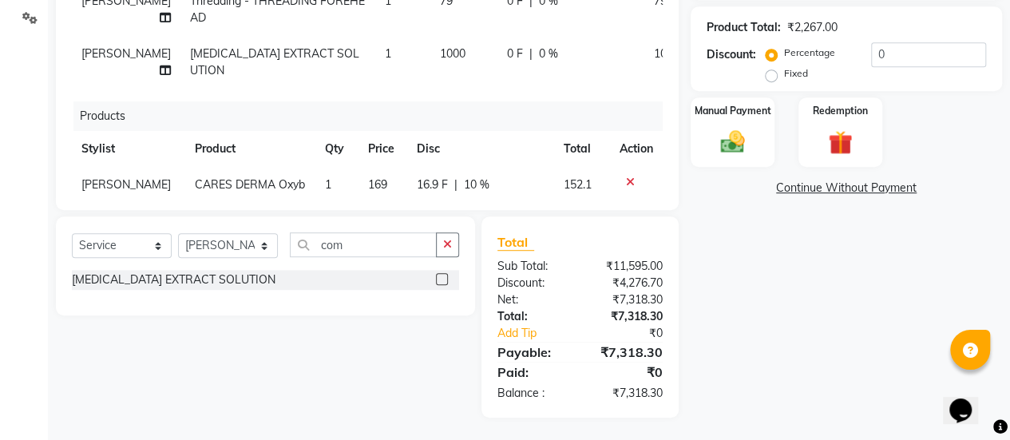
scroll to position [170, 0]
click at [507, 63] on span "0 F" at bounding box center [515, 54] width 16 height 17
select select "80159"
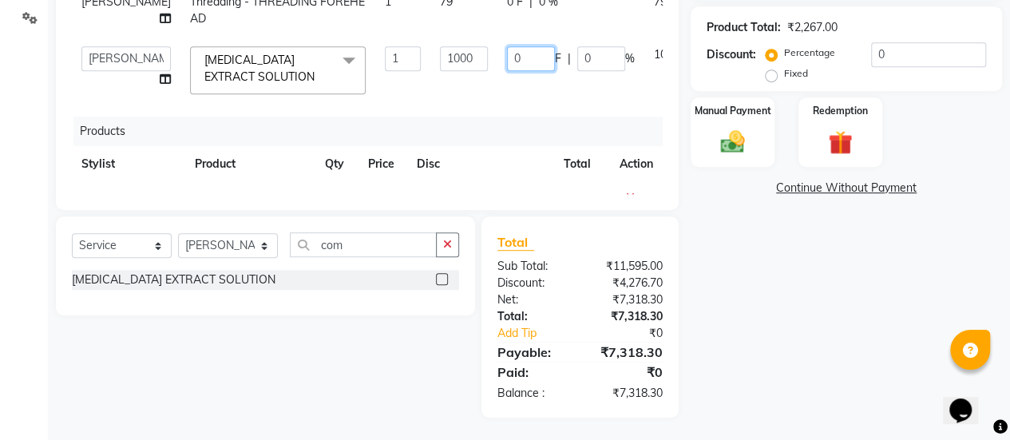
click at [507, 71] on input "0" at bounding box center [531, 58] width 48 height 25
type input "0800"
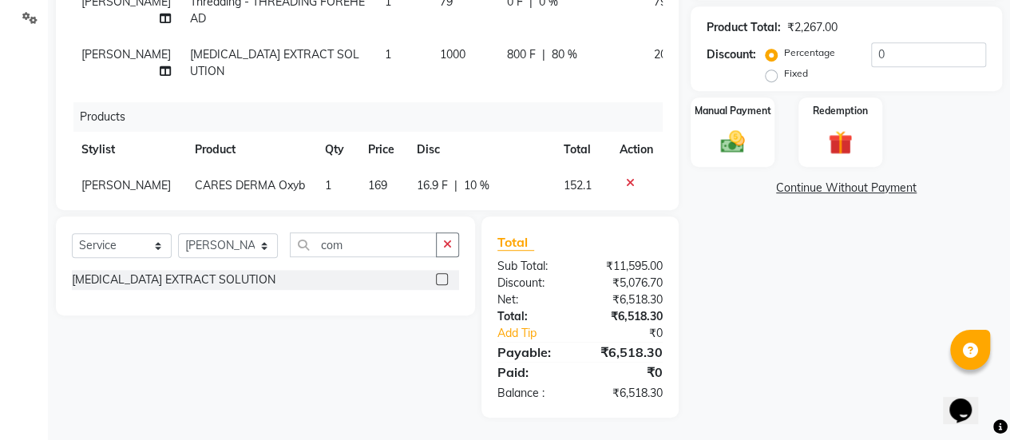
click at [498, 89] on td "800 F | 80 %" at bounding box center [571, 63] width 147 height 53
select select "80159"
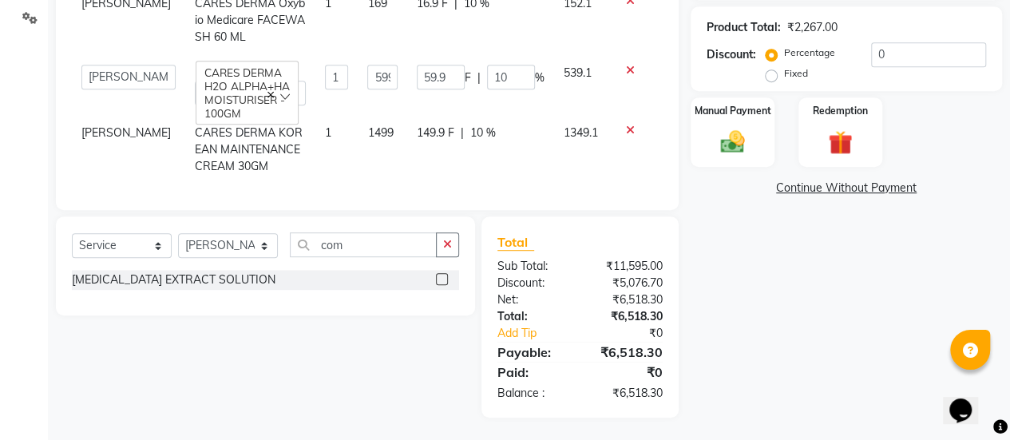
scroll to position [367, 0]
click at [423, 11] on span "16.9 F" at bounding box center [432, 2] width 31 height 17
select select "80159"
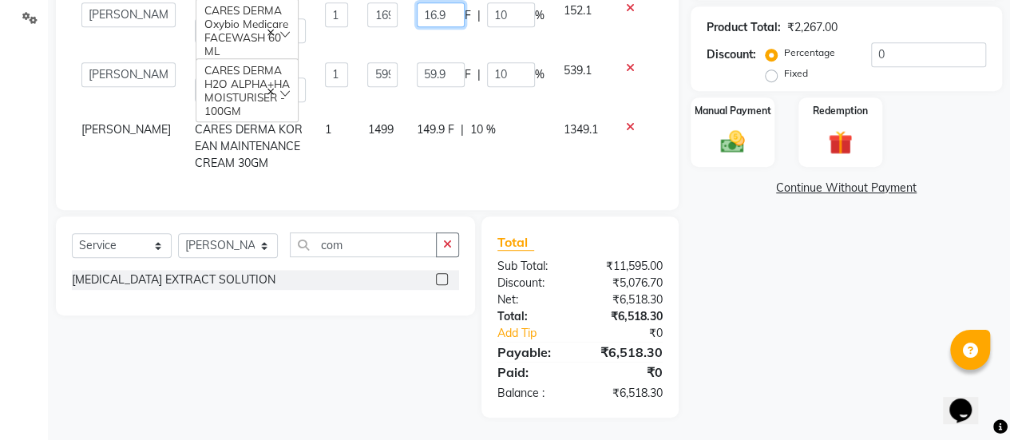
click at [428, 27] on input "16.9" at bounding box center [441, 14] width 48 height 25
type input "16"
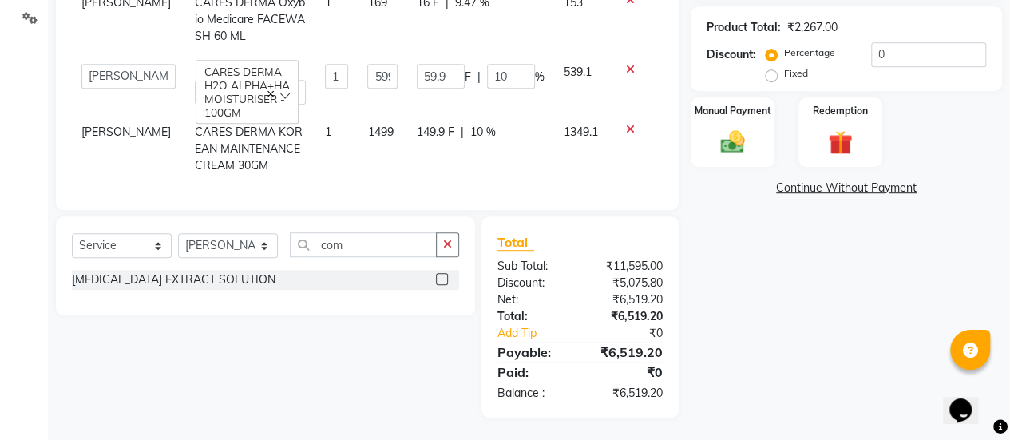
click at [445, 54] on td "16 F | 9.47 %" at bounding box center [480, 19] width 147 height 69
select select "80159"
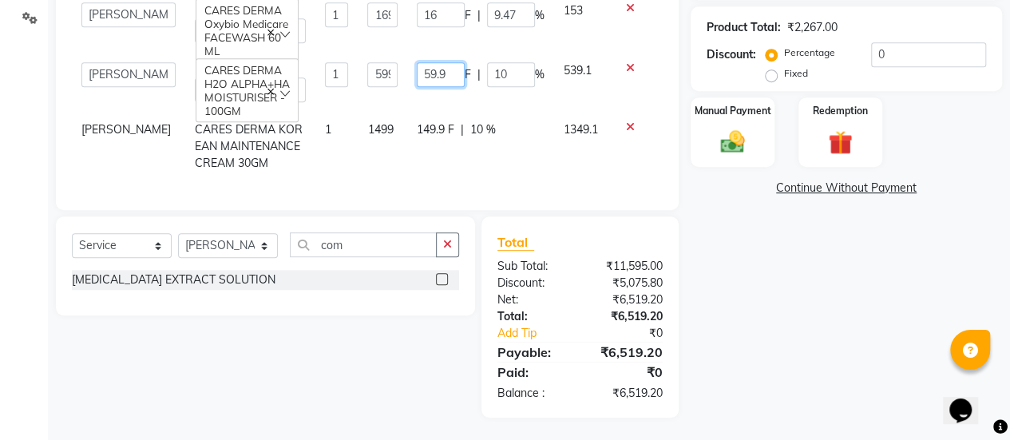
click at [435, 87] on input "59.9" at bounding box center [441, 74] width 48 height 25
type input "59"
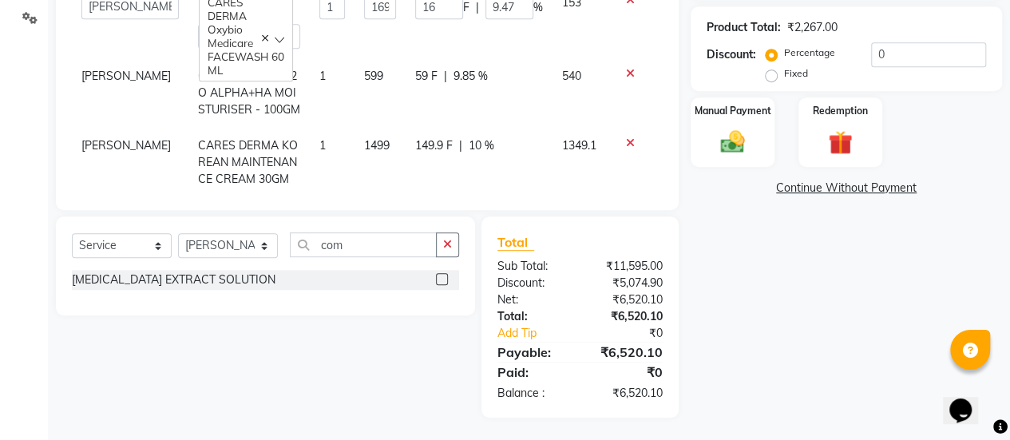
click at [449, 128] on td "59 F | 9.85 %" at bounding box center [479, 92] width 147 height 69
select select "80159"
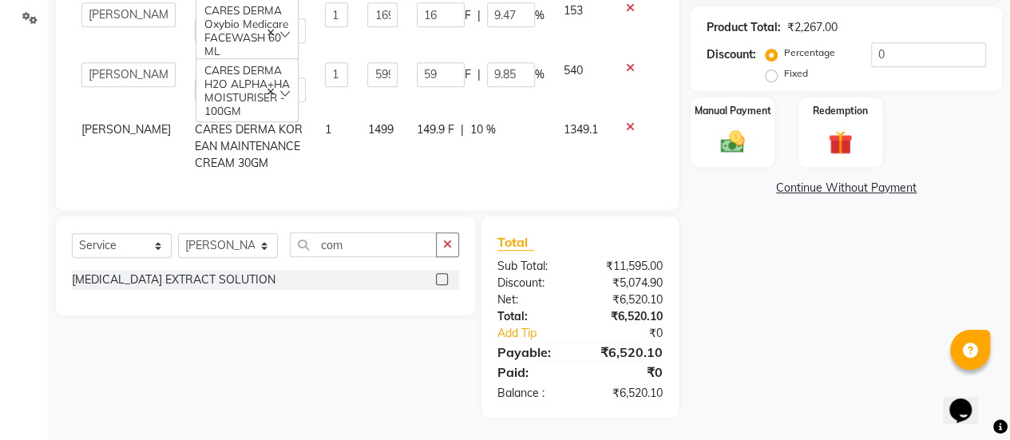
scroll to position [439, 0]
click at [428, 121] on span "149.9 F" at bounding box center [436, 129] width 38 height 17
select select "80159"
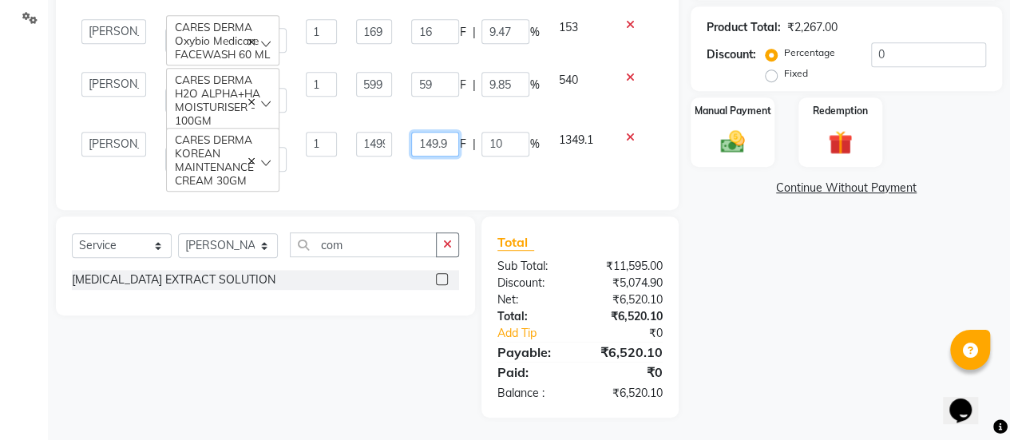
click at [442, 132] on input "149.9" at bounding box center [435, 144] width 48 height 25
type input "149"
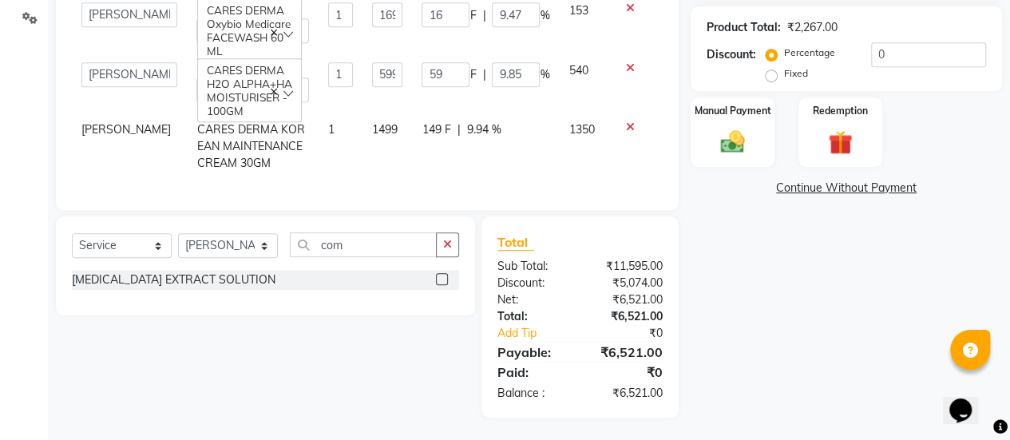
click at [465, 161] on td "149 F | 9.94 %" at bounding box center [485, 146] width 147 height 69
select select "80159"
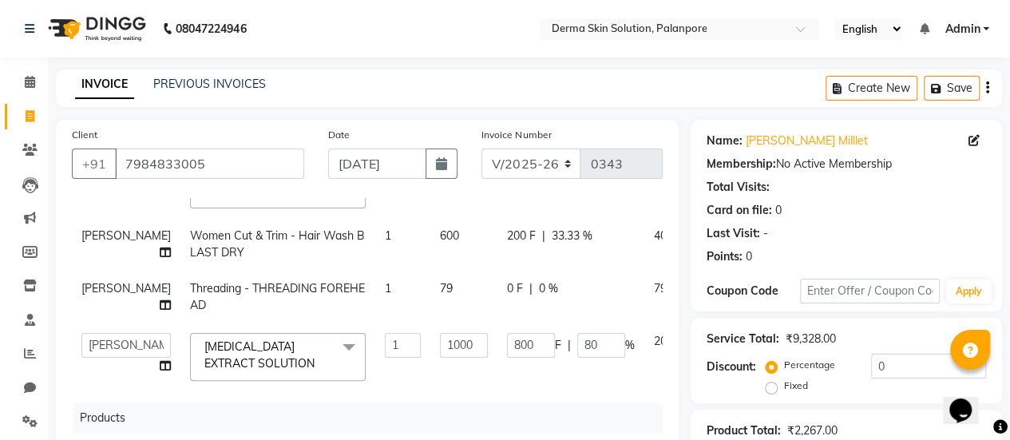
scroll to position [286, 0]
click at [507, 245] on span "200 F" at bounding box center [521, 236] width 29 height 17
select select "77002"
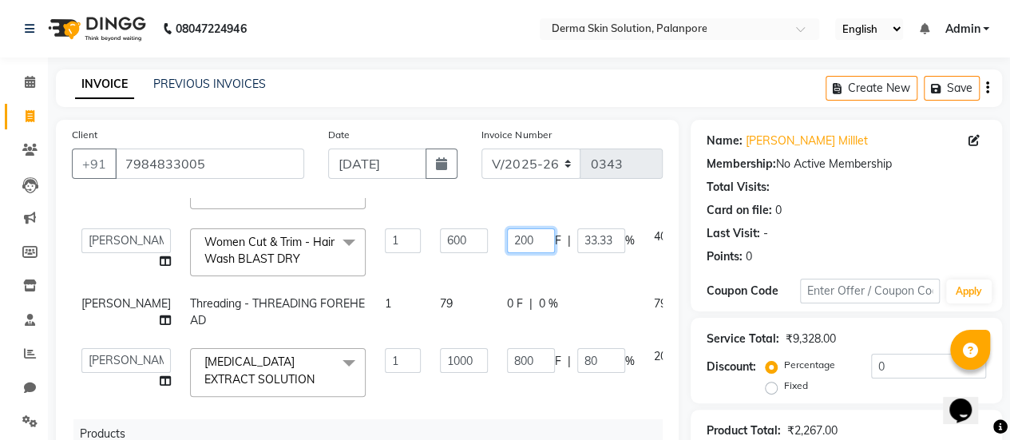
click at [507, 253] on input "200" at bounding box center [531, 240] width 48 height 25
type input "250"
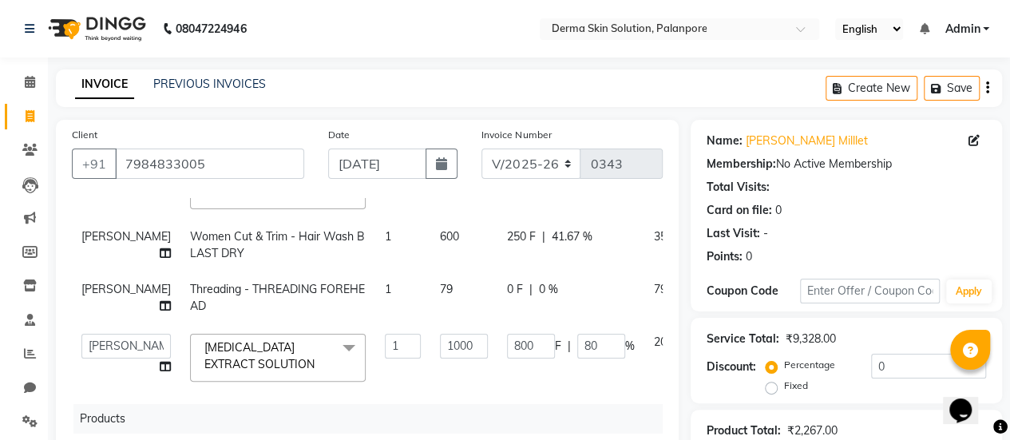
click at [498, 272] on td "250 F | 41.67 %" at bounding box center [571, 245] width 147 height 53
select select "77002"
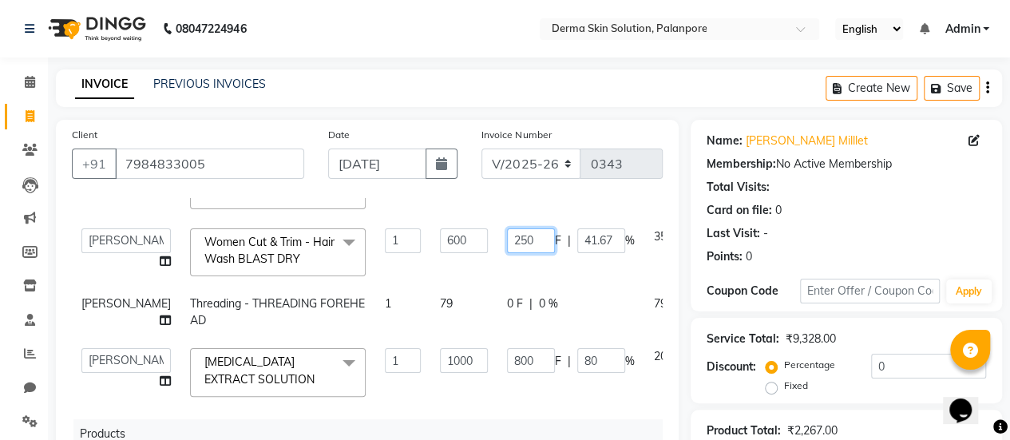
click at [507, 253] on input "250" at bounding box center [531, 240] width 48 height 25
type input "2"
type input "350"
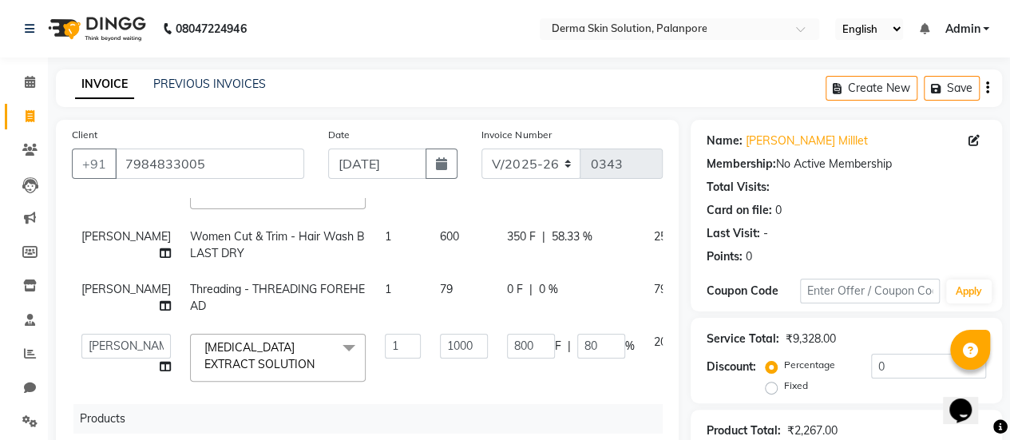
click at [518, 272] on td "350 F | 58.33 %" at bounding box center [571, 245] width 147 height 53
select select "77002"
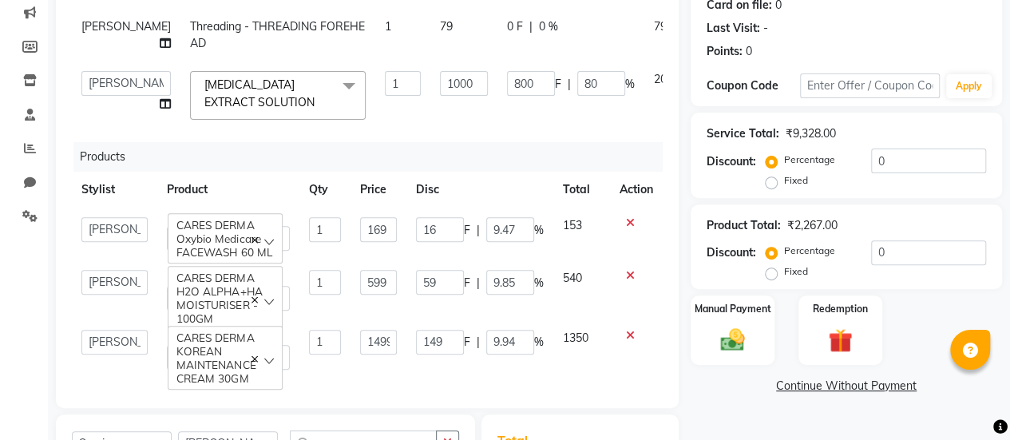
scroll to position [397, 0]
click at [822, 386] on link "Continue Without Payment" at bounding box center [846, 386] width 305 height 17
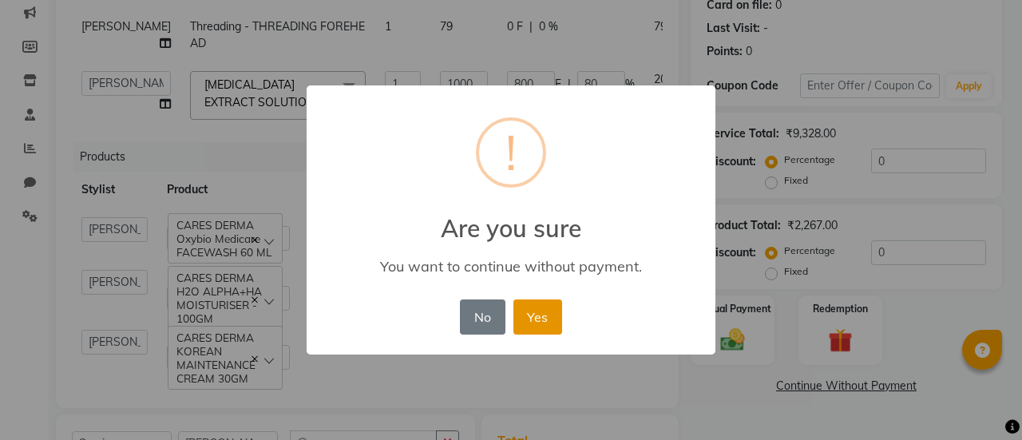
click at [550, 322] on button "Yes" at bounding box center [538, 317] width 49 height 35
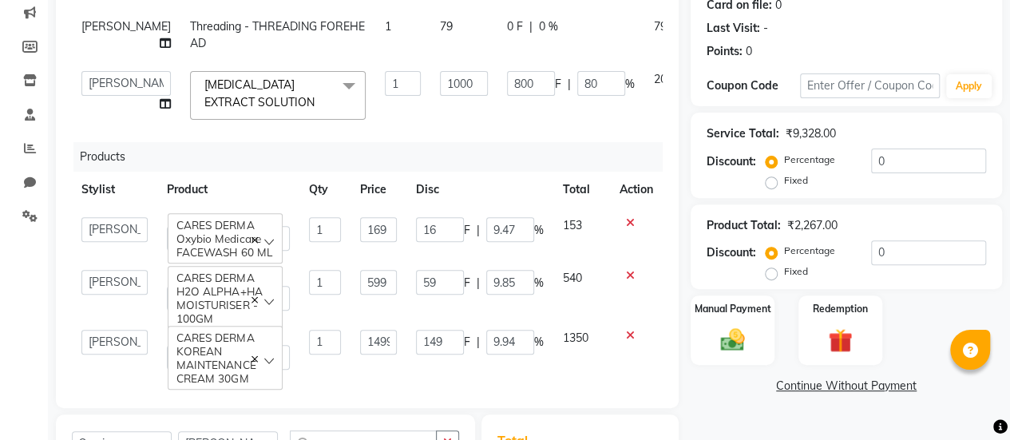
click at [797, 394] on link "Continue Without Payment" at bounding box center [846, 386] width 305 height 17
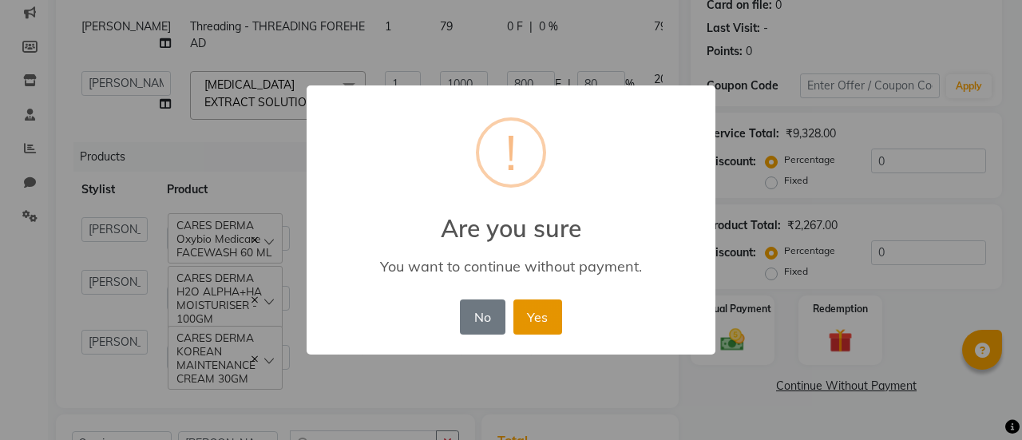
click at [558, 317] on button "Yes" at bounding box center [538, 317] width 49 height 35
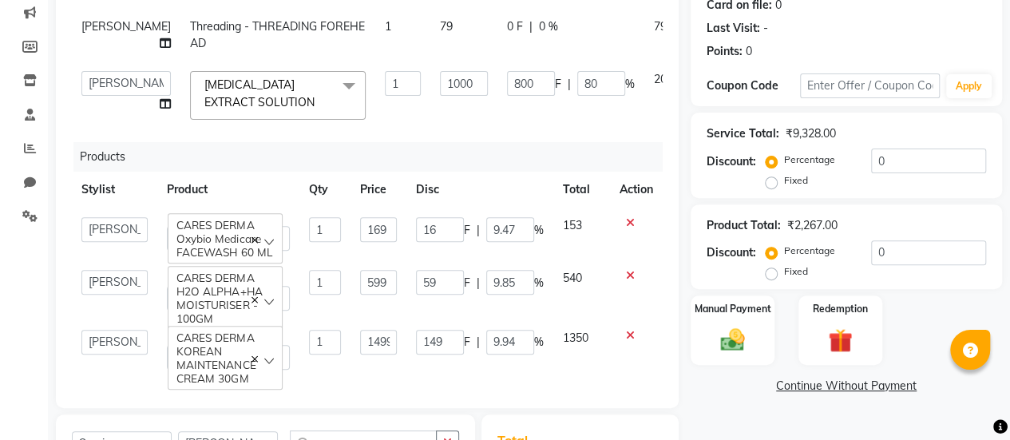
click at [848, 386] on link "Continue Without Payment" at bounding box center [846, 386] width 305 height 17
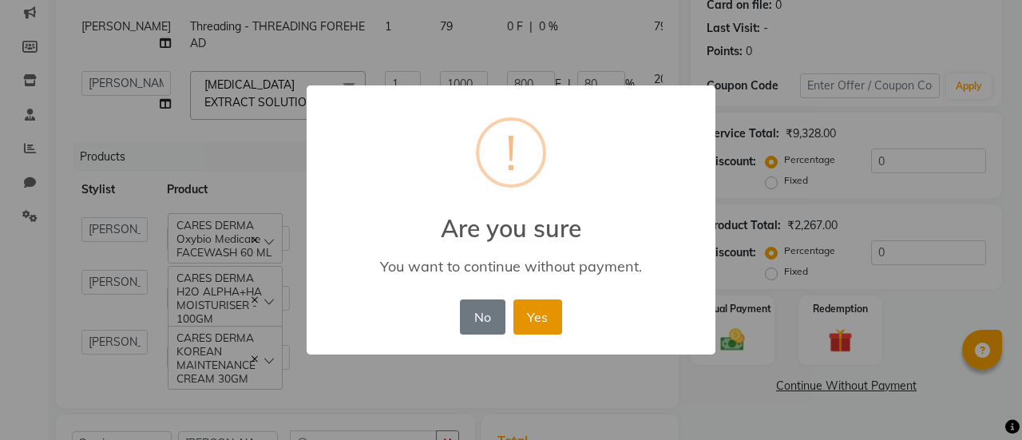
click at [547, 325] on button "Yes" at bounding box center [538, 317] width 49 height 35
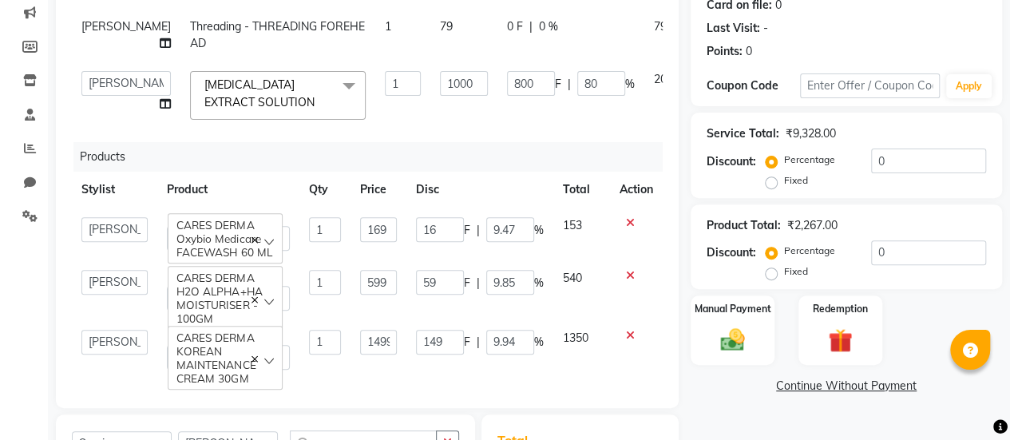
click at [795, 391] on link "Continue Without Payment" at bounding box center [846, 386] width 305 height 17
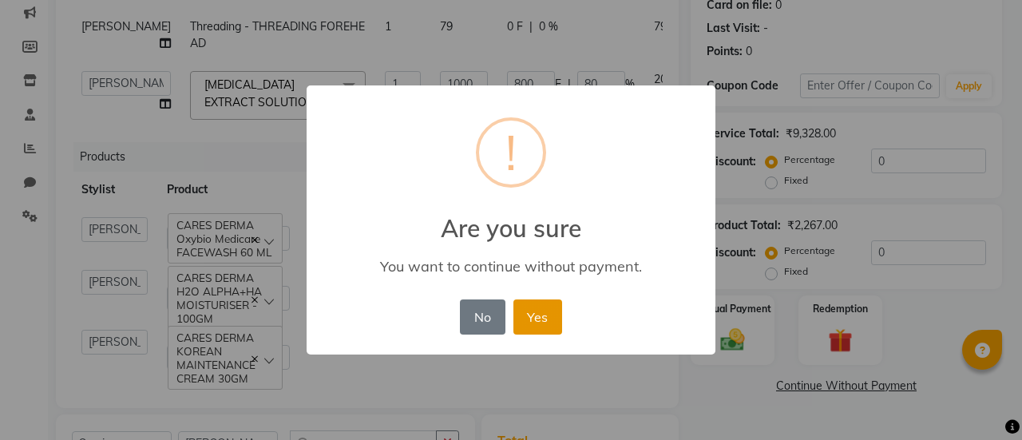
click at [554, 324] on button "Yes" at bounding box center [538, 317] width 49 height 35
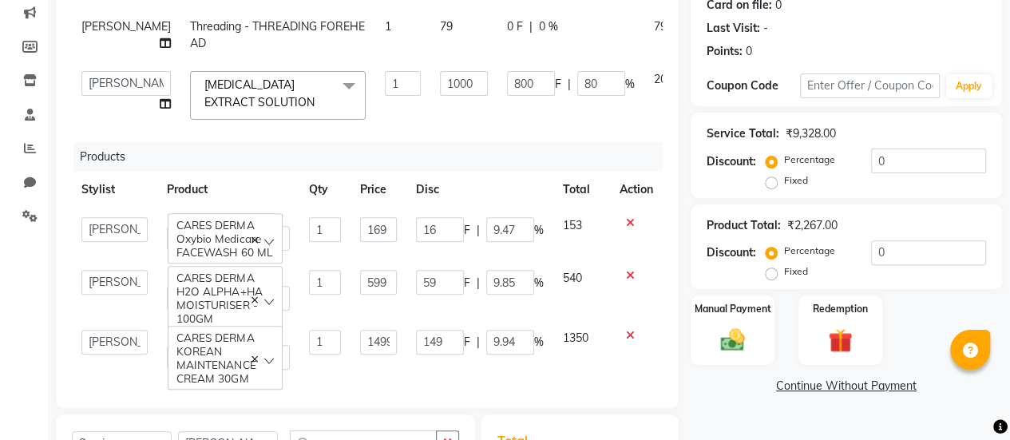
scroll to position [420, 0]
click at [554, 320] on td "1350" at bounding box center [582, 349] width 57 height 59
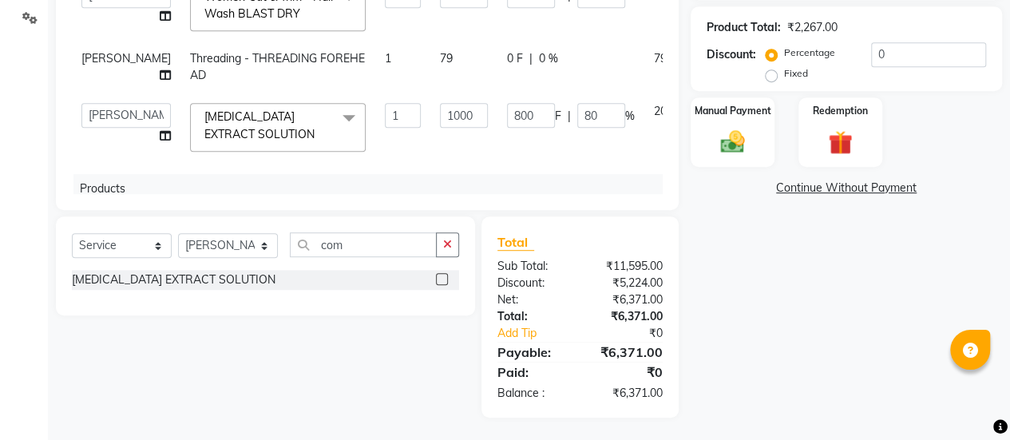
scroll to position [0, 0]
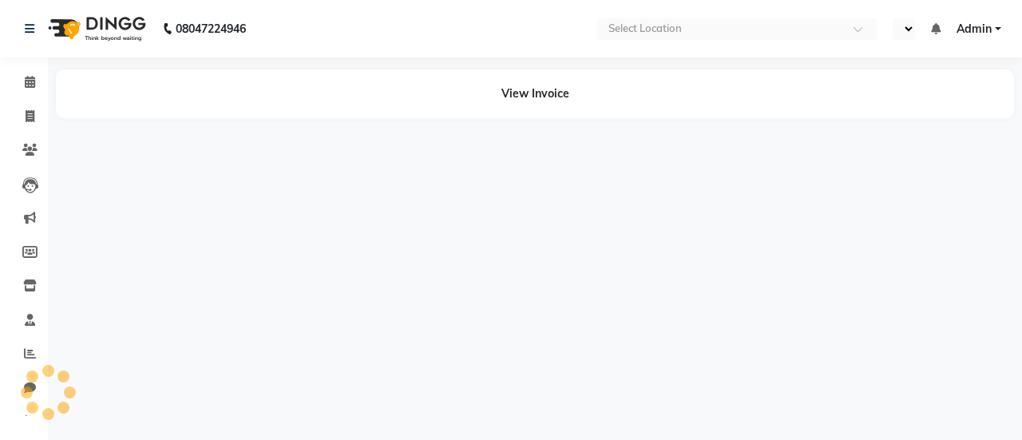
select select "en"
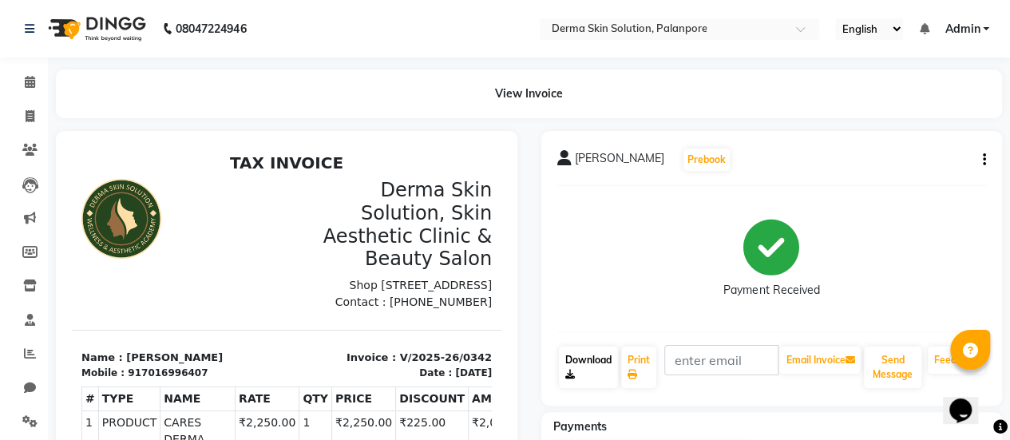
click at [574, 368] on link "Download" at bounding box center [588, 368] width 59 height 42
